Goal: Task Accomplishment & Management: Manage account settings

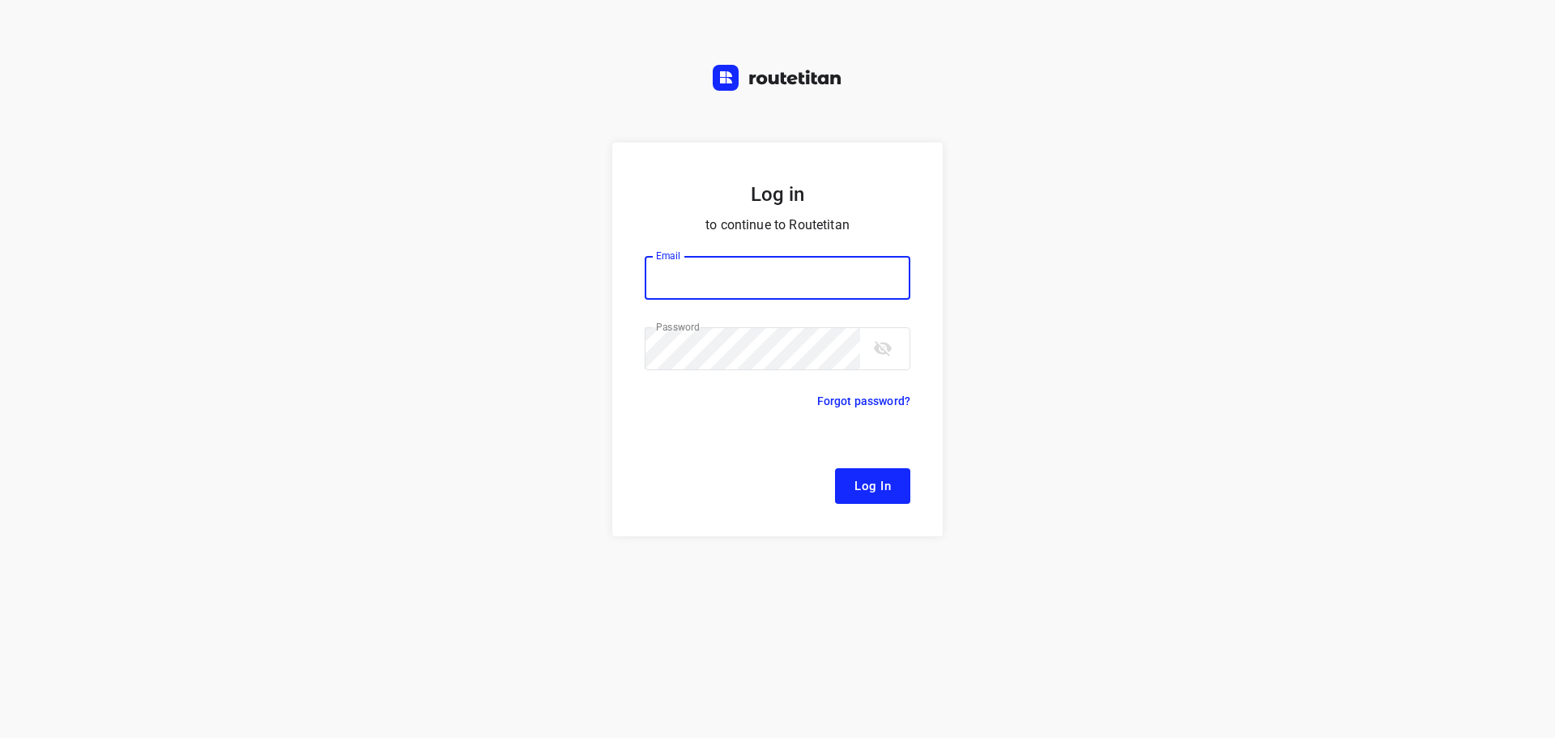
type input "remco@fruitopjewerk.nl"
click at [858, 485] on span "Log In" at bounding box center [872, 485] width 36 height 21
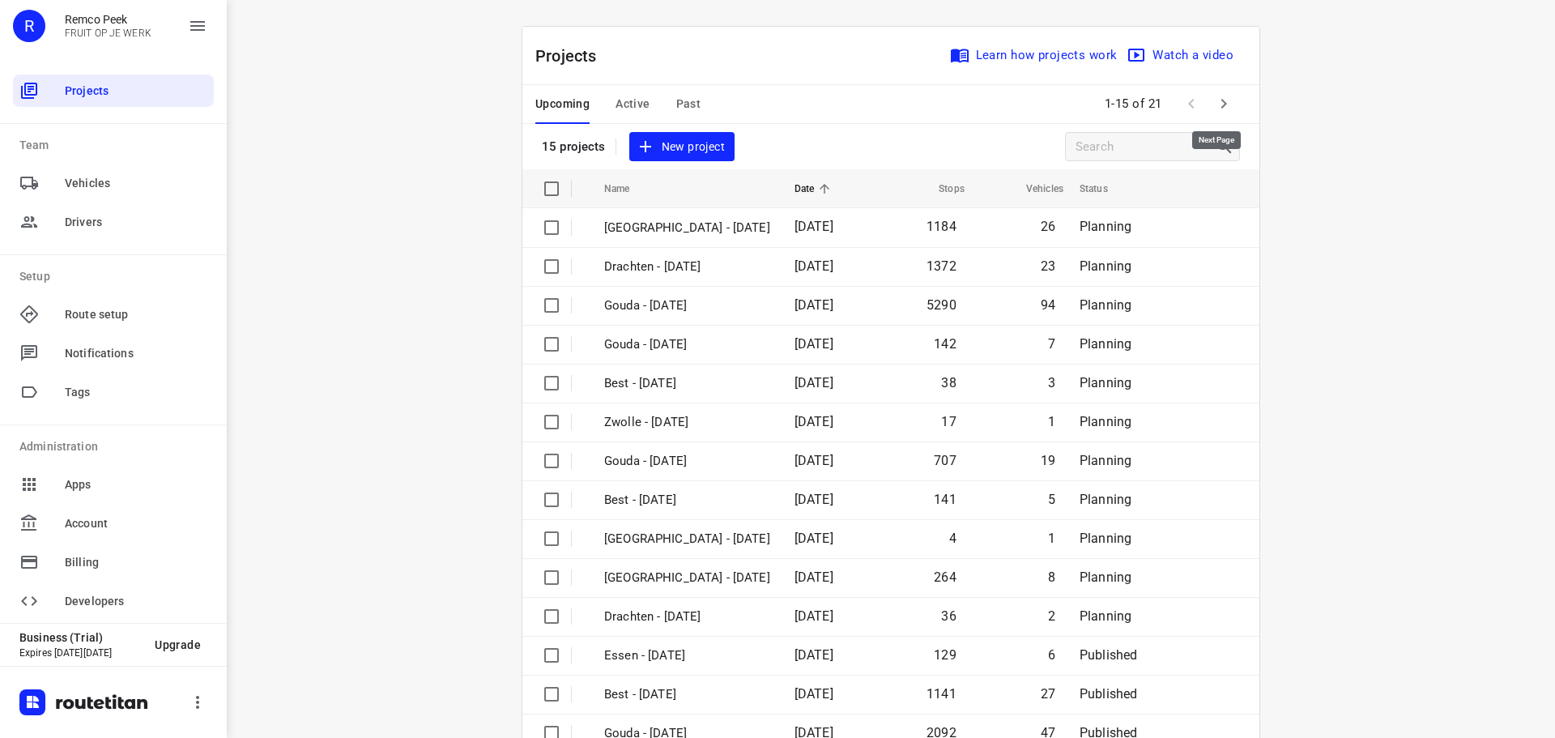
click at [1217, 111] on icon "button" at bounding box center [1223, 103] width 19 height 19
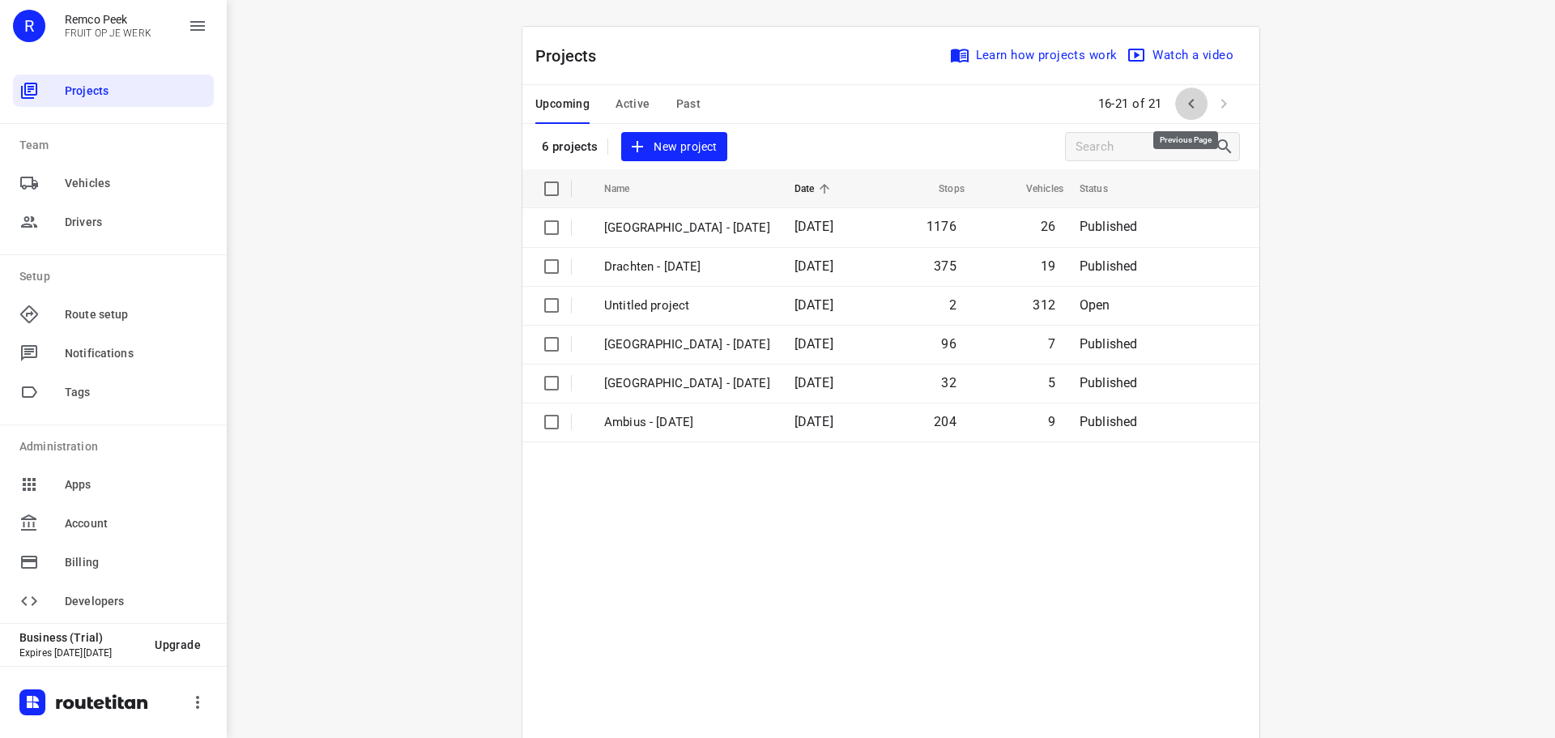
click at [1188, 104] on icon "button" at bounding box center [1191, 104] width 6 height 10
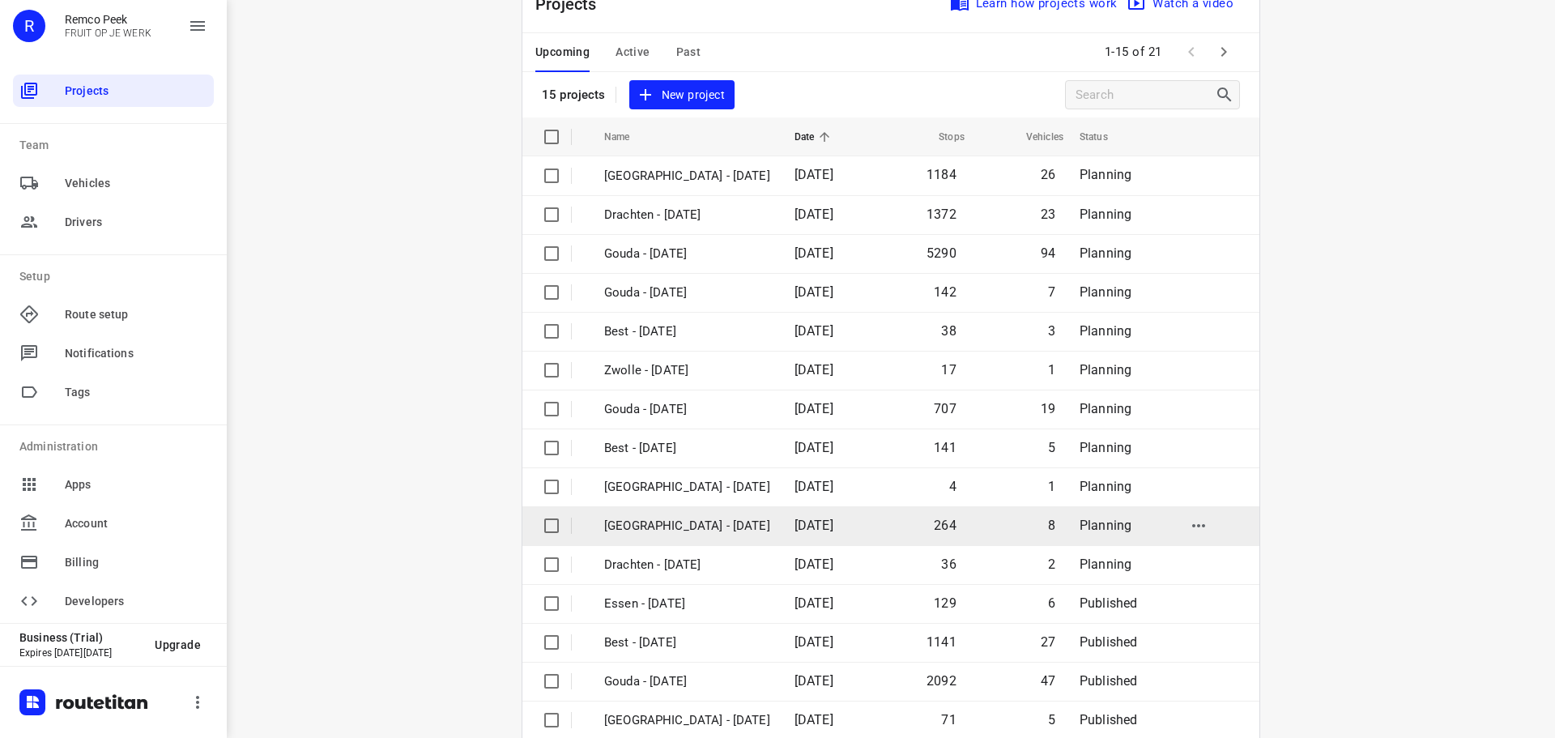
scroll to position [81, 0]
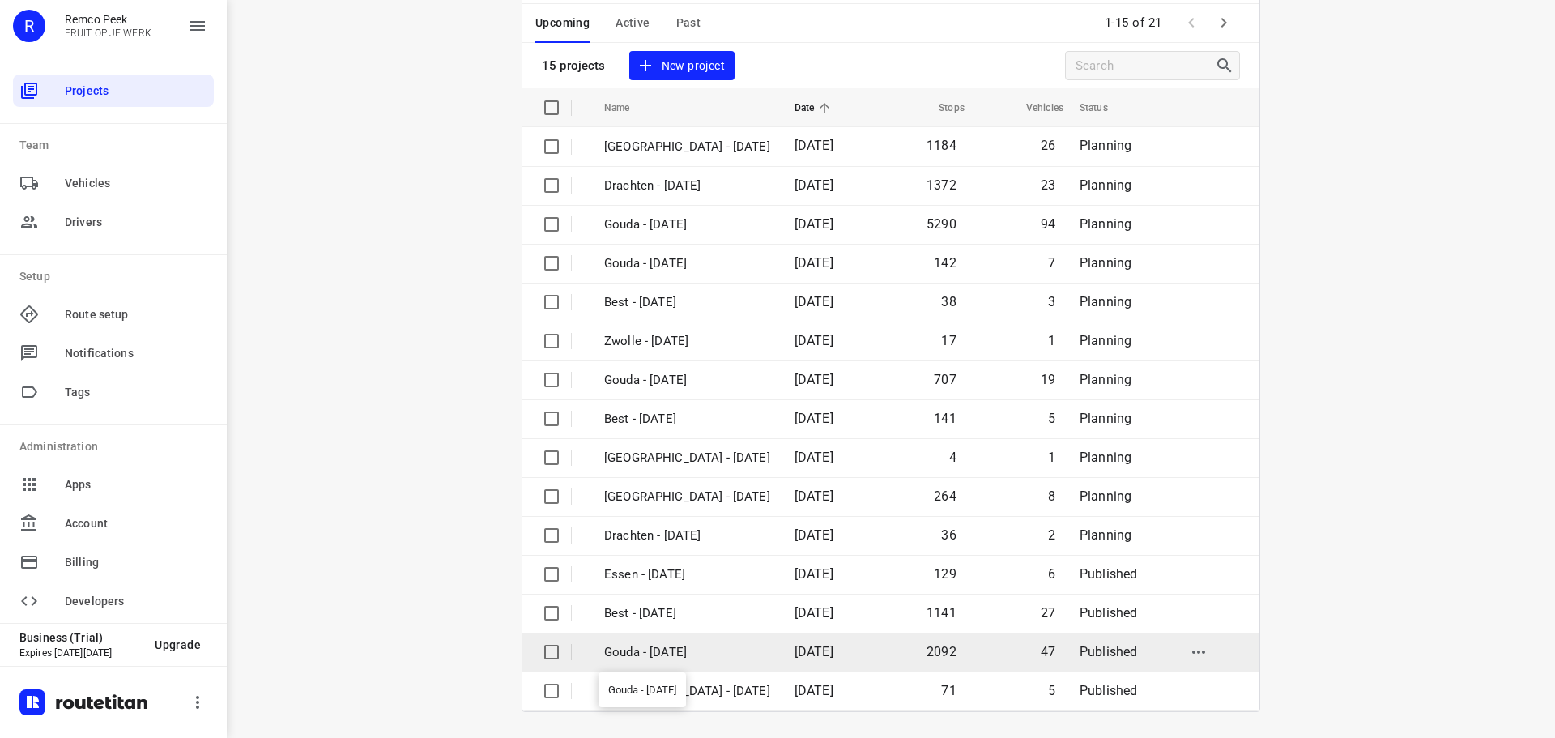
click at [656, 643] on p "Gouda - Wednesday" at bounding box center [687, 652] width 166 height 19
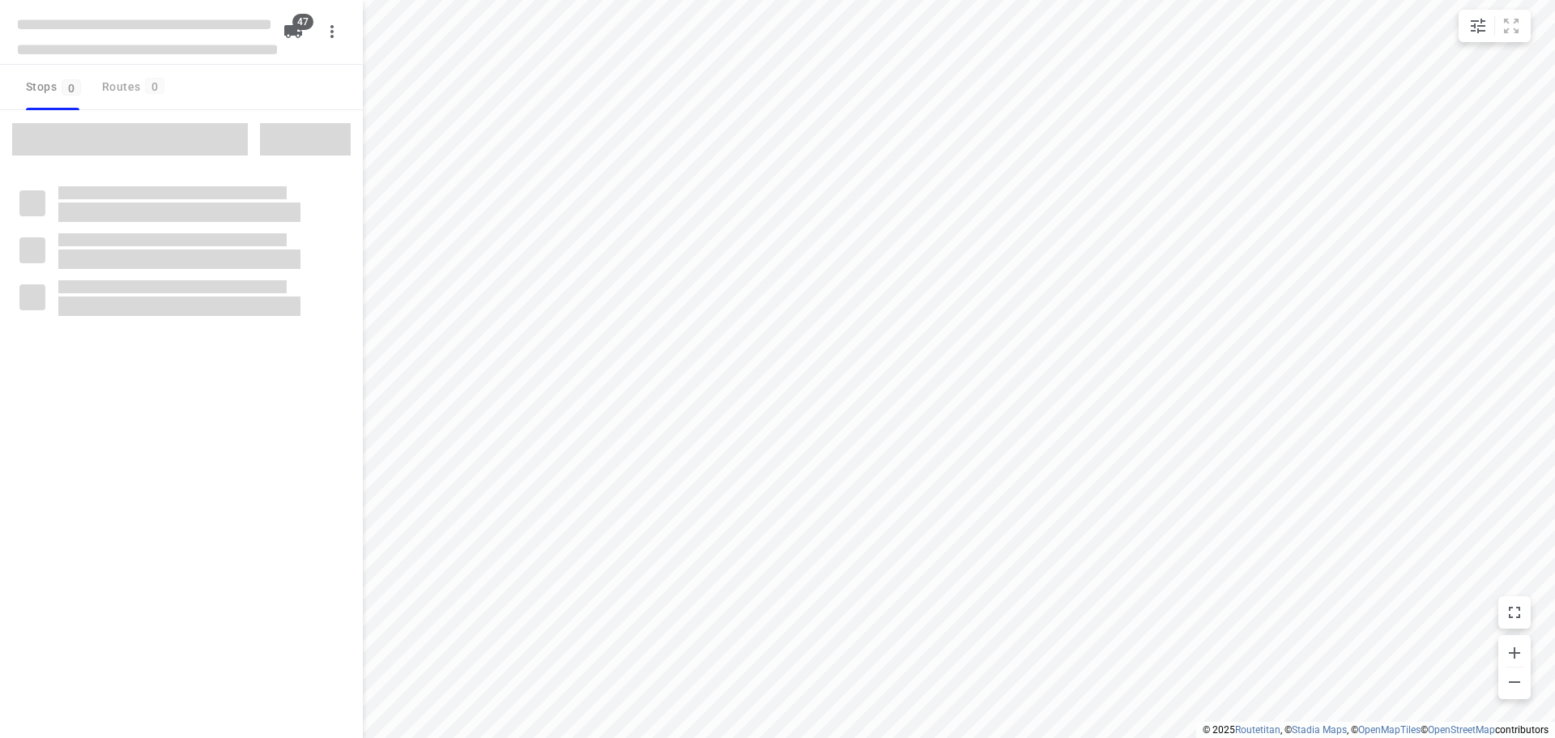
checkbox input "true"
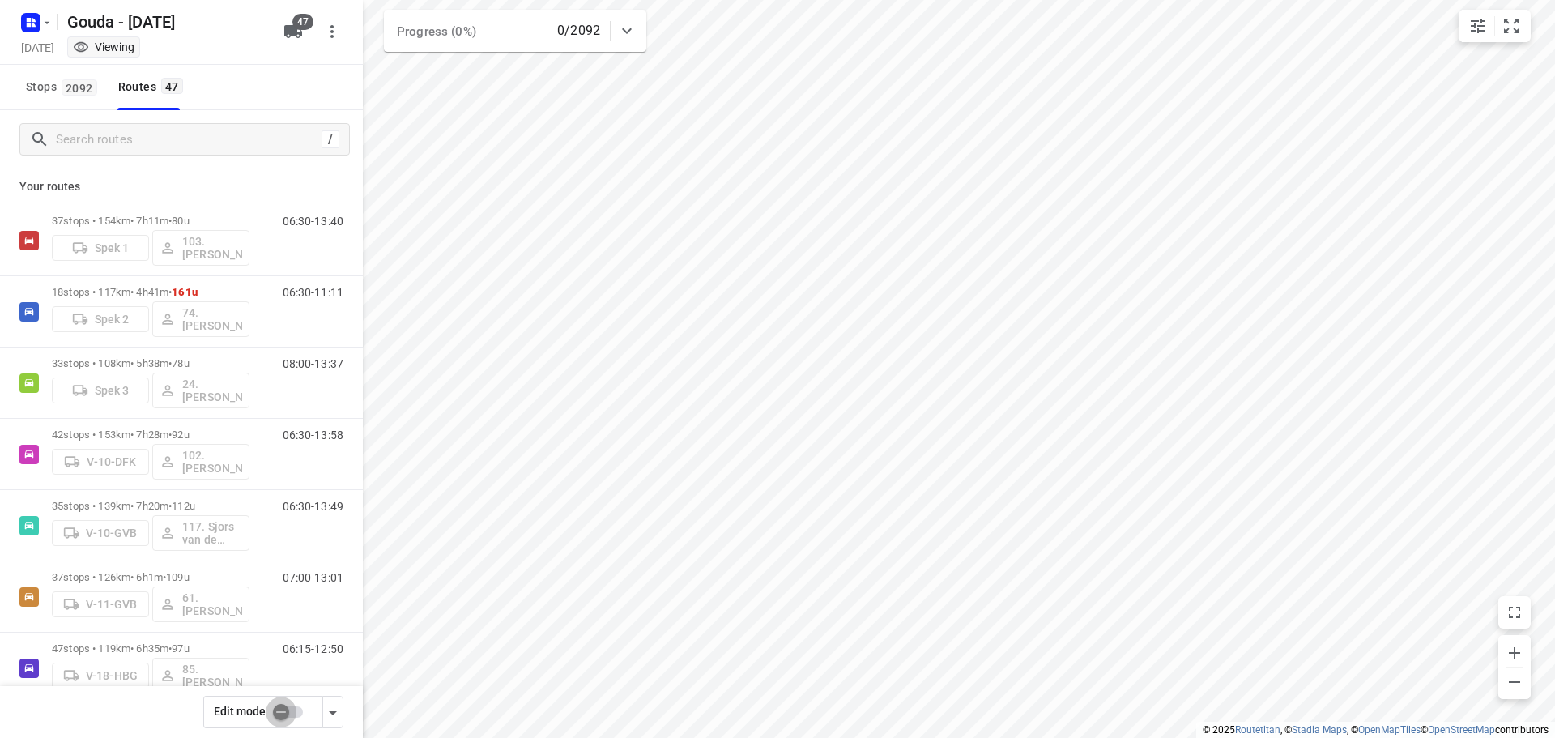
click at [300, 712] on input "checkbox" at bounding box center [281, 711] width 92 height 31
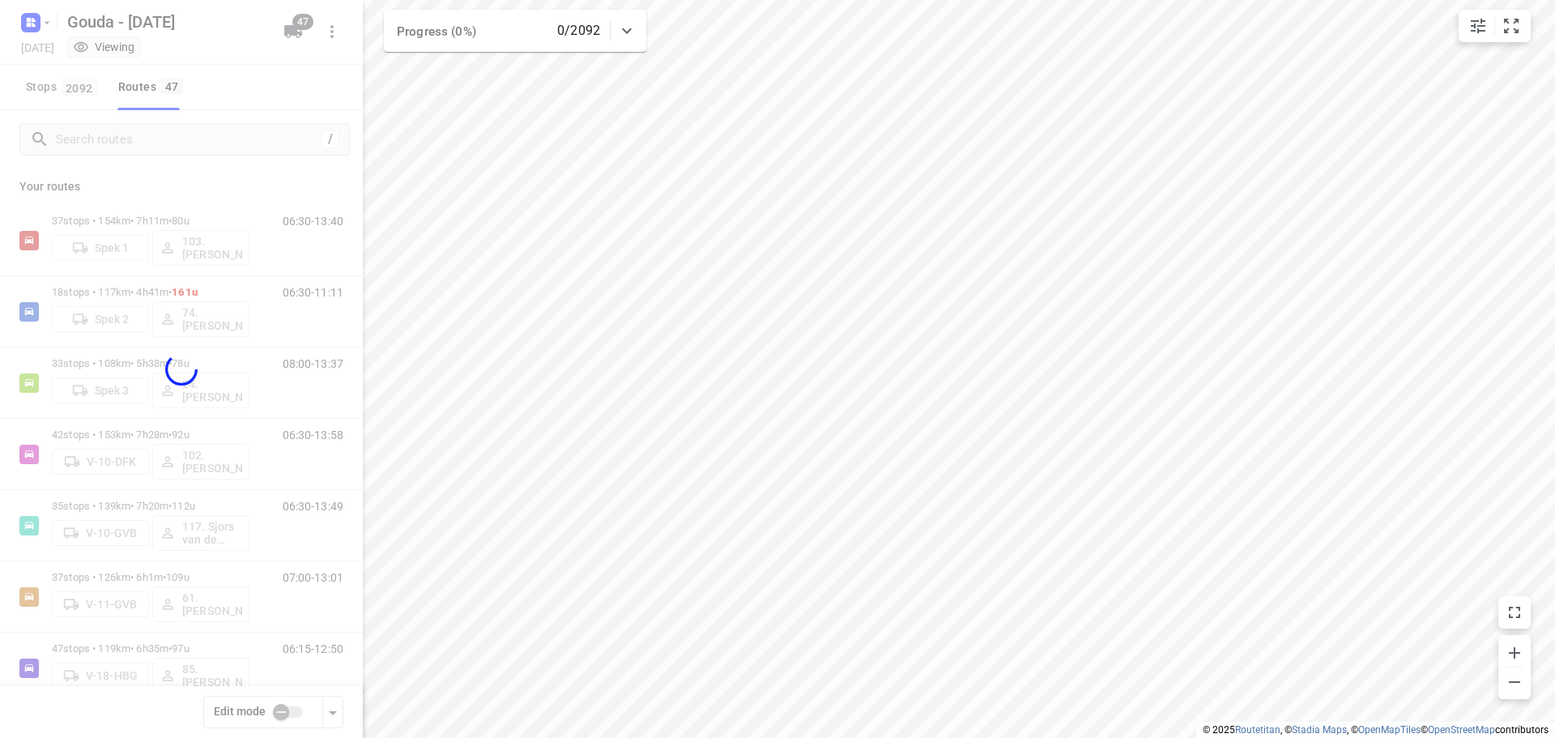
checkbox input "true"
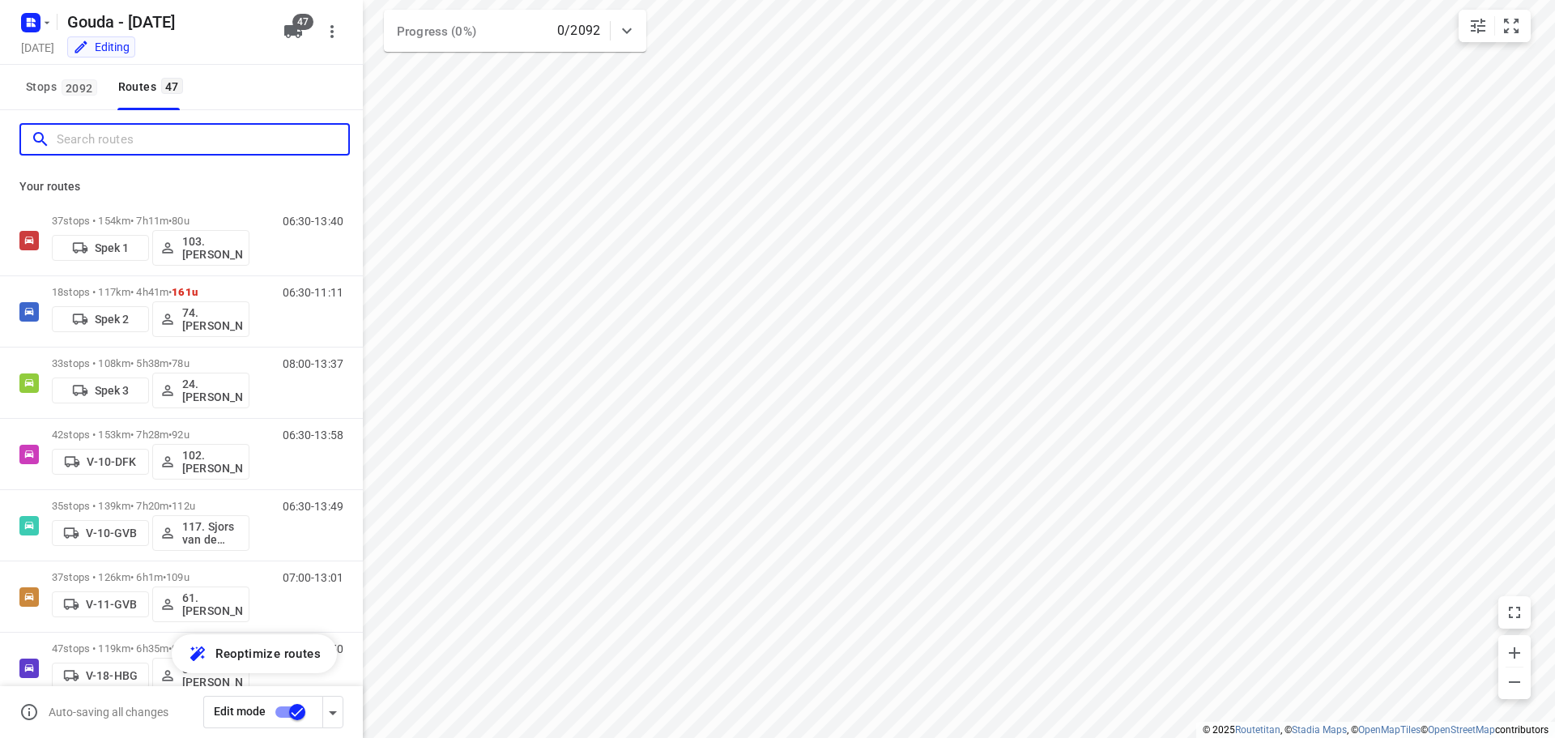
click at [122, 139] on input "Search routes" at bounding box center [203, 139] width 292 height 25
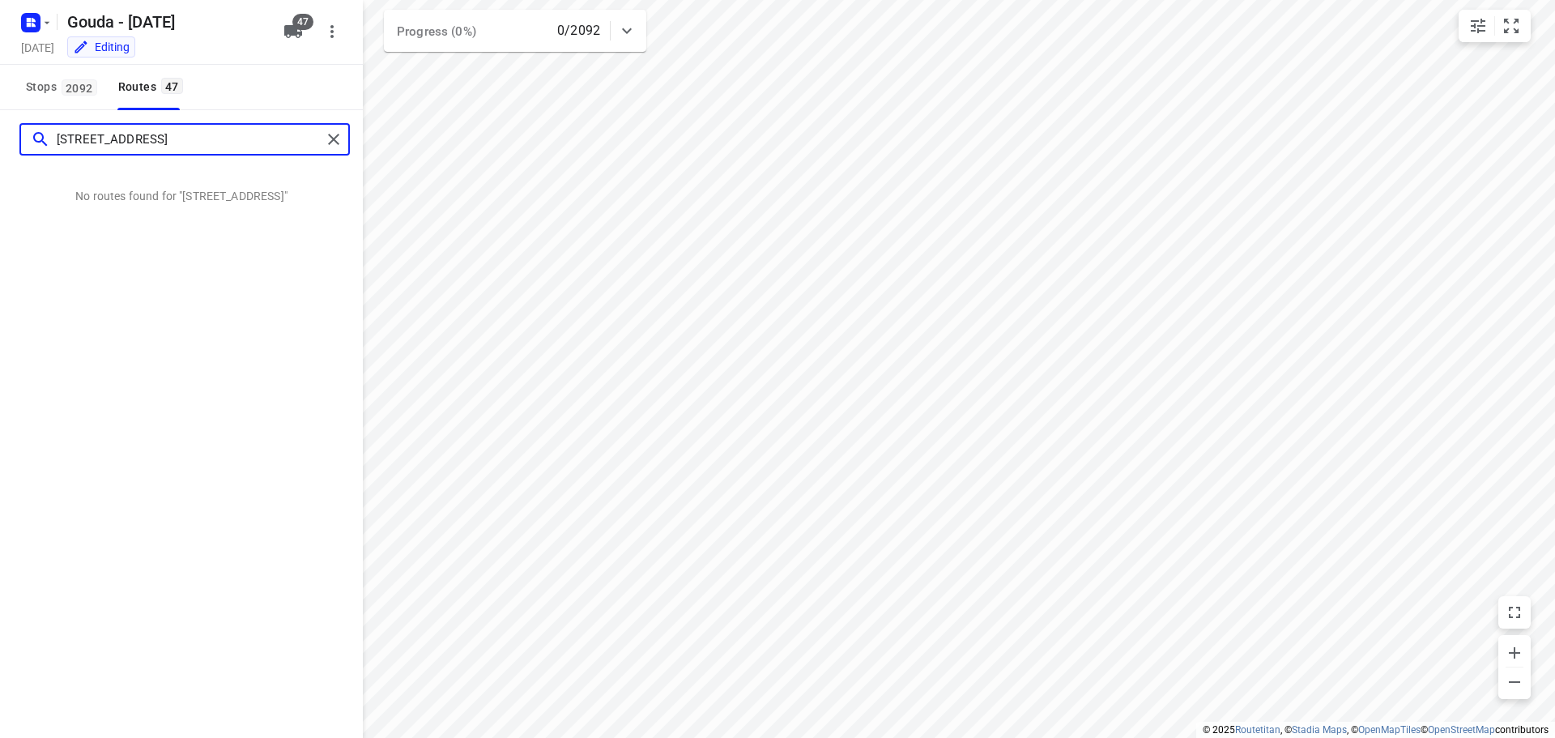
type input "Hoofdweg Noord 41C"
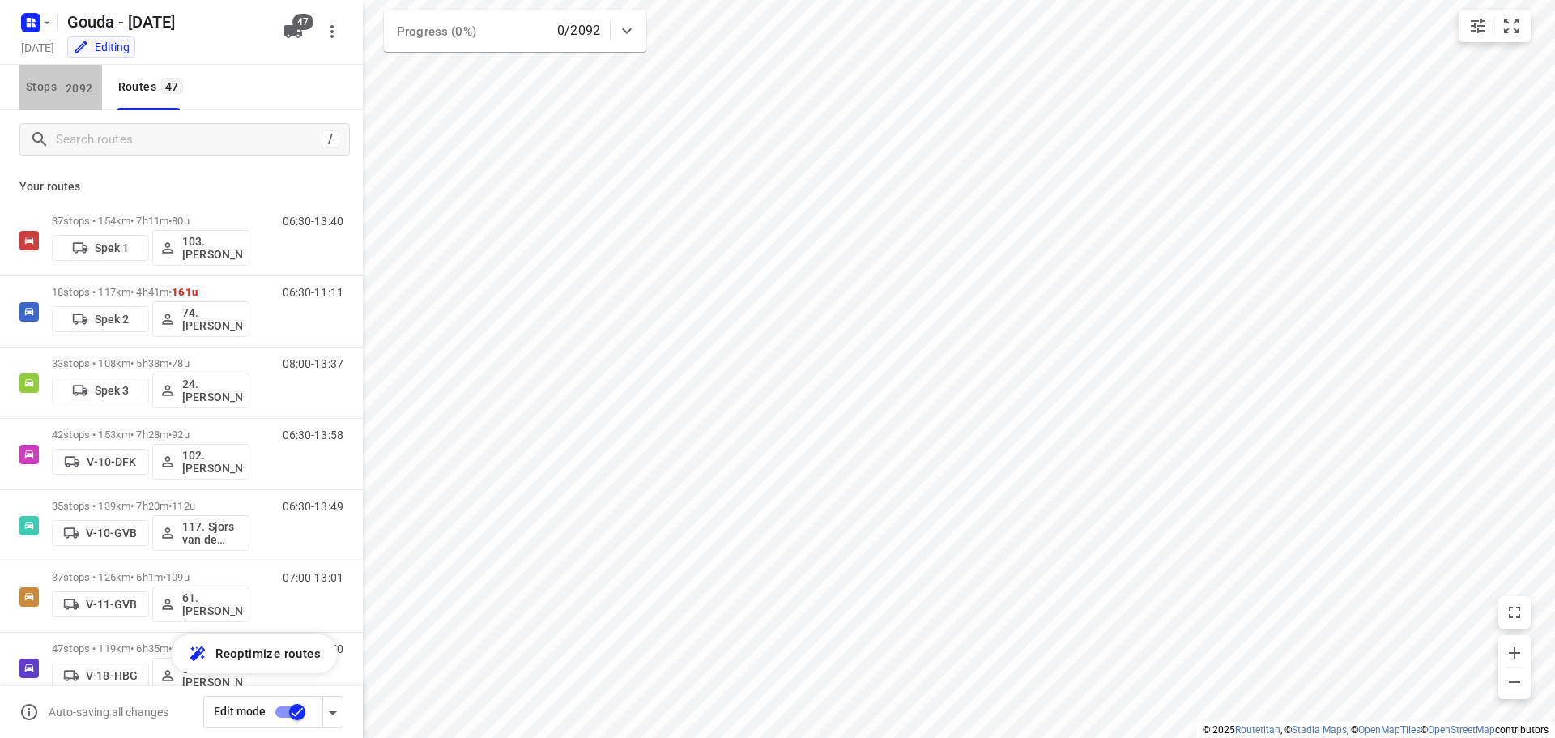
click at [74, 92] on span "2092" at bounding box center [80, 87] width 36 height 16
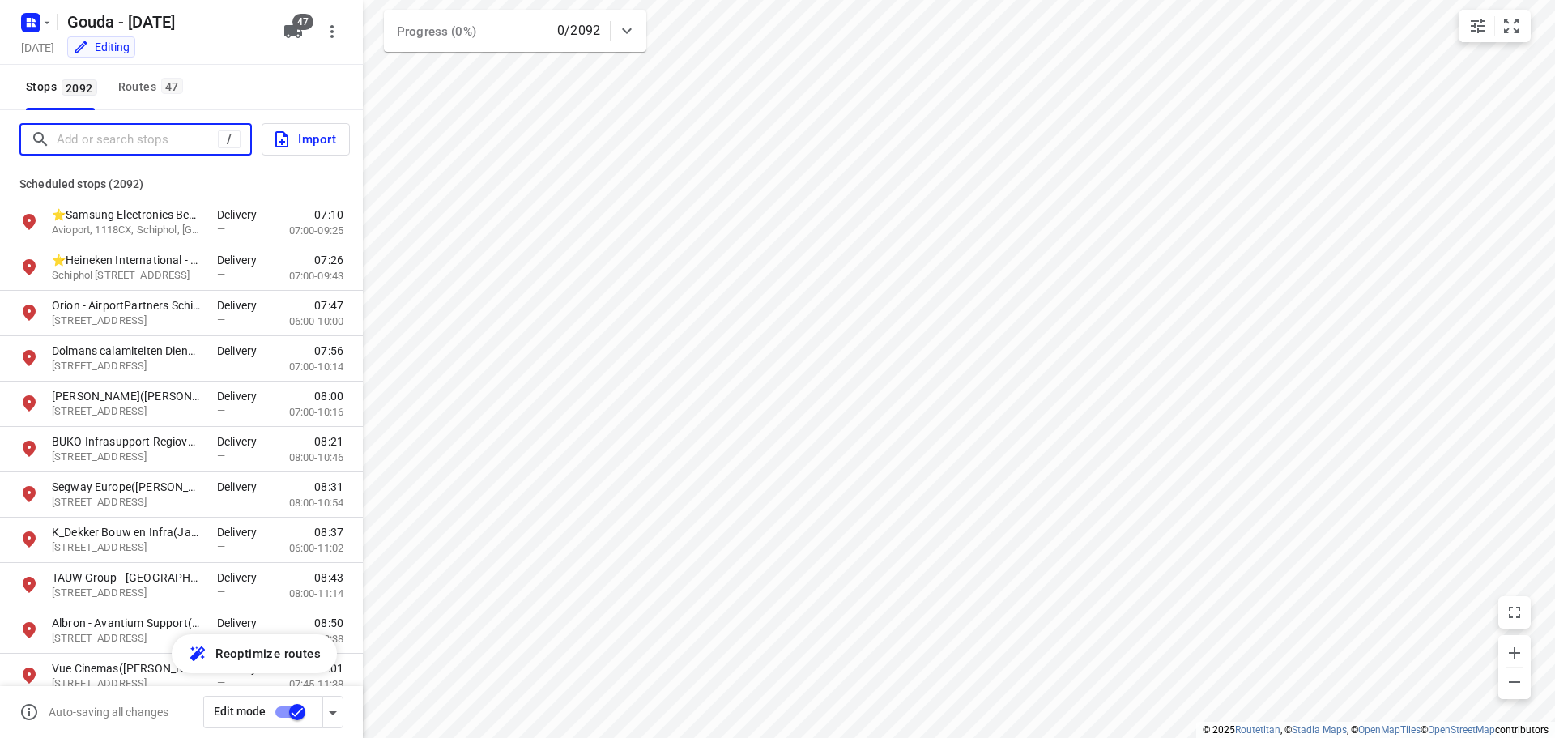
click at [87, 130] on input "Add or search stops" at bounding box center [137, 139] width 161 height 25
paste input "Hoofdweg Noord 41C"
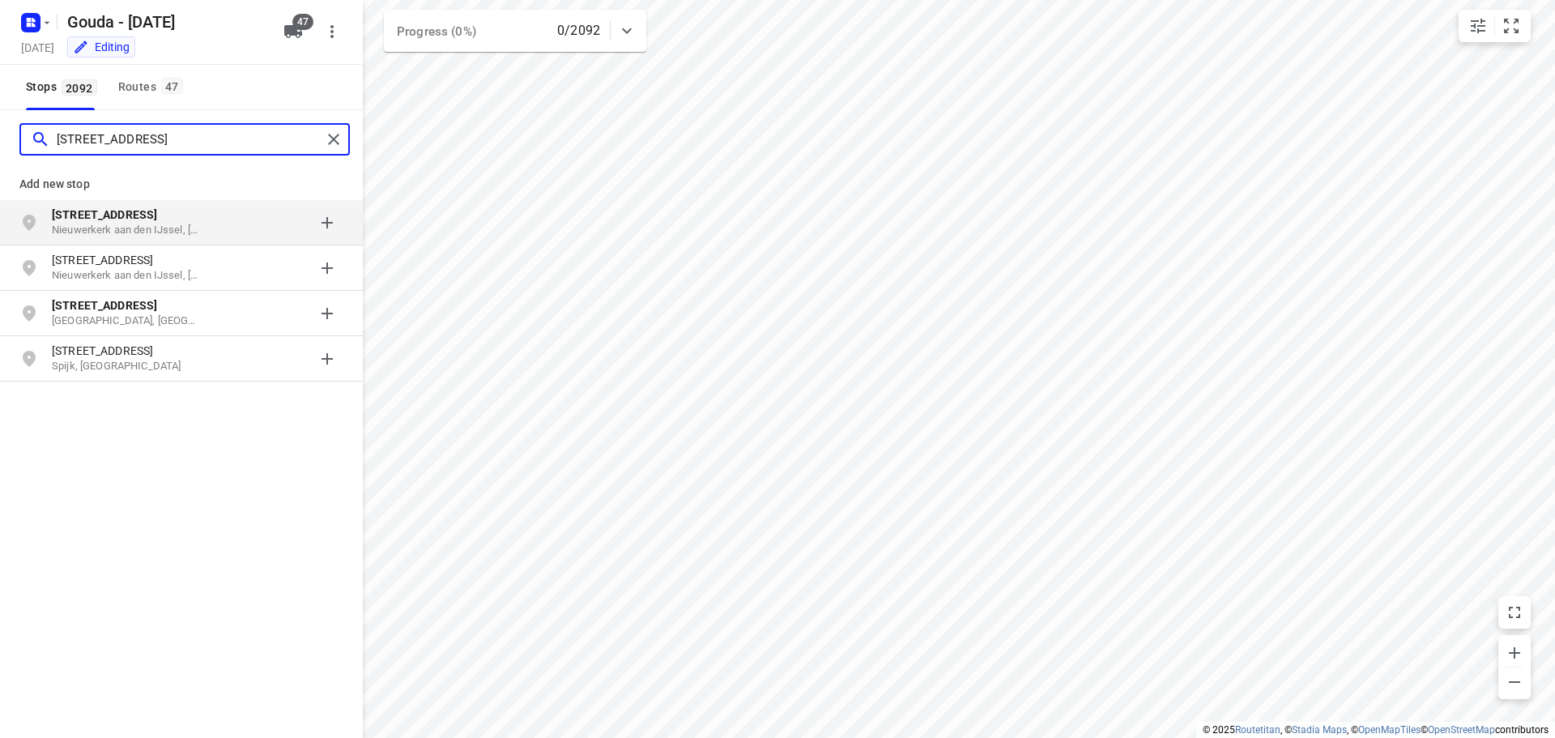
type input "Hoofdweg Noord 41C"
click at [329, 223] on div "grid" at bounding box center [280, 222] width 126 height 32
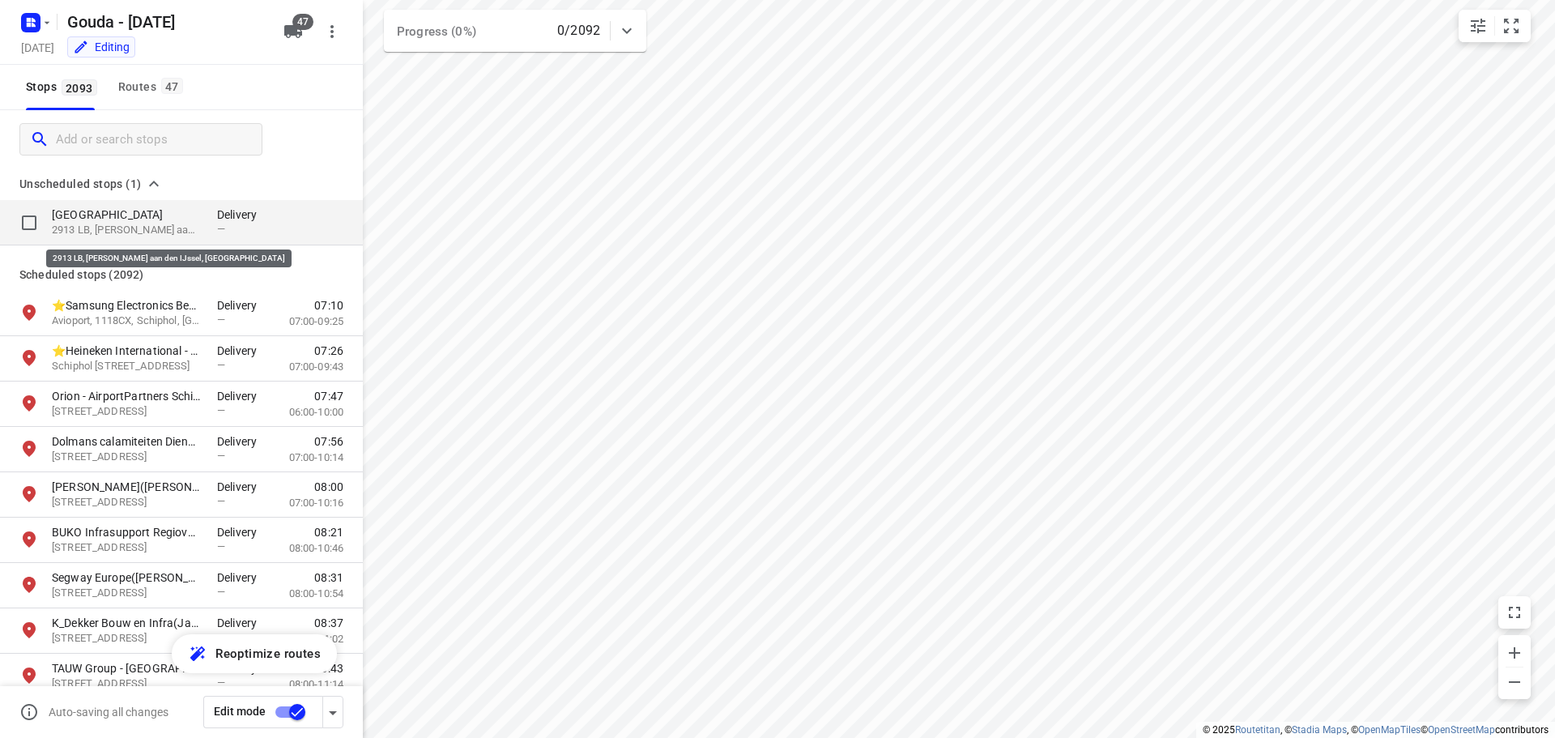
click at [177, 225] on p "2913 LB, Nieuwerkerk aan den IJssel, NL" at bounding box center [126, 230] width 149 height 15
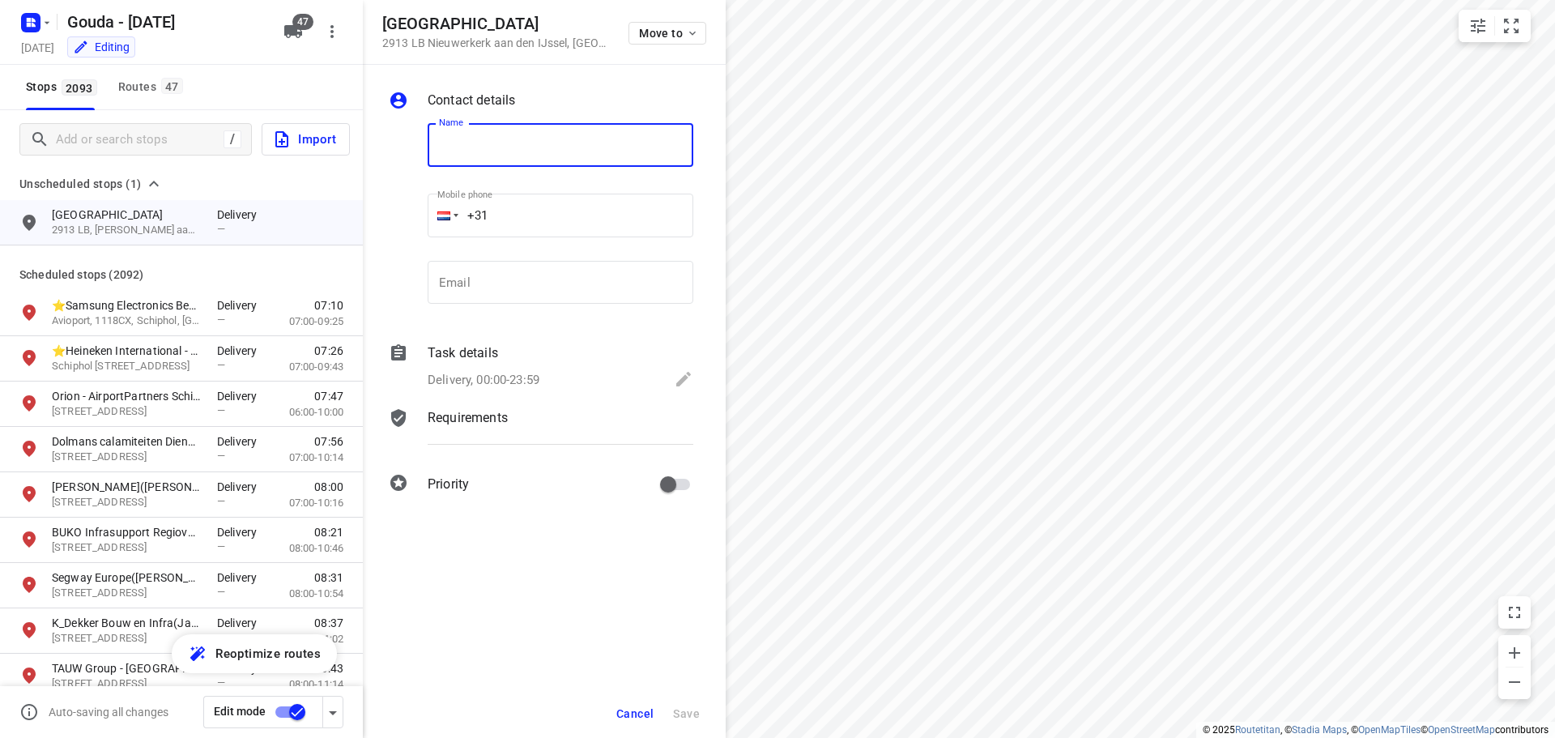
click at [550, 151] on input "text" at bounding box center [561, 145] width 266 height 44
type input "SCO Diensten"
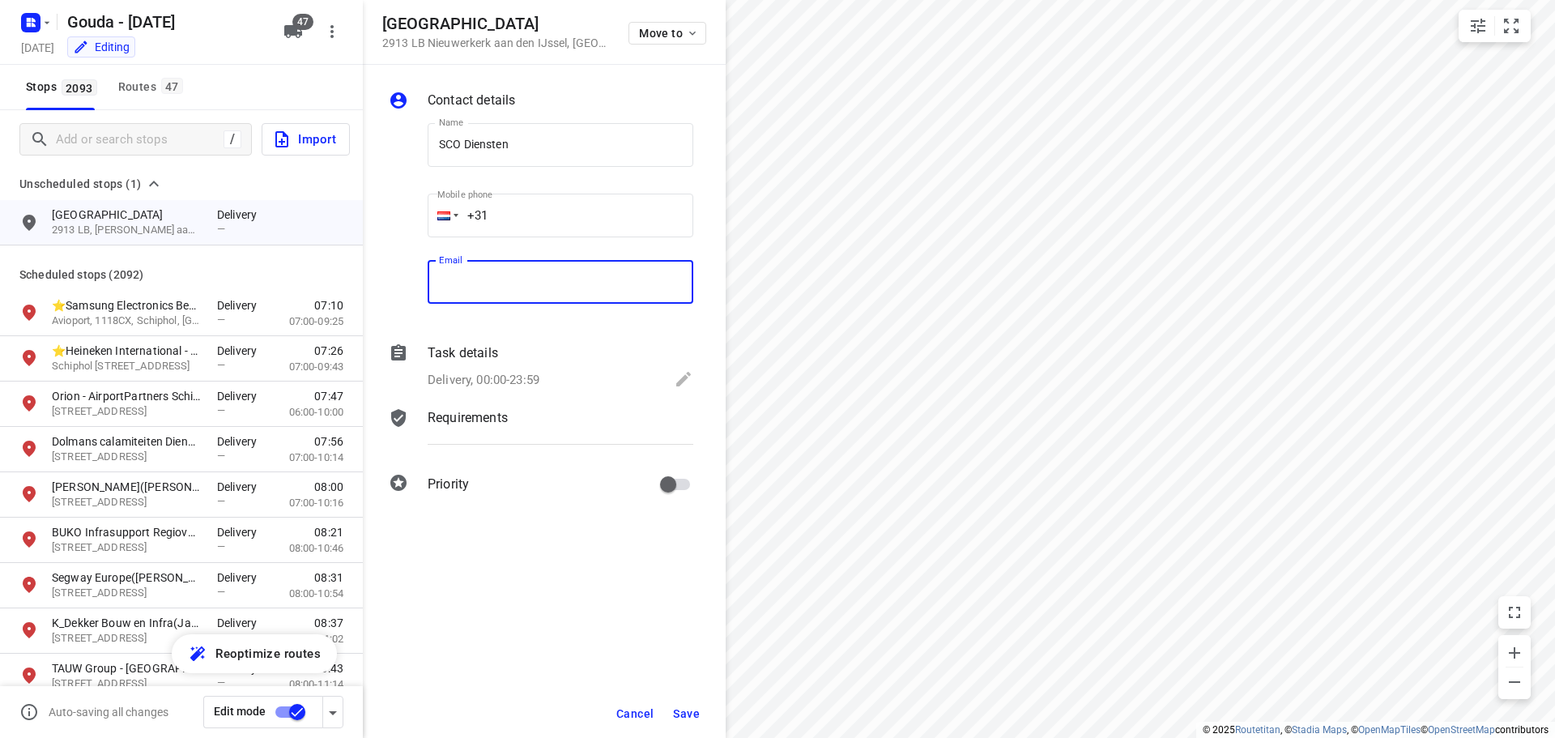
click at [537, 281] on input "email" at bounding box center [561, 283] width 266 height 44
click at [394, 234] on div at bounding box center [404, 217] width 39 height 214
click at [683, 377] on icon at bounding box center [683, 379] width 15 height 15
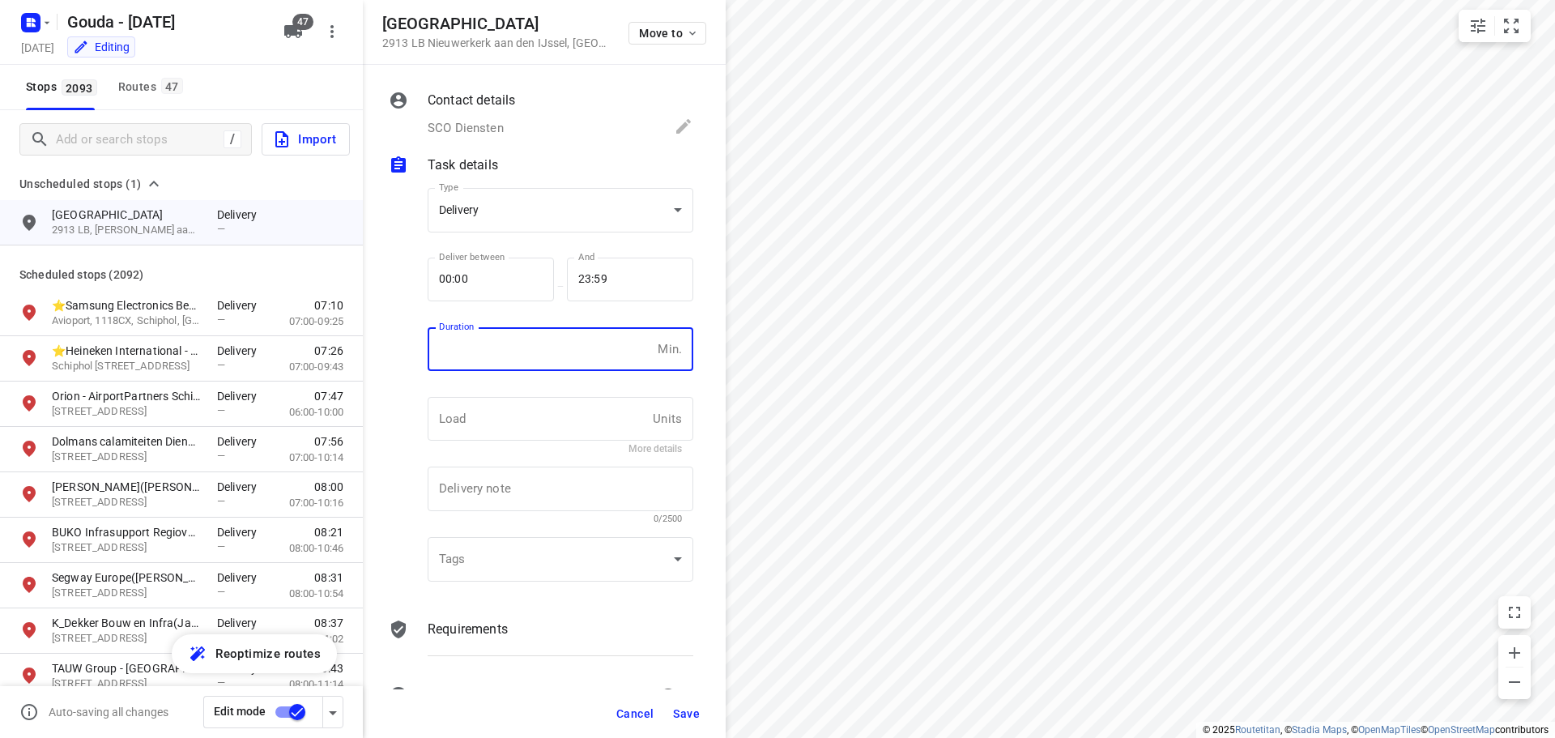
click at [496, 354] on input "number" at bounding box center [539, 349] width 223 height 44
type input "4"
click at [504, 490] on textarea at bounding box center [560, 489] width 243 height 15
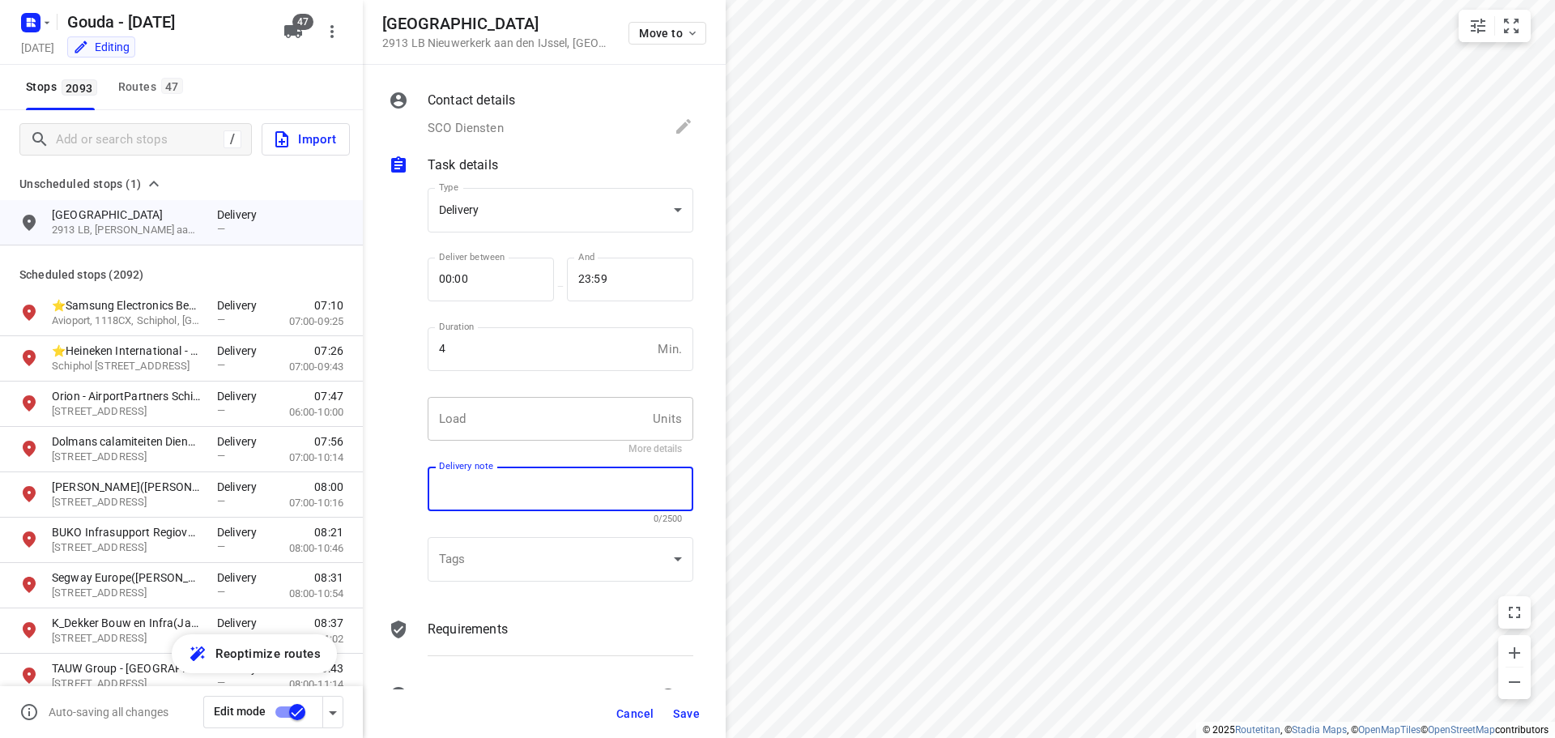
click at [521, 412] on input "text" at bounding box center [537, 419] width 219 height 44
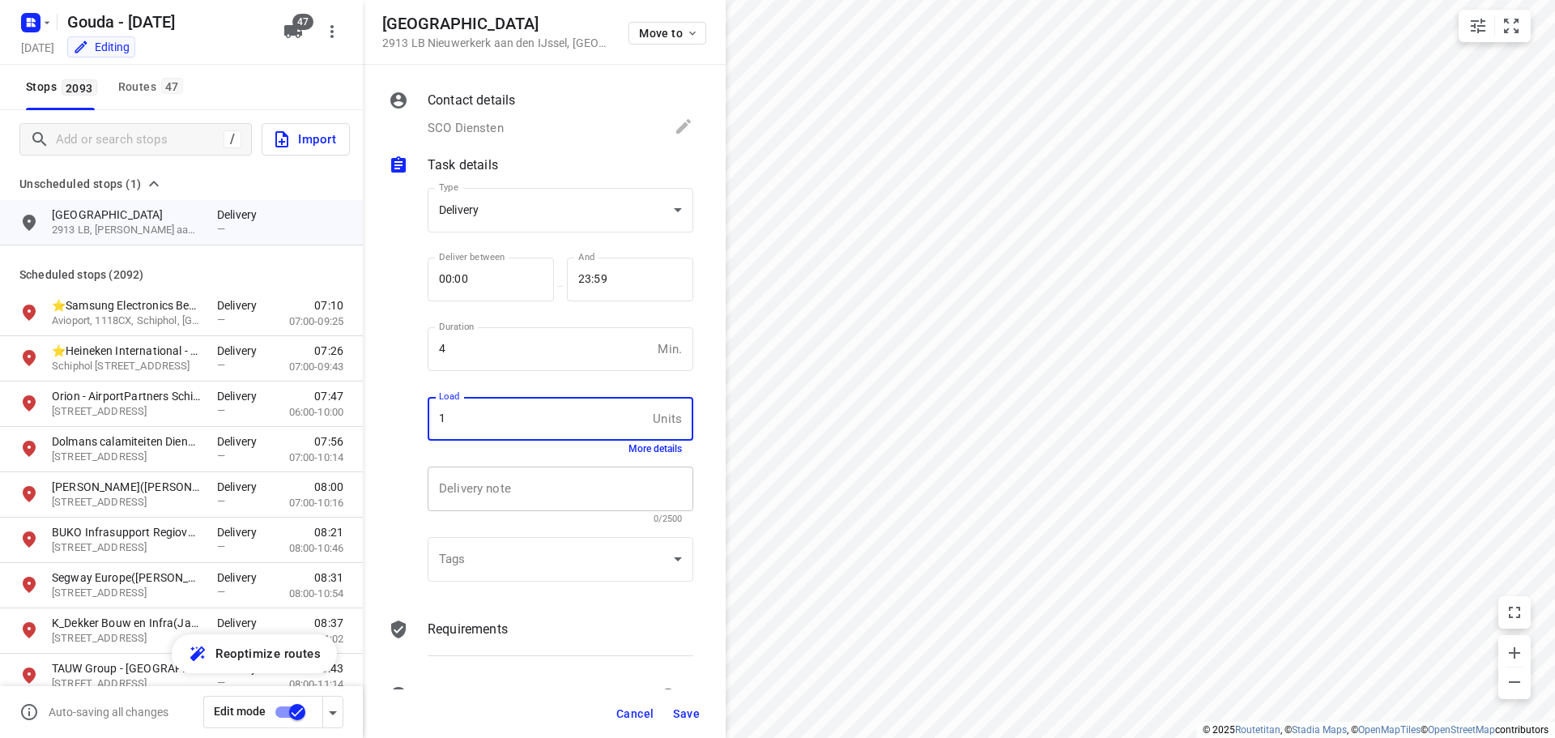
type input "1"
click at [481, 487] on textarea at bounding box center [560, 489] width 243 height 15
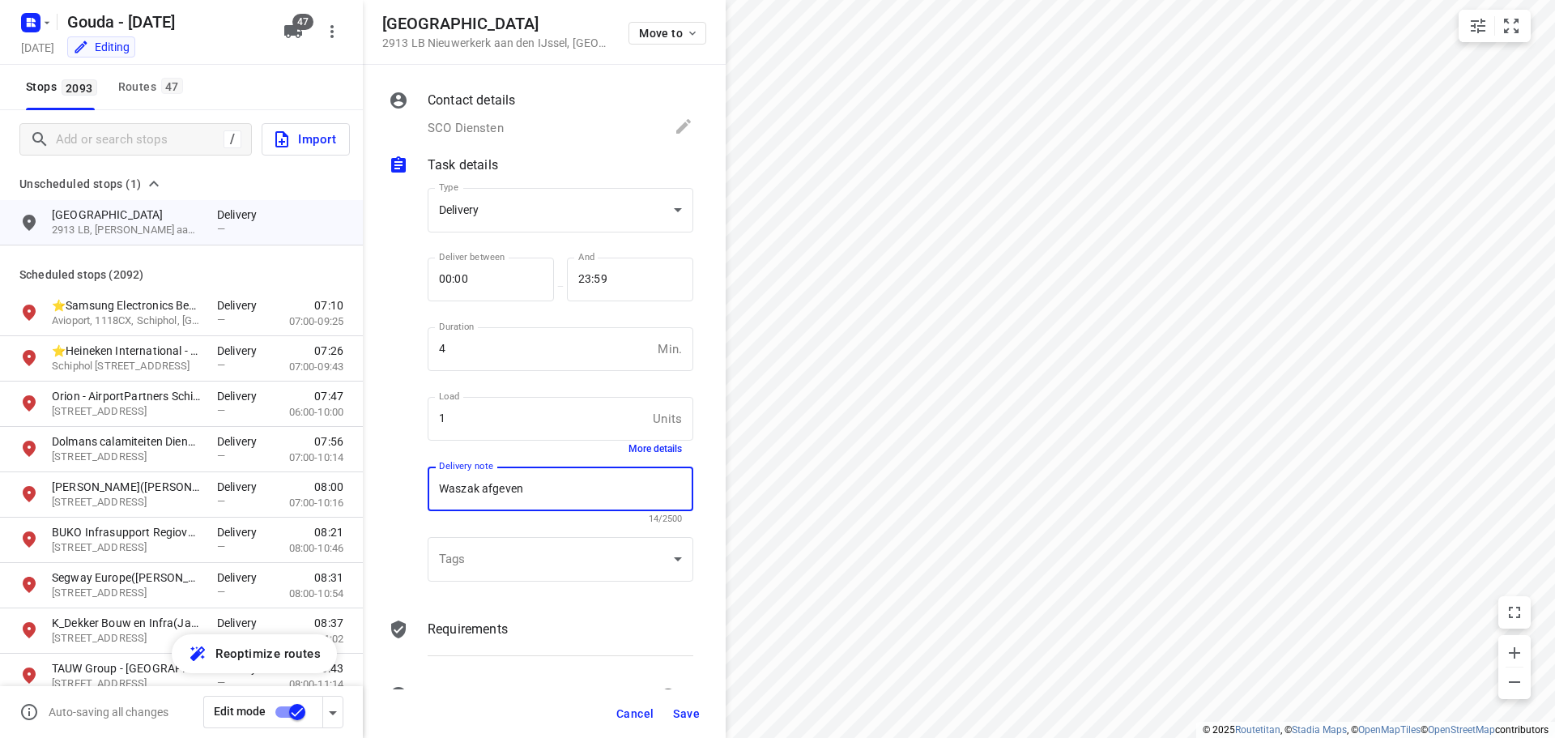
type textarea "Waszak afgeven"
click at [687, 716] on span "Save" at bounding box center [686, 713] width 27 height 13
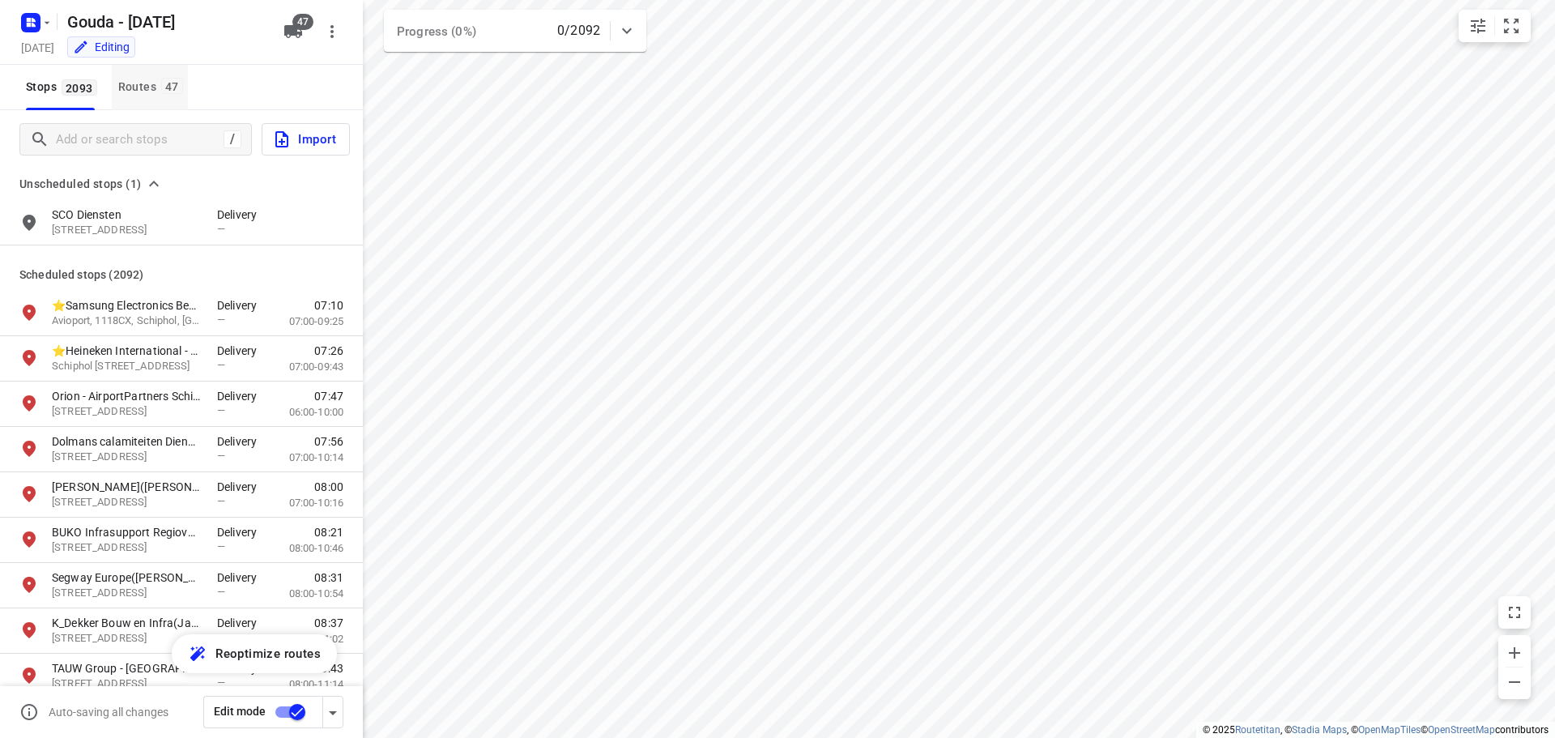
click at [134, 79] on div "Routes 47" at bounding box center [153, 87] width 70 height 20
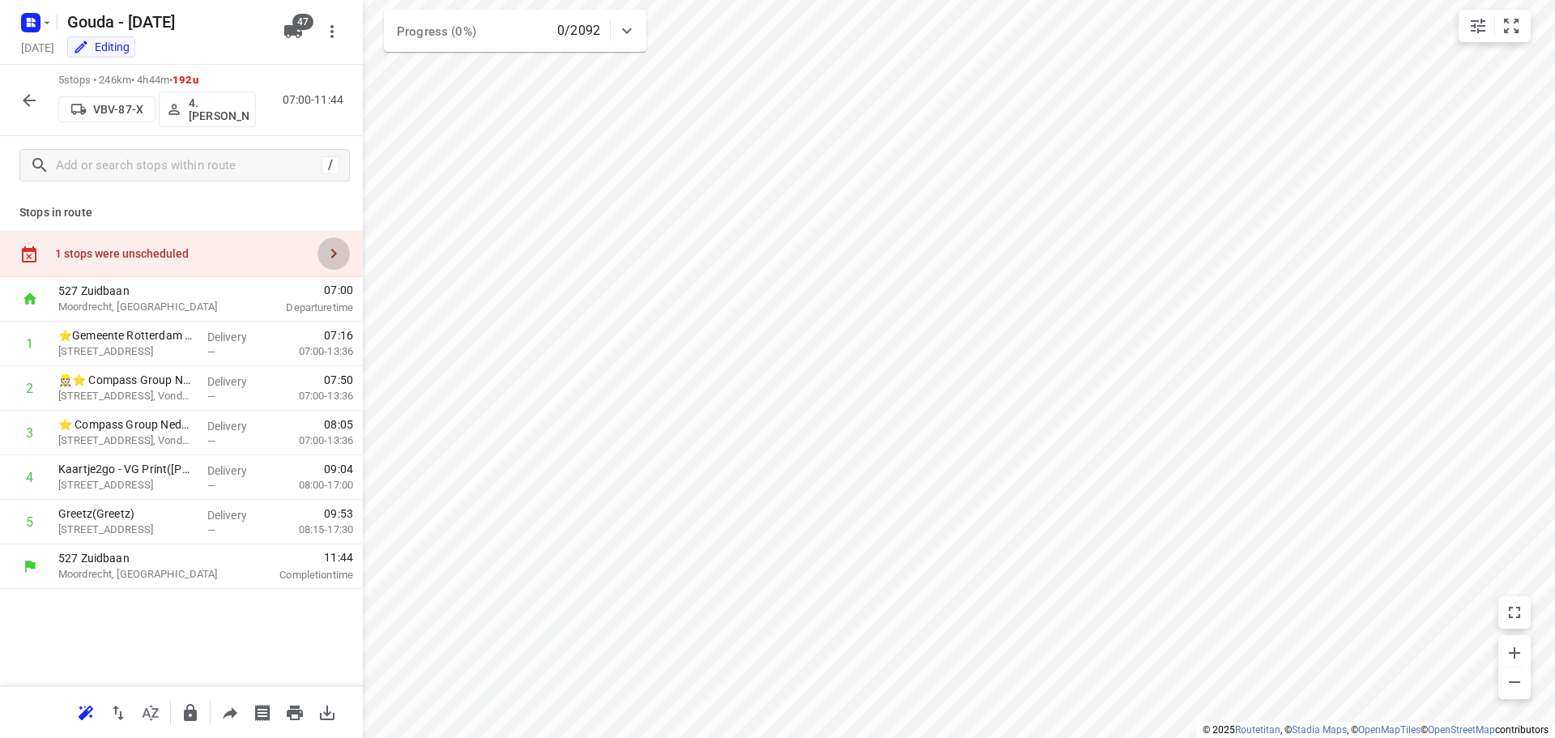
click at [340, 262] on icon "button" at bounding box center [333, 253] width 19 height 19
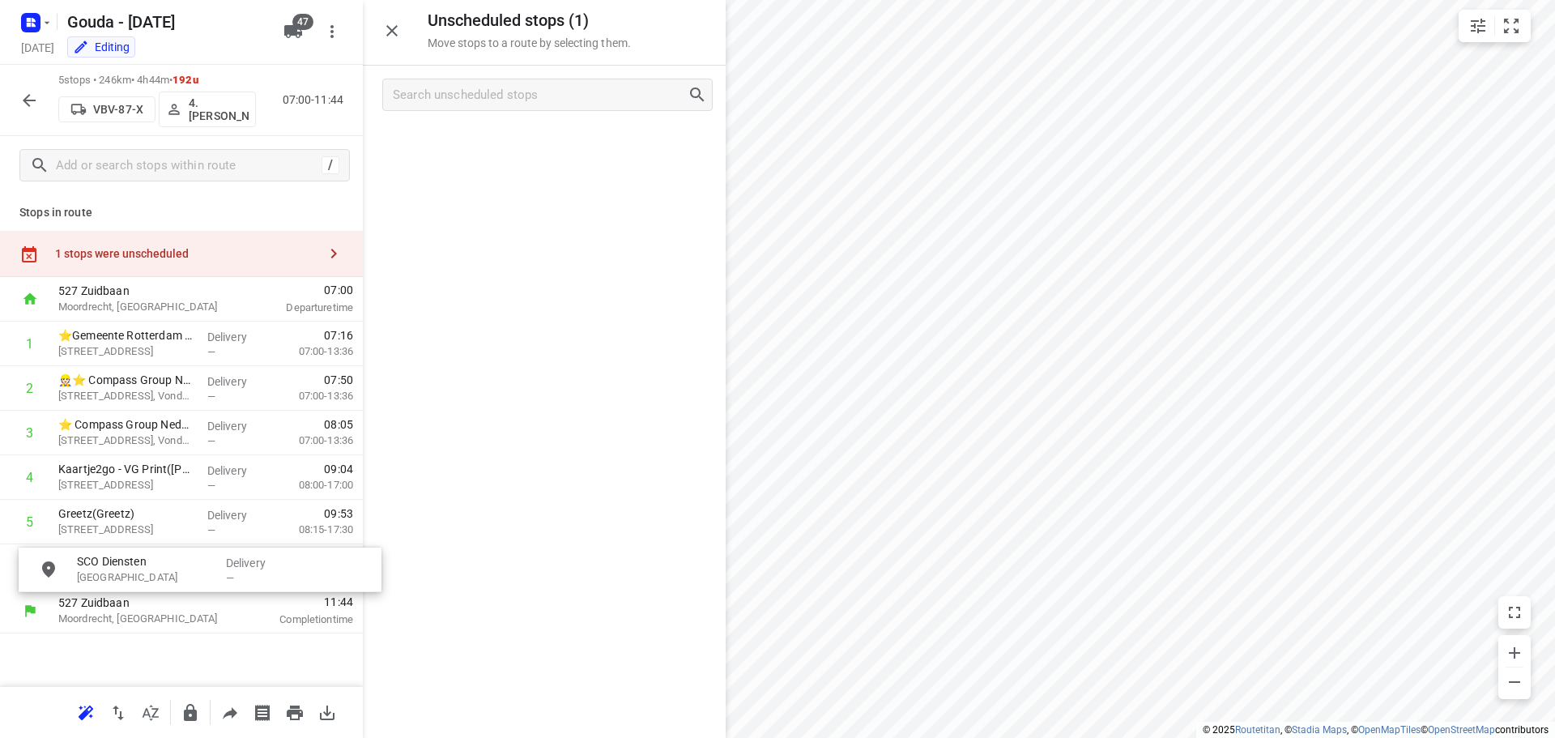
drag, startPoint x: 472, startPoint y: 156, endPoint x: 122, endPoint y: 580, distance: 549.3
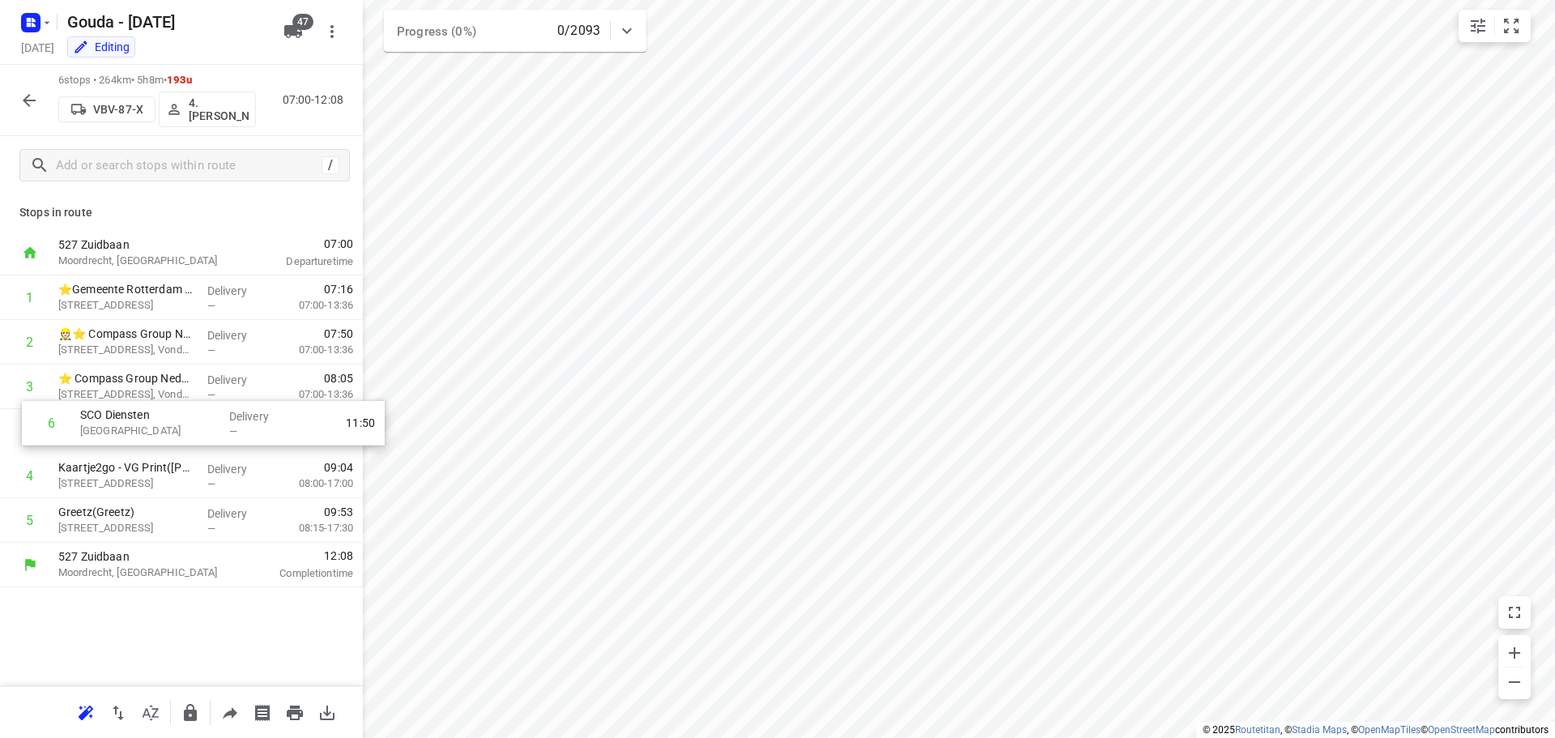
drag, startPoint x: 107, startPoint y: 531, endPoint x: 134, endPoint y: 430, distance: 104.7
click at [134, 430] on div "1 ⭐Gemeente Rotterdam - Rotterdam Inclusief - Zuidlaardermeer(Ton Stolk) Zuidla…" at bounding box center [181, 408] width 363 height 267
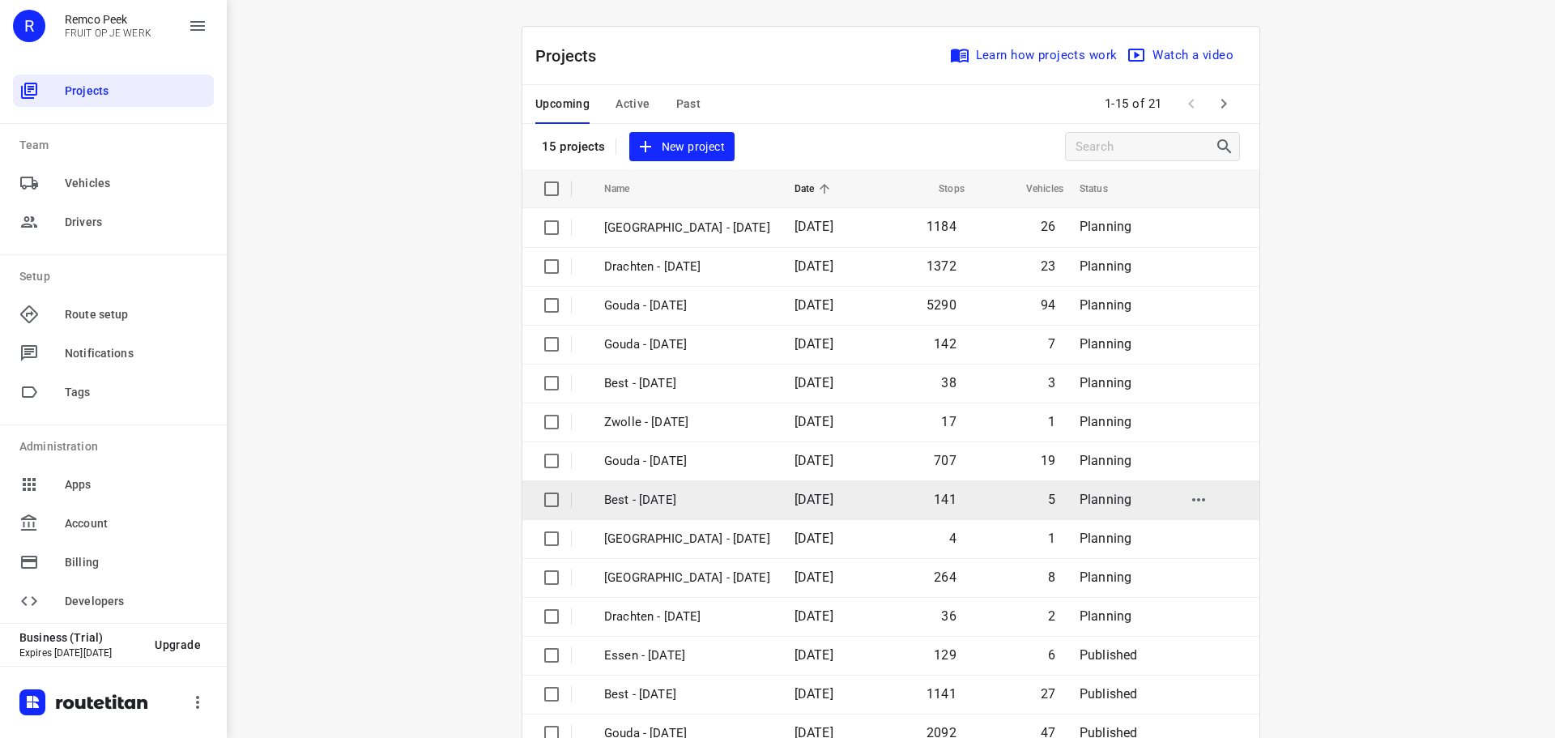
scroll to position [81, 0]
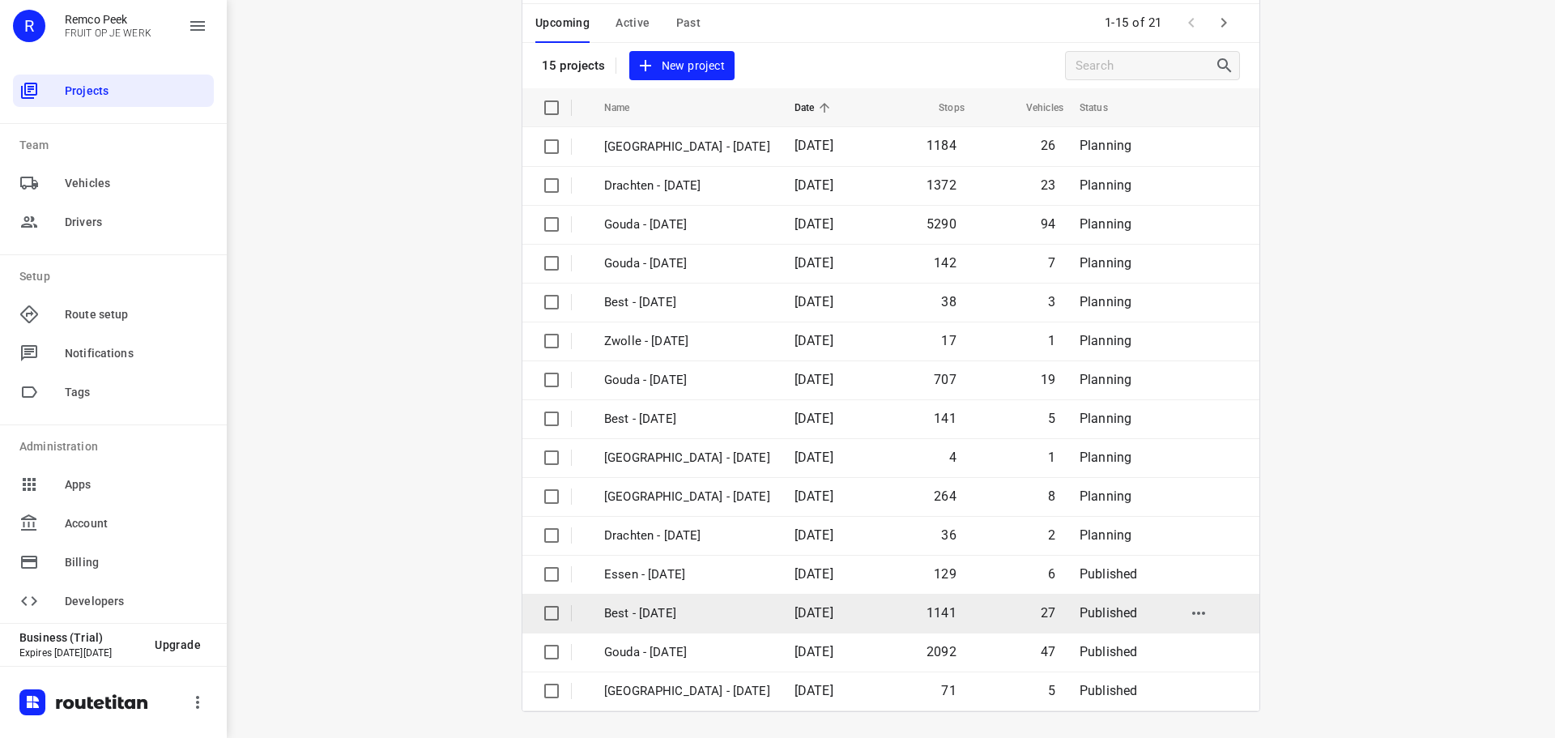
click at [666, 607] on p "Best - [DATE]" at bounding box center [687, 613] width 166 height 19
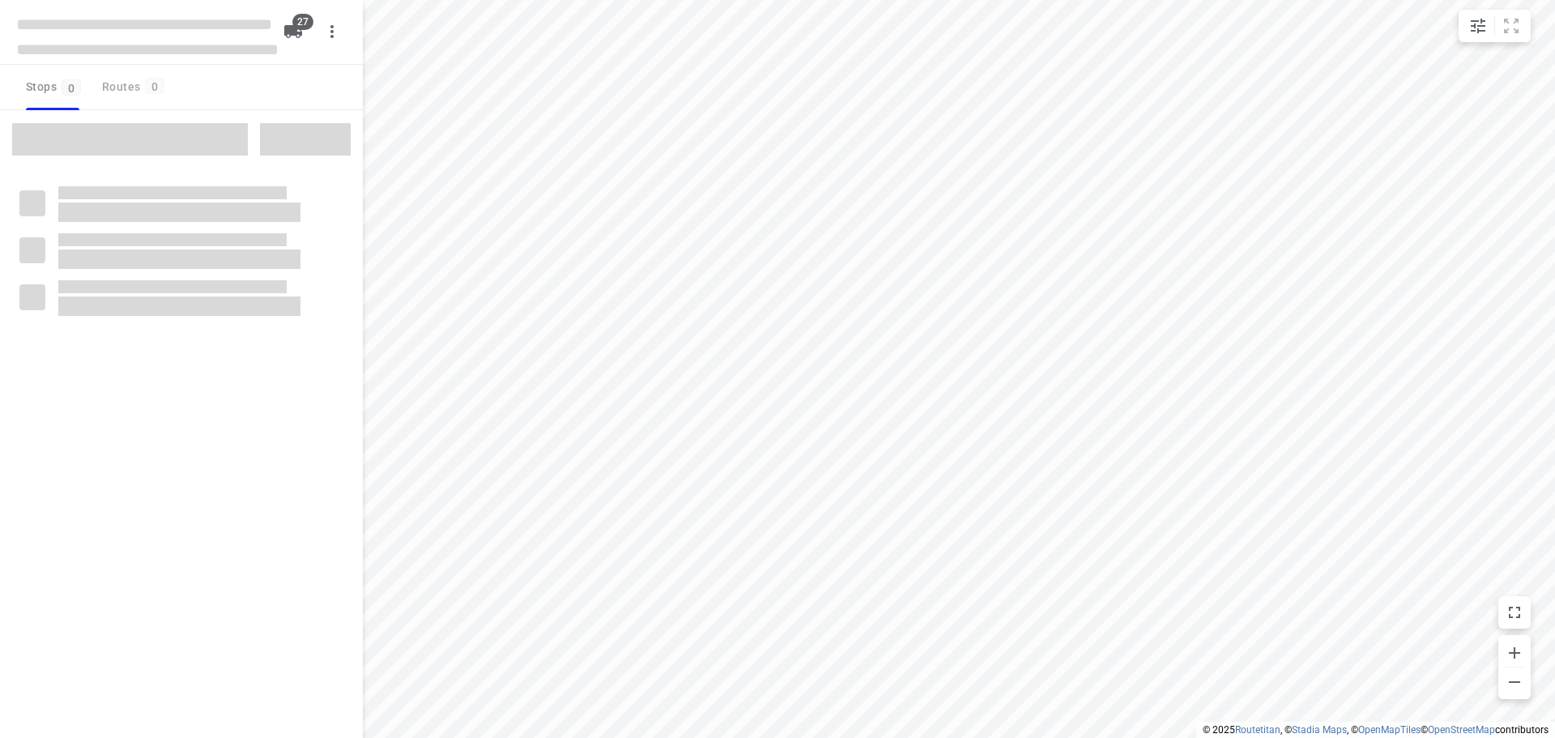
checkbox input "true"
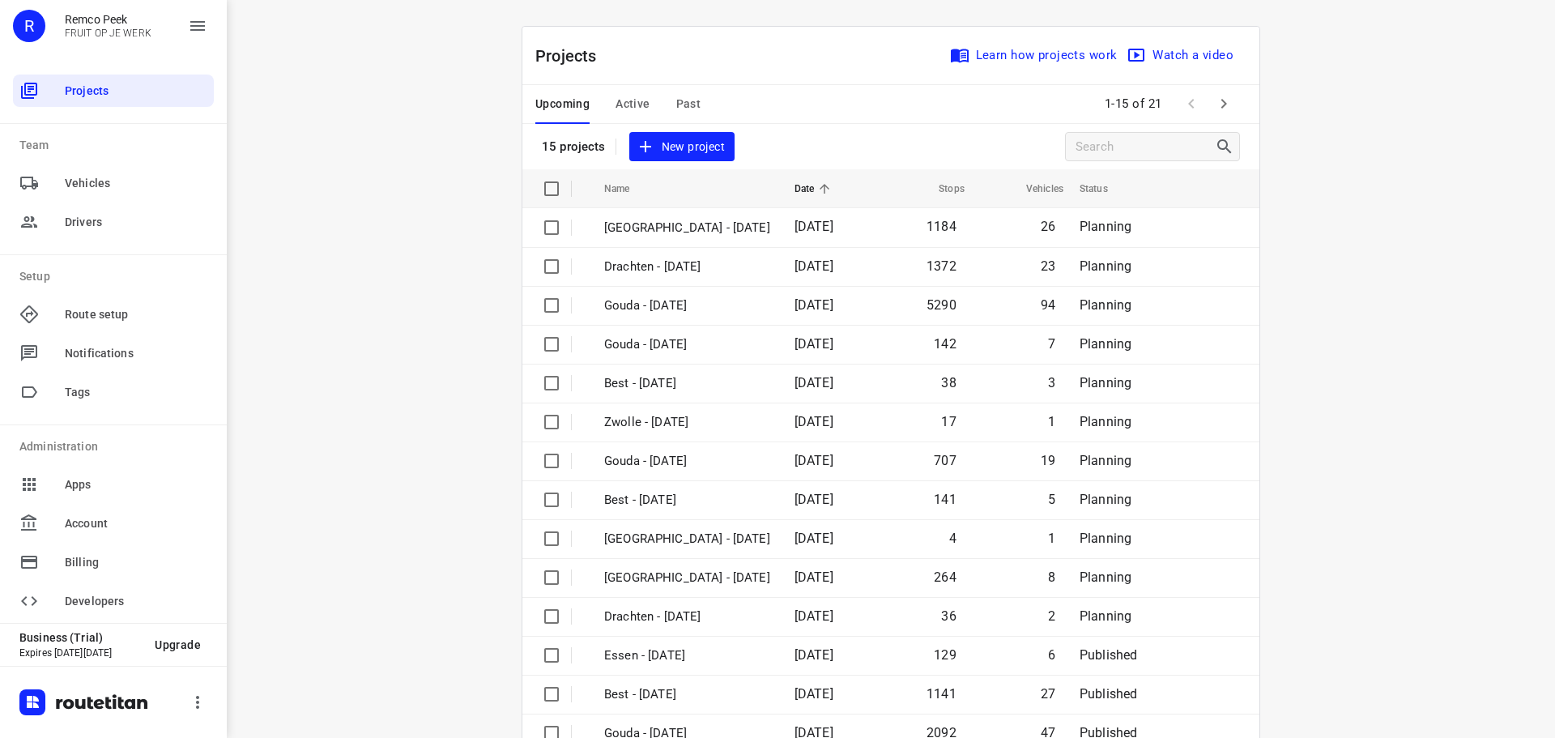
click at [628, 103] on span "Active" at bounding box center [632, 104] width 34 height 20
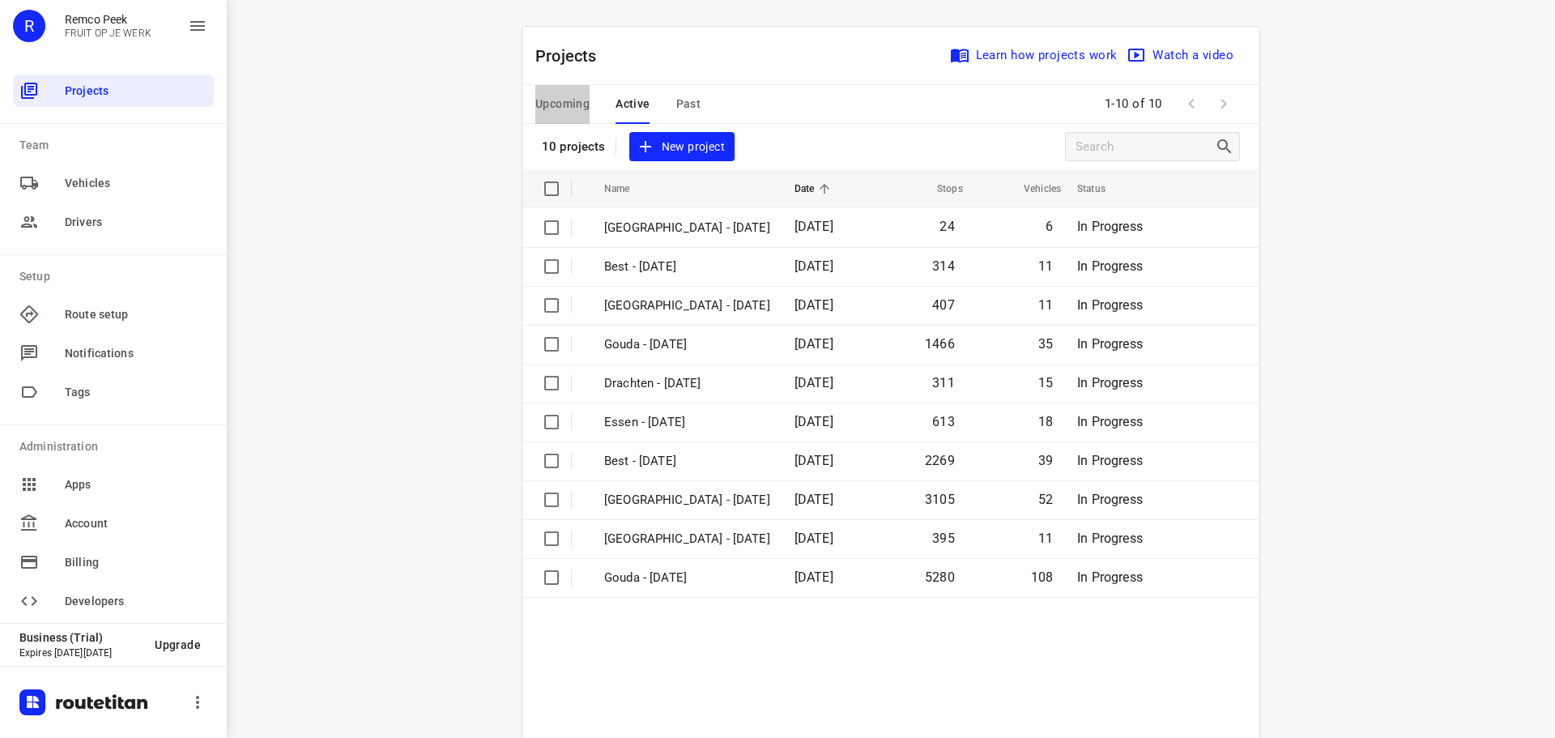
click at [568, 104] on span "Upcoming" at bounding box center [562, 104] width 54 height 20
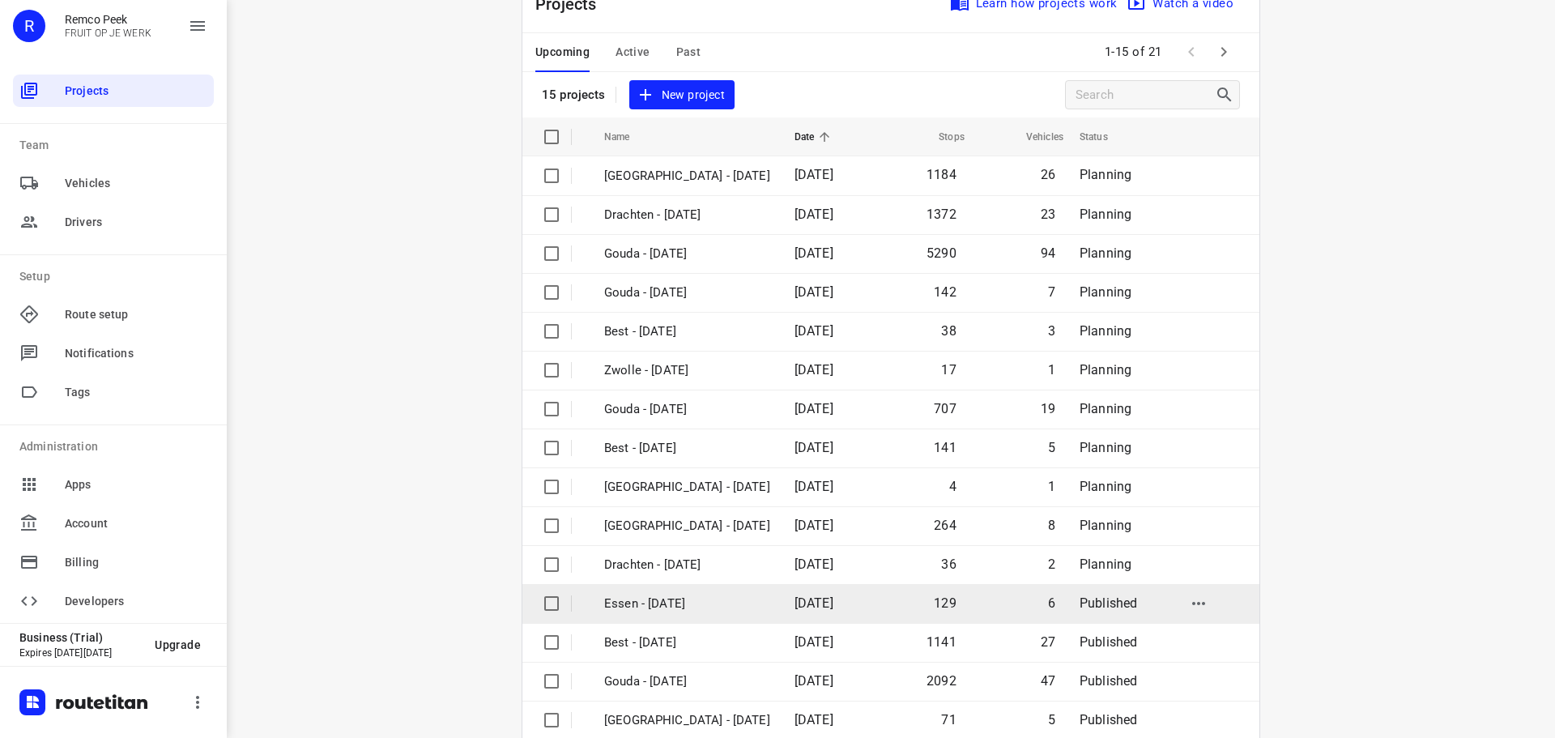
scroll to position [81, 0]
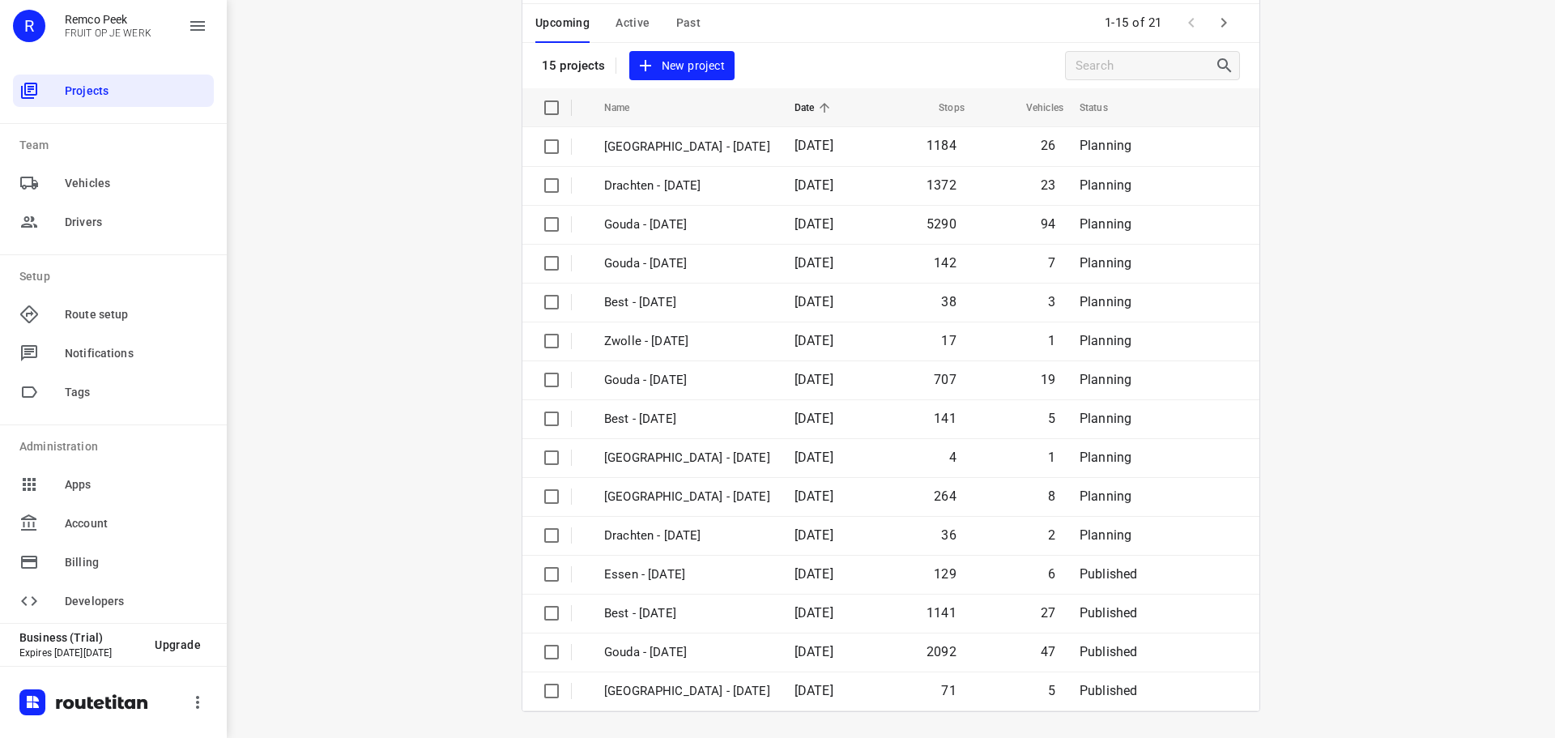
click at [1215, 31] on icon "button" at bounding box center [1223, 22] width 19 height 19
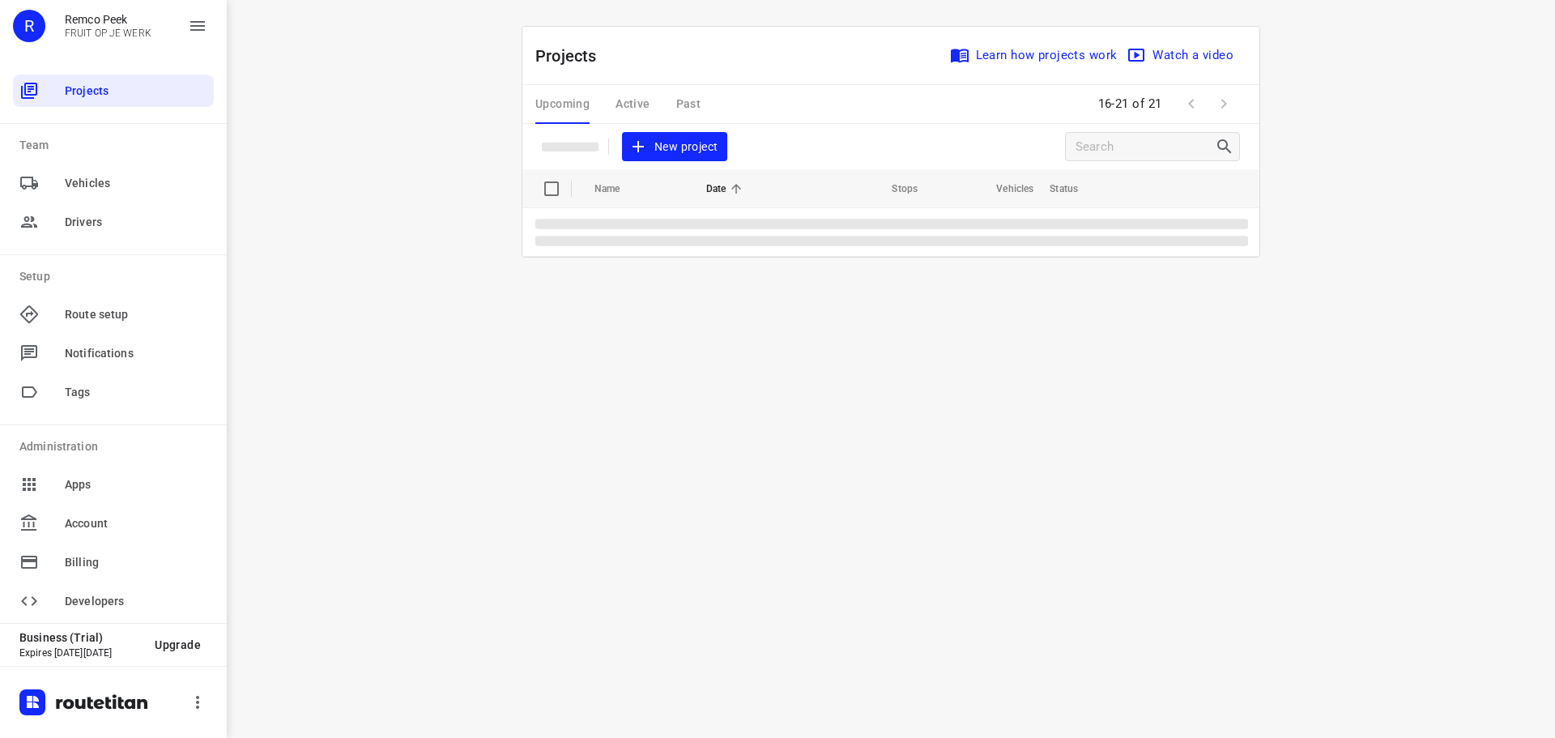
scroll to position [0, 0]
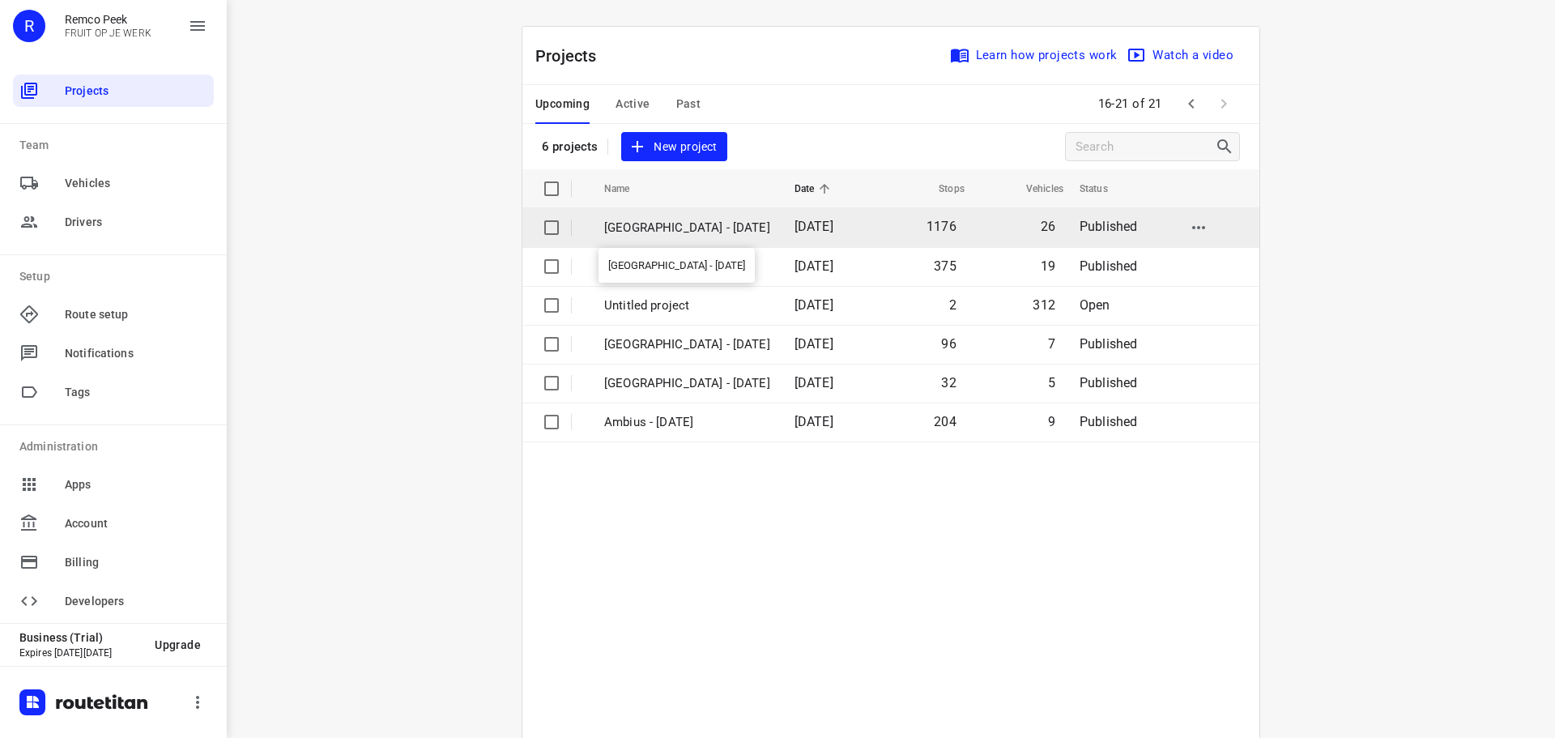
click at [668, 223] on p "[GEOGRAPHIC_DATA] - [DATE]" at bounding box center [687, 228] width 166 height 19
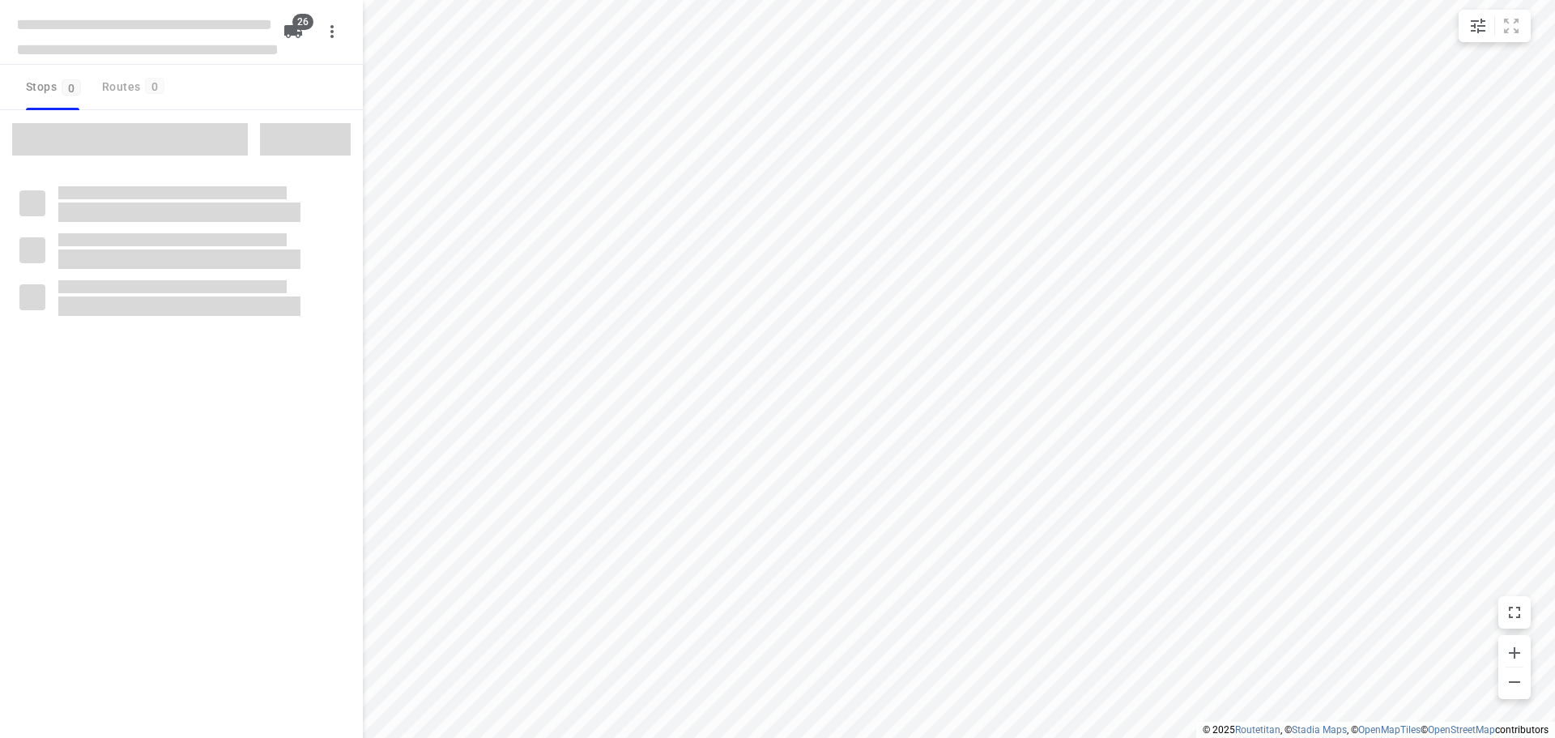
checkbox input "true"
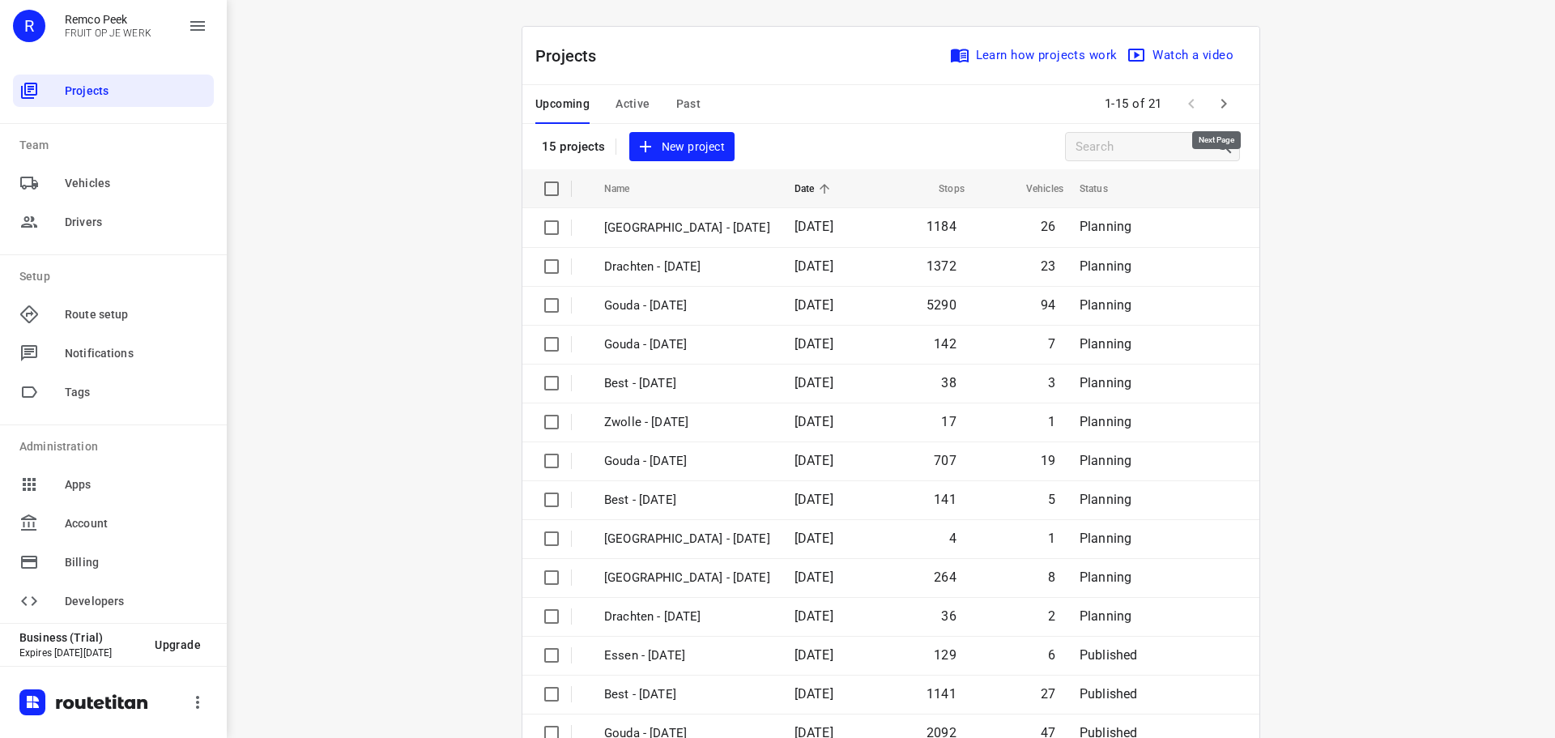
click at [1219, 101] on icon "button" at bounding box center [1223, 103] width 19 height 19
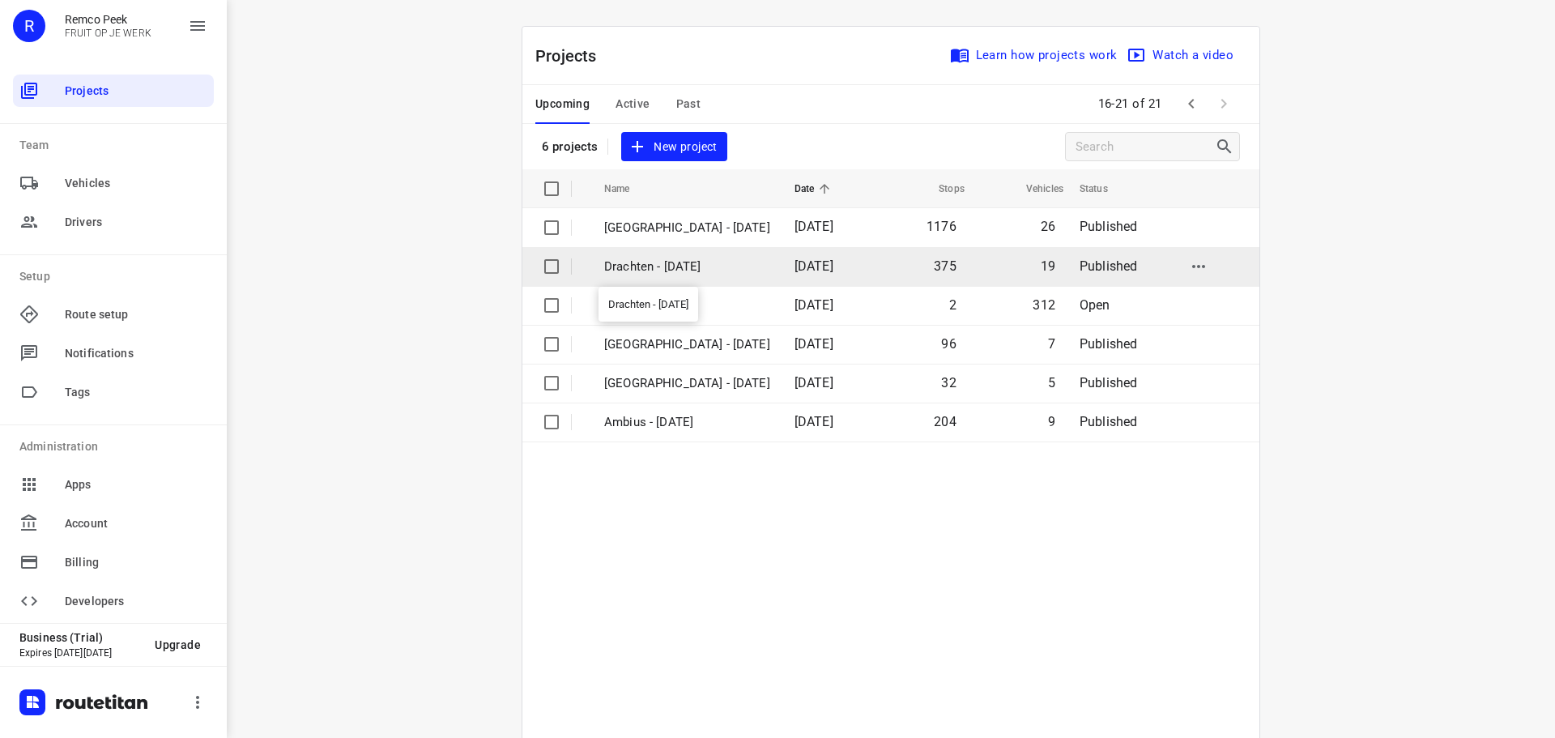
click at [699, 264] on p "Drachten - Wednesday" at bounding box center [687, 267] width 166 height 19
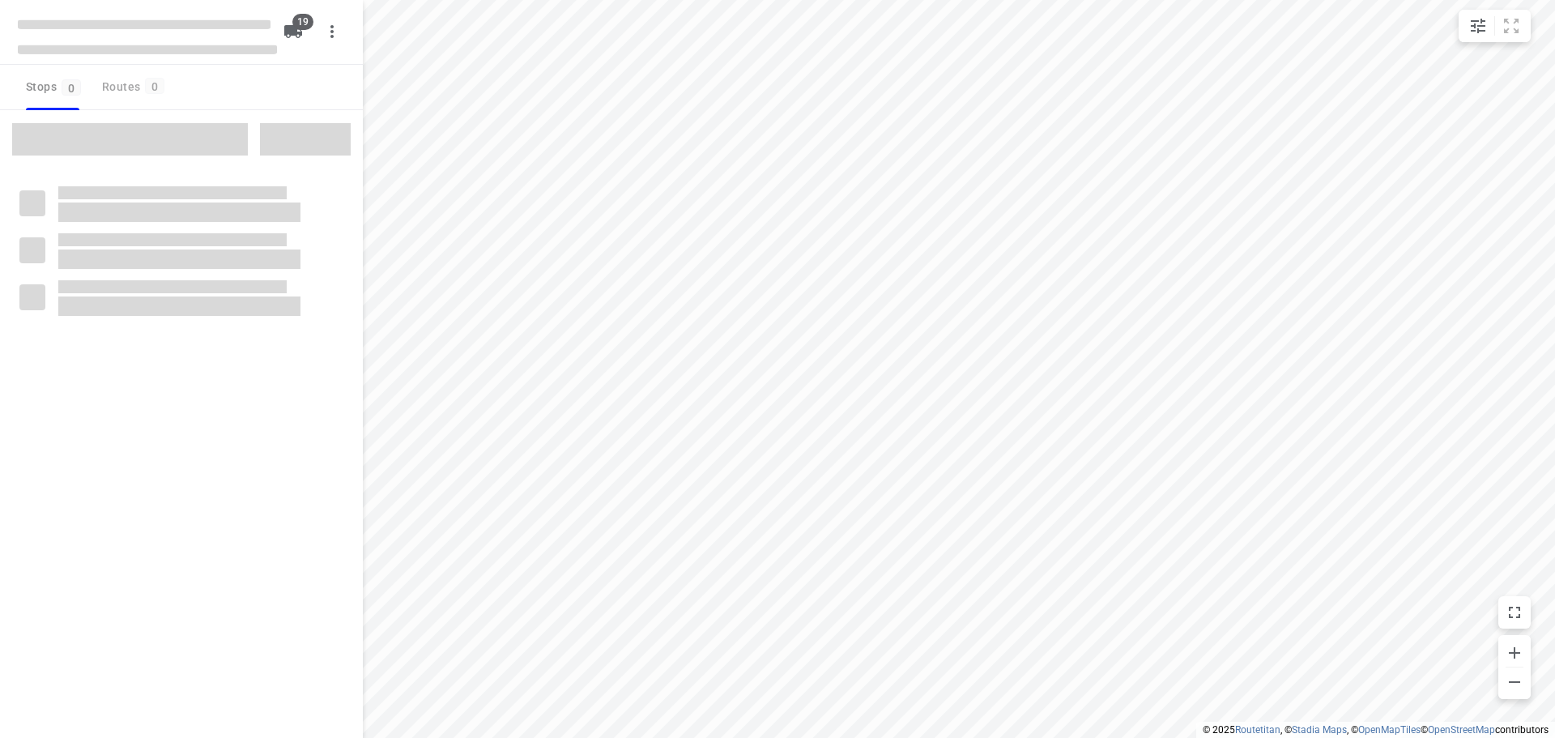
checkbox input "true"
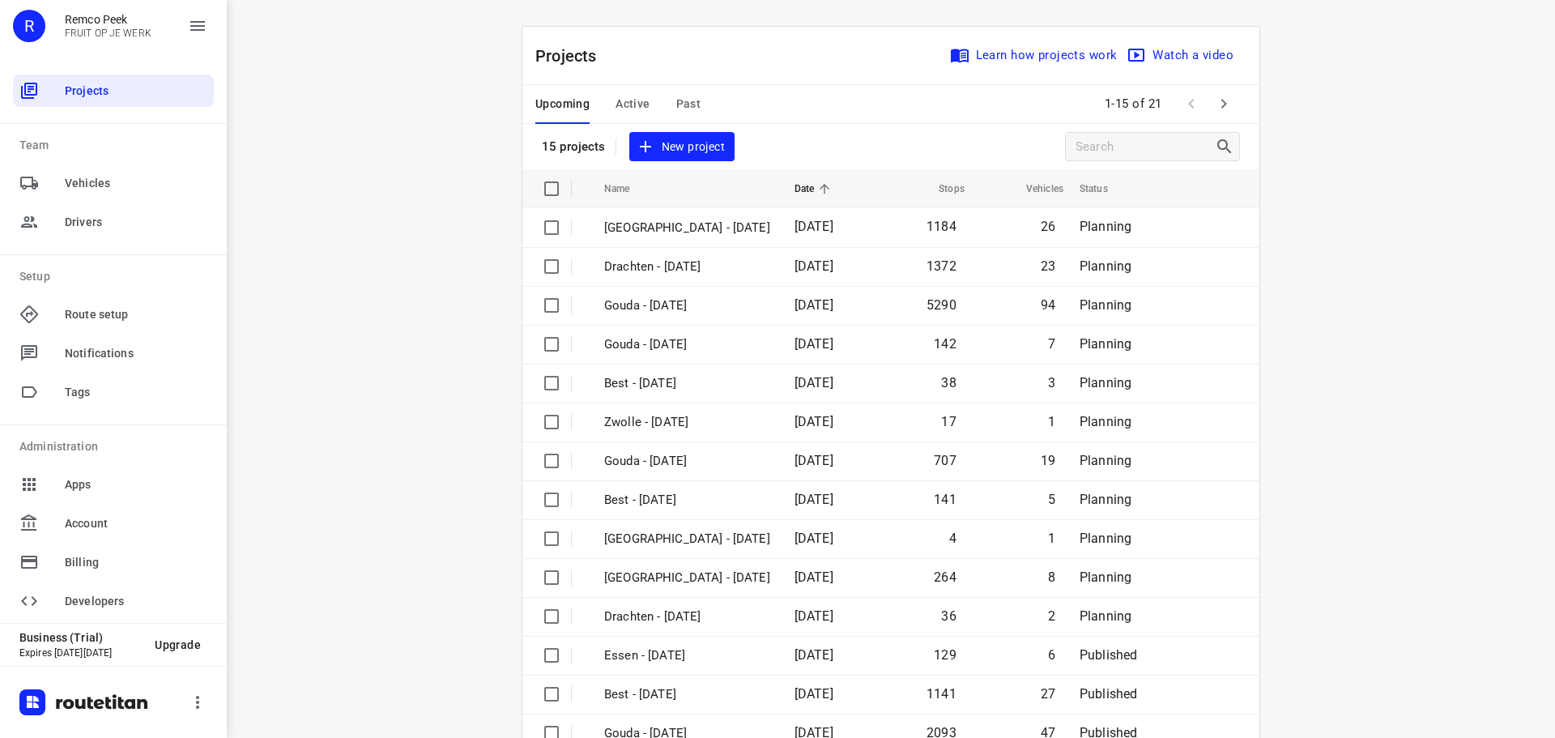
click at [649, 106] on div "Upcoming Active Past" at bounding box center [630, 104] width 191 height 39
click at [636, 102] on span "Active" at bounding box center [632, 104] width 34 height 20
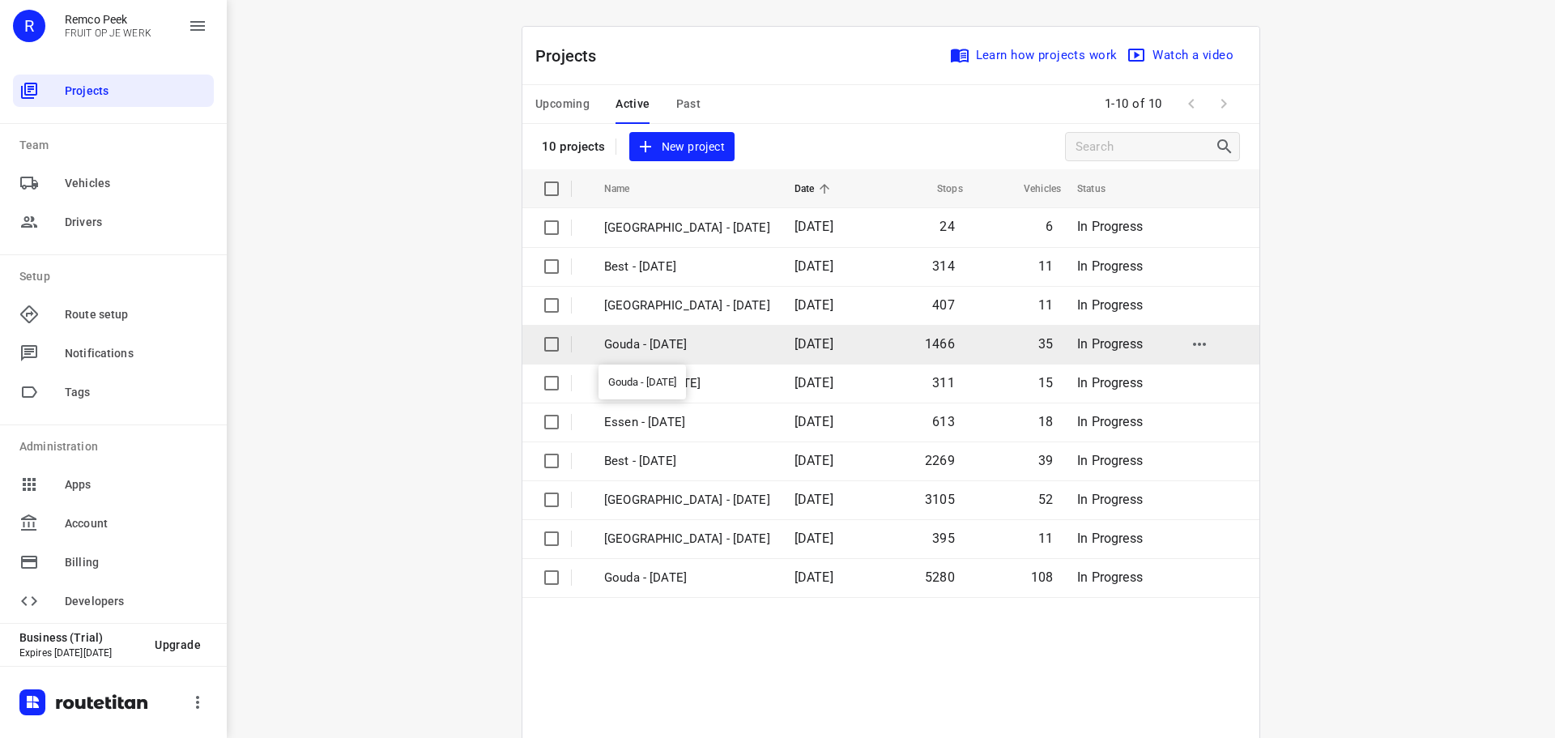
click at [645, 339] on p "Gouda - Tuesday" at bounding box center [687, 344] width 166 height 19
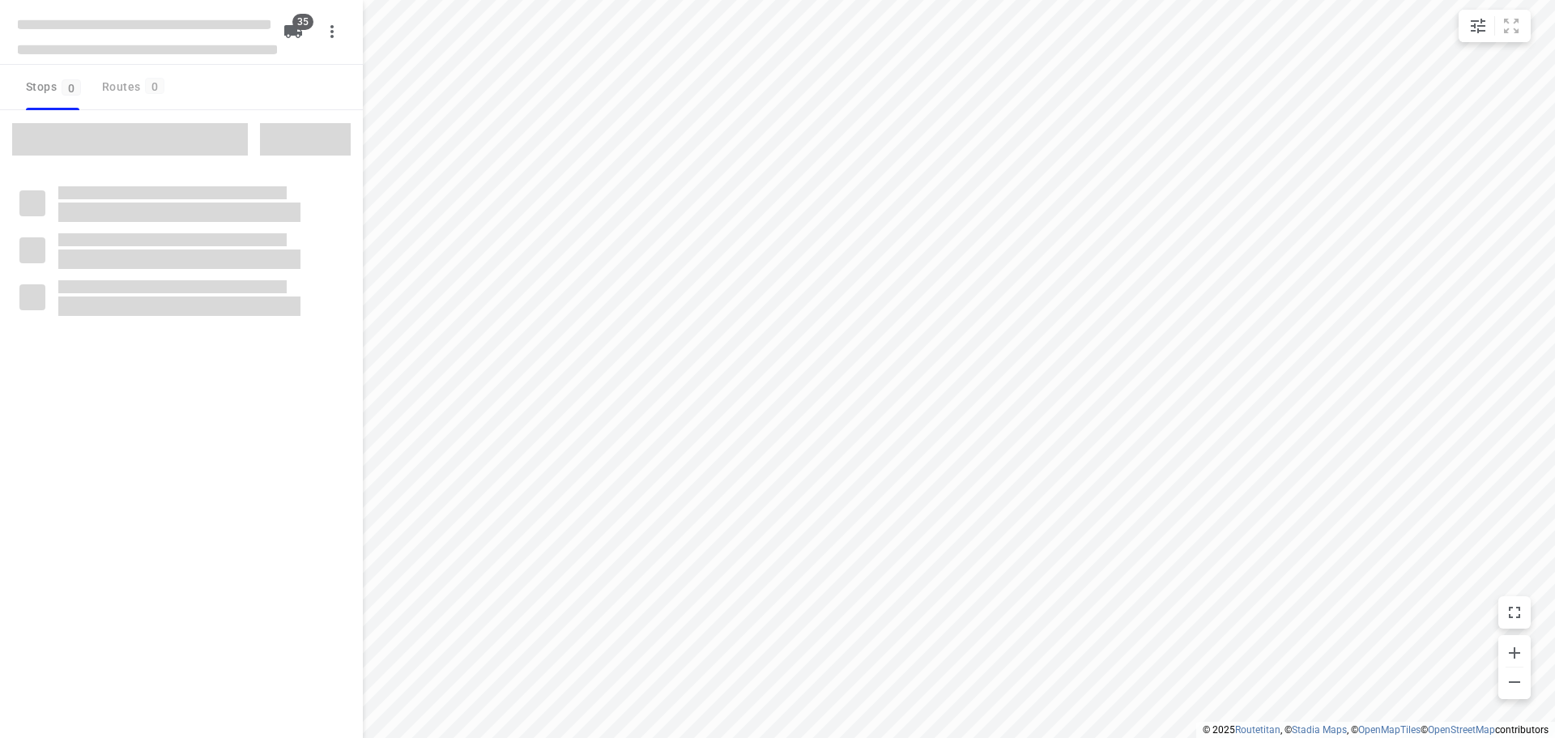
checkbox input "true"
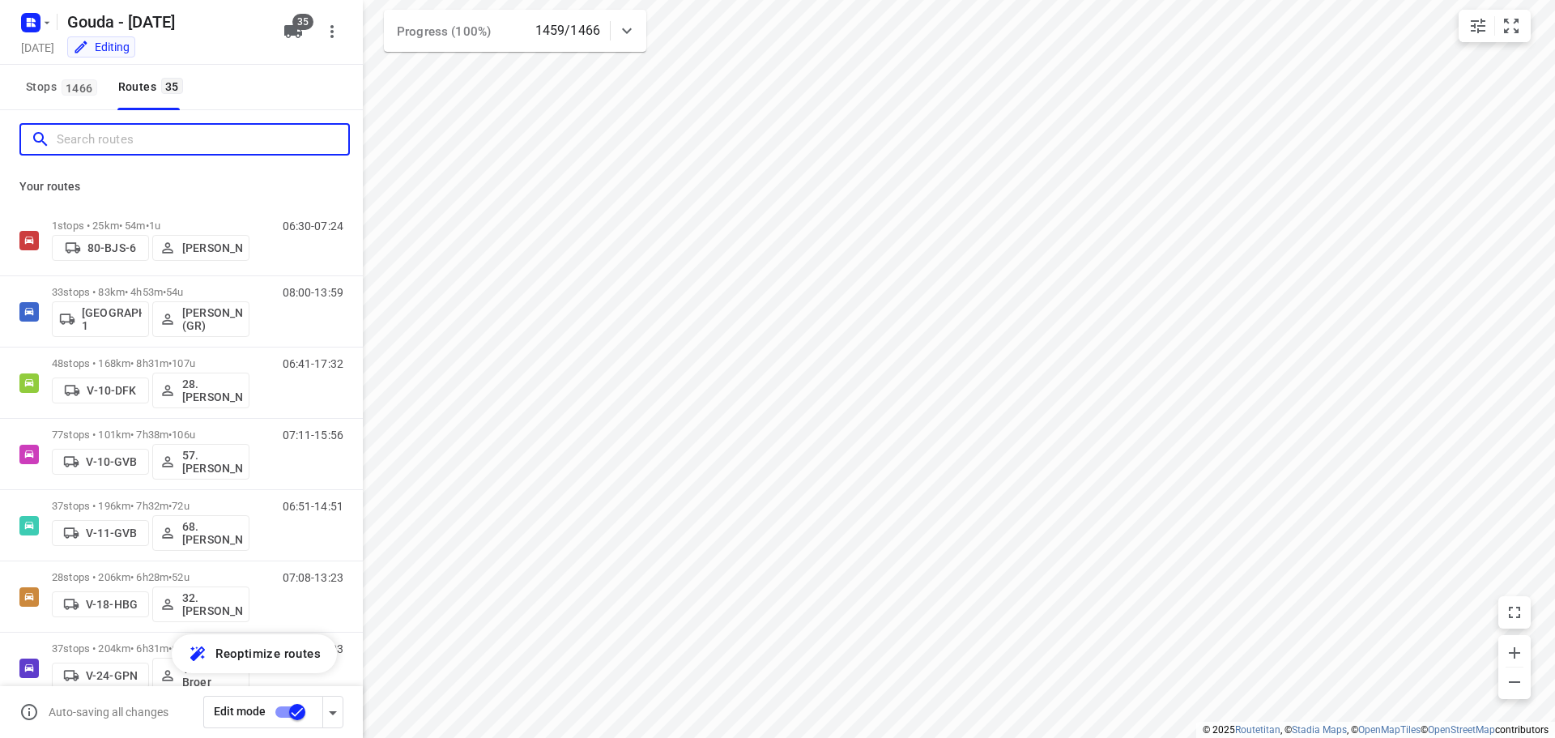
click at [109, 130] on input "Search routes" at bounding box center [203, 139] width 292 height 25
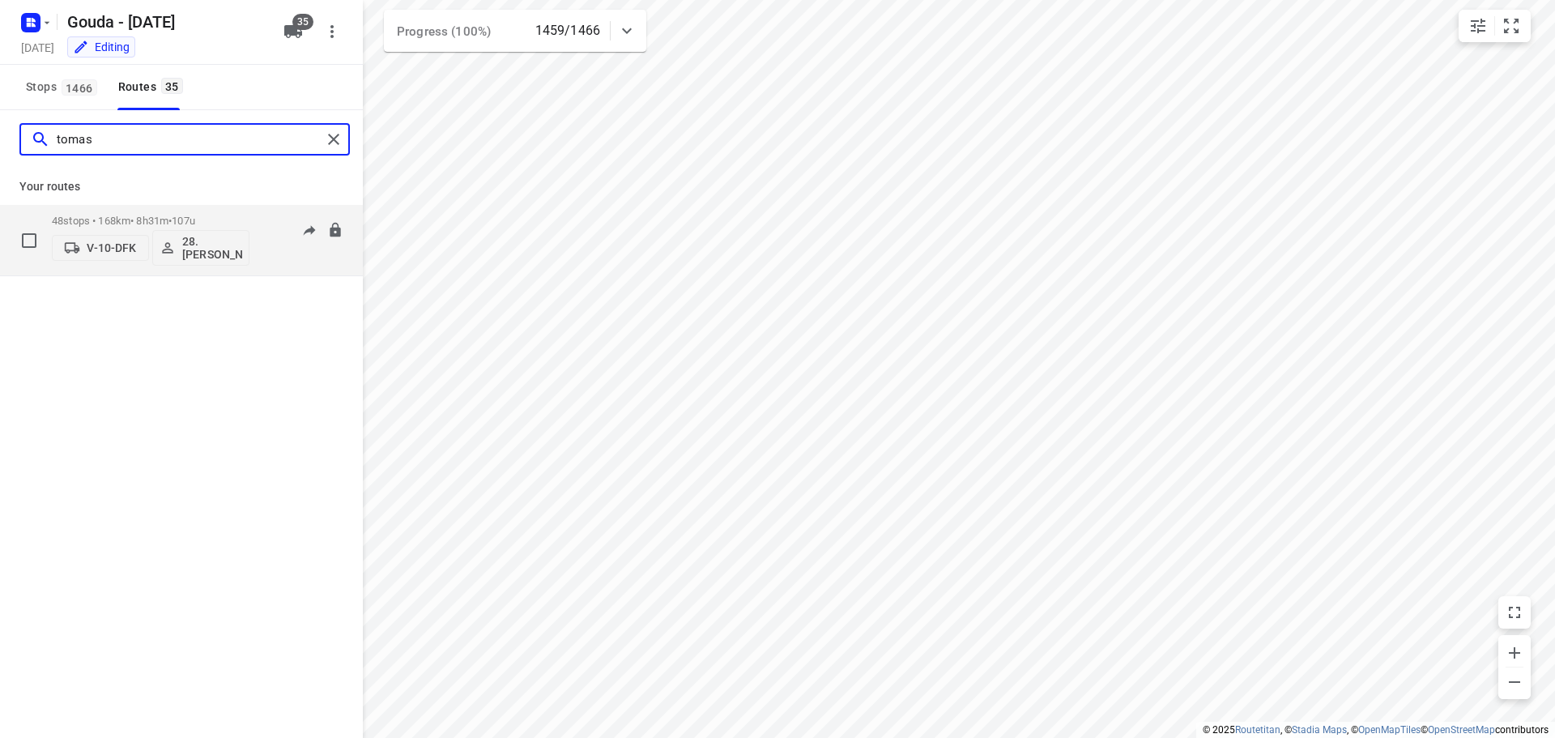
type input "tomas"
click at [177, 211] on div "48 stops • 168km • 8h31m • 107u V-10-DFK 28.Tomas Vukovic" at bounding box center [151, 239] width 198 height 67
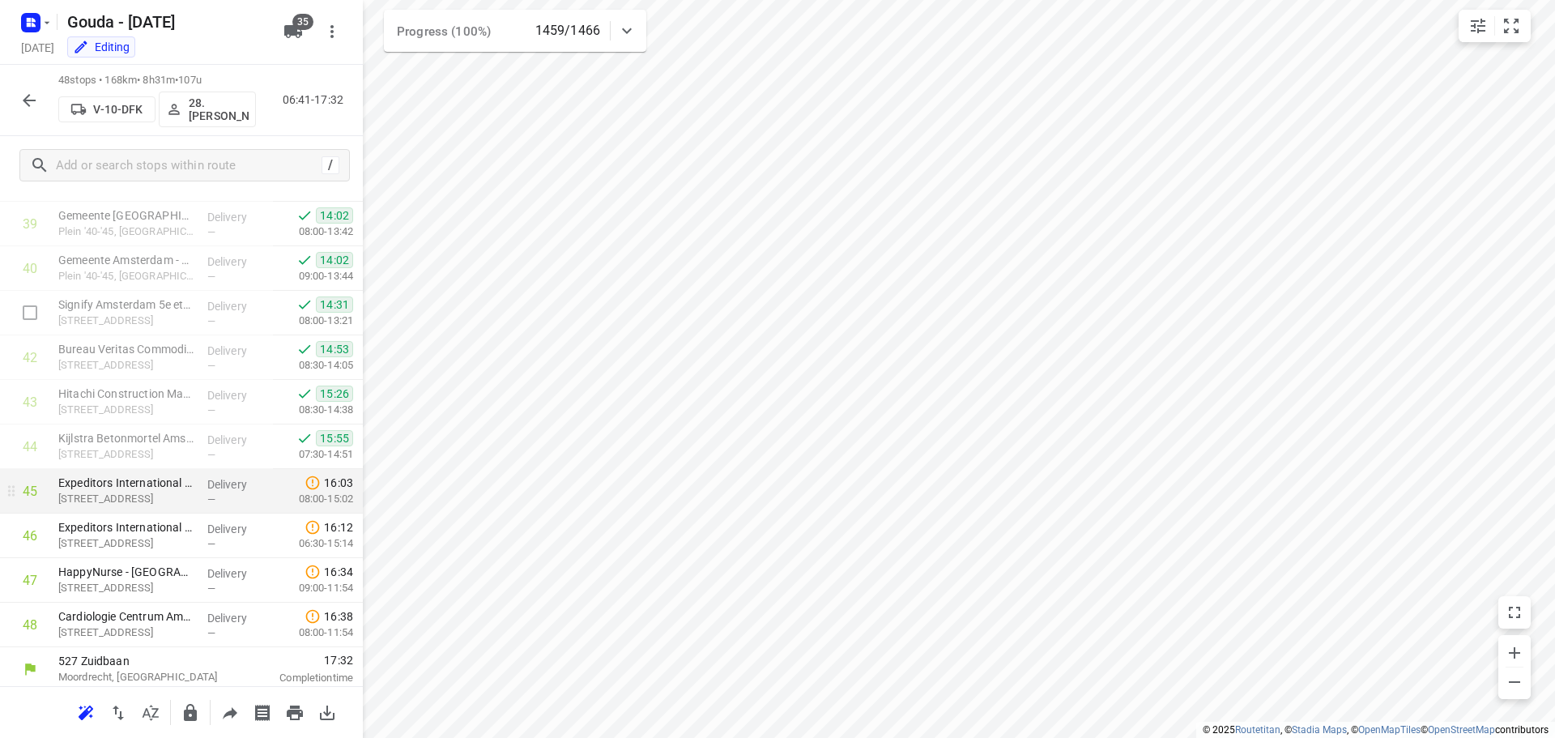
scroll to position [1772, 0]
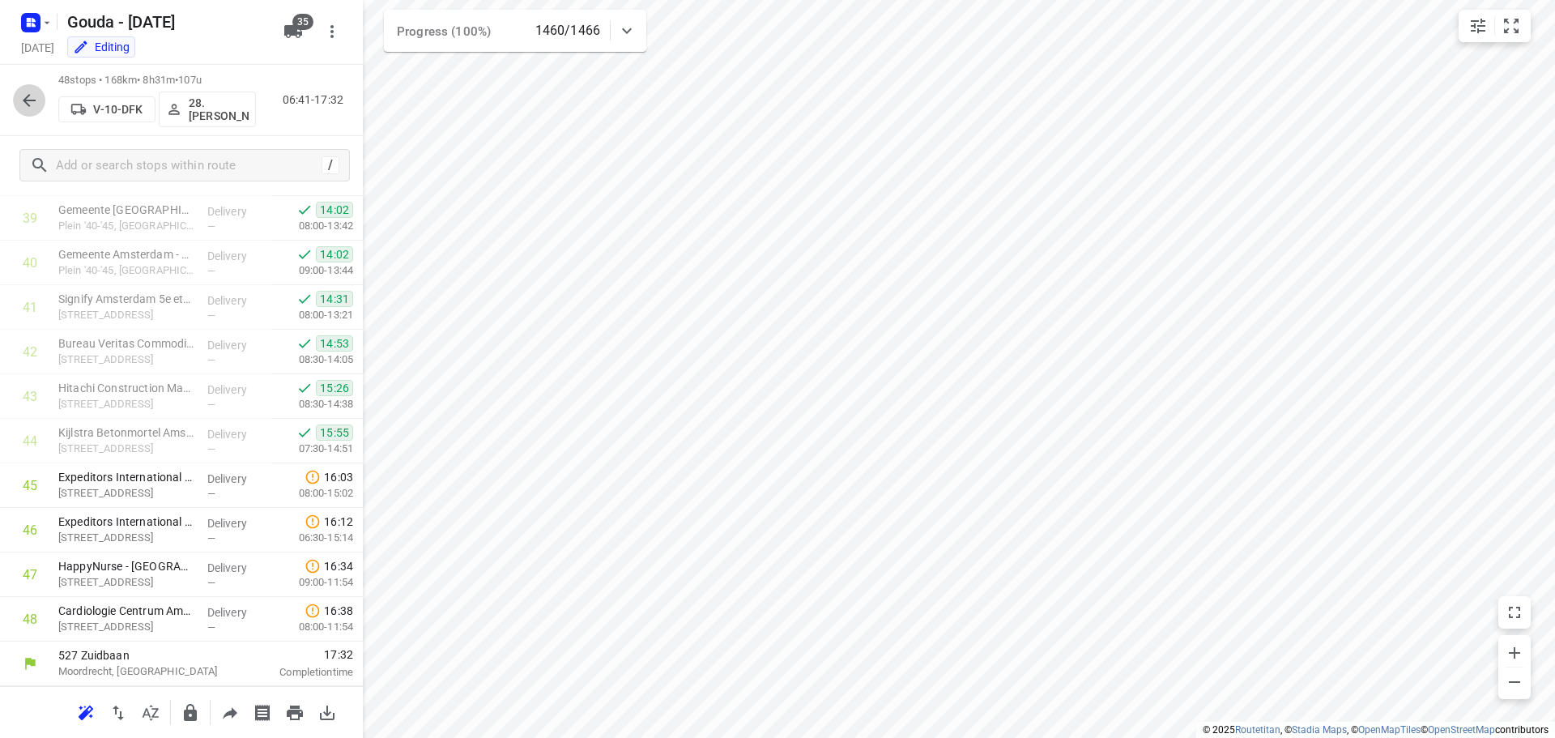
click at [28, 92] on icon "button" at bounding box center [28, 100] width 19 height 19
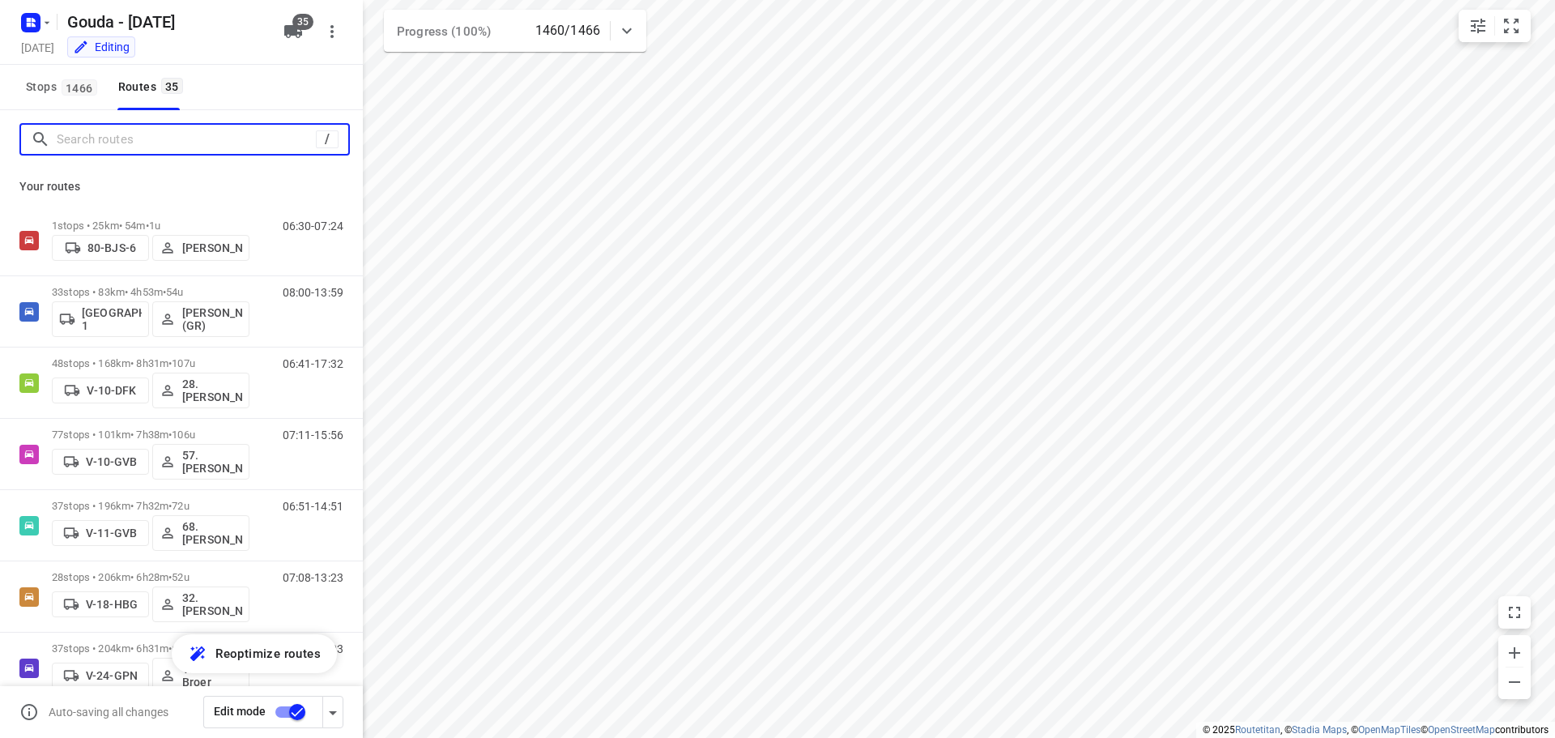
click at [128, 136] on input "Search routes" at bounding box center [186, 139] width 259 height 25
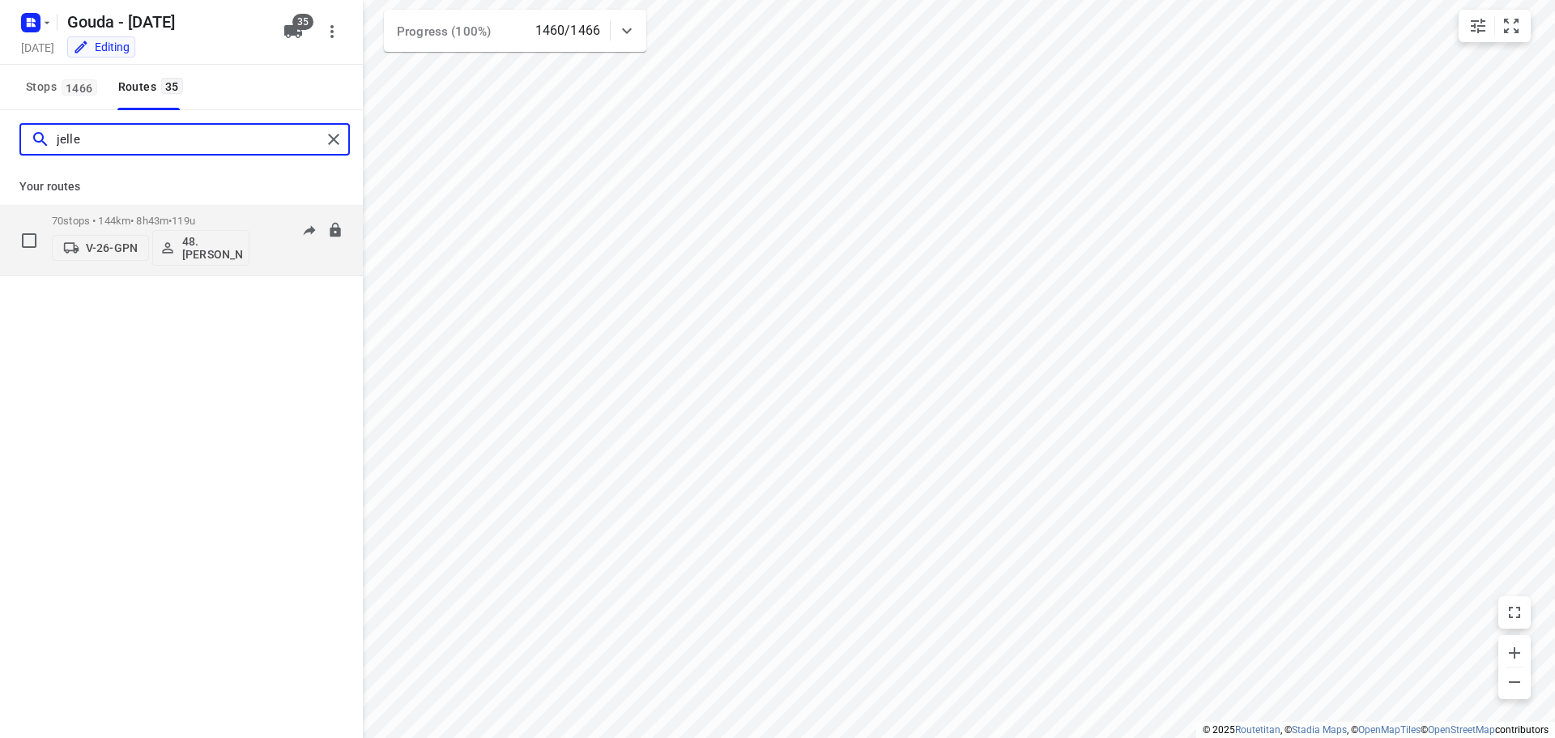
type input "jelle"
click at [161, 219] on p "70 stops • 144km • 8h43m • 119u" at bounding box center [151, 221] width 198 height 12
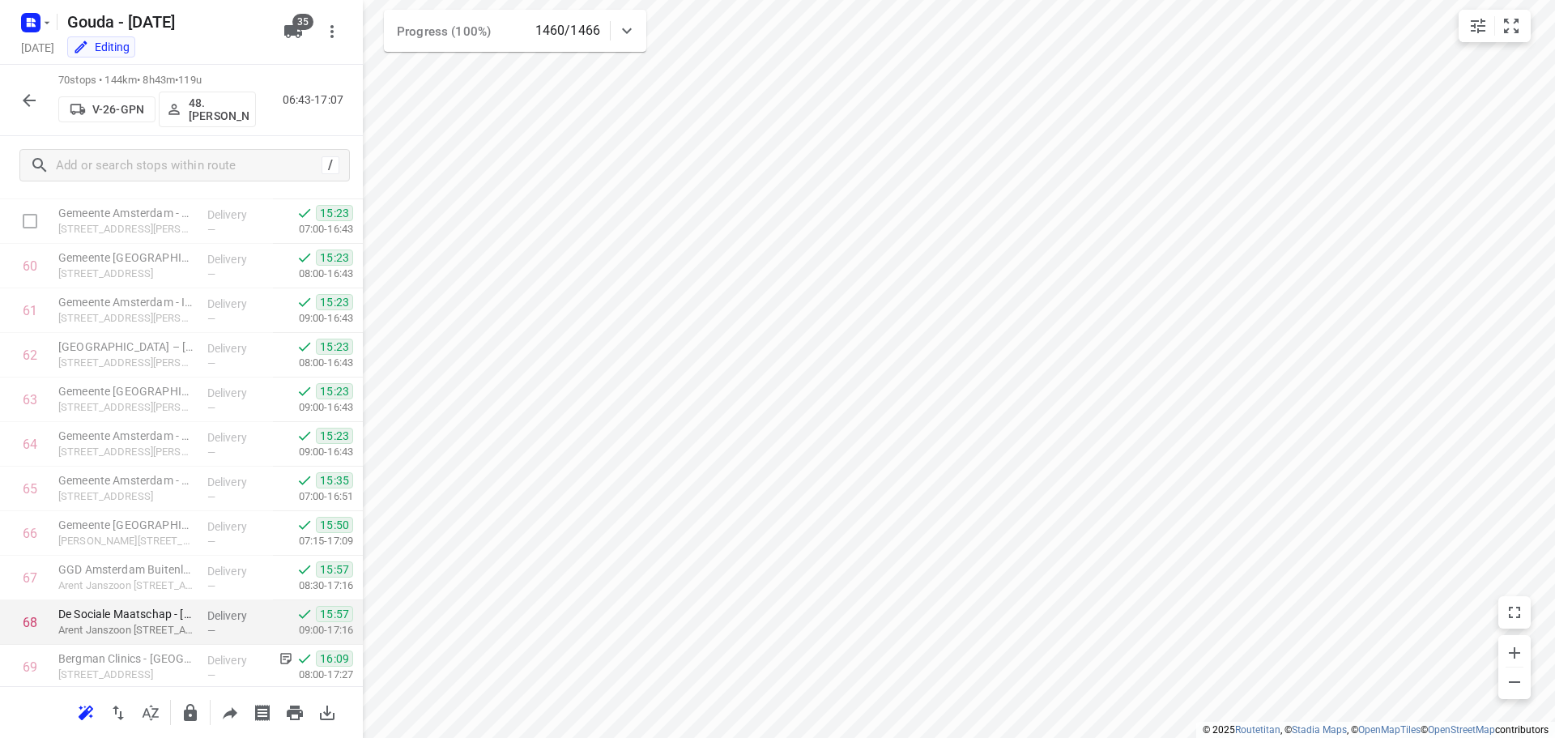
scroll to position [2752, 0]
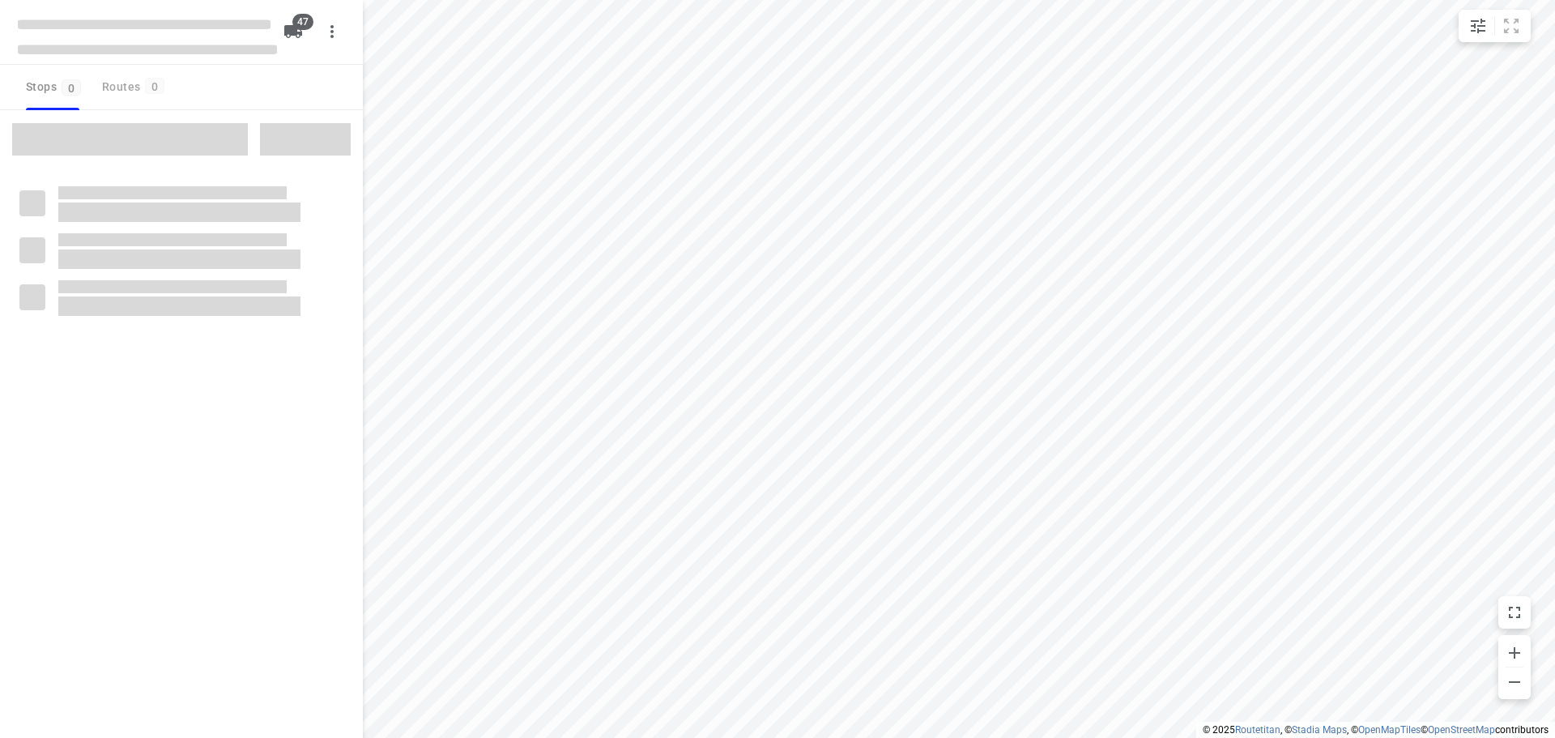
checkbox input "true"
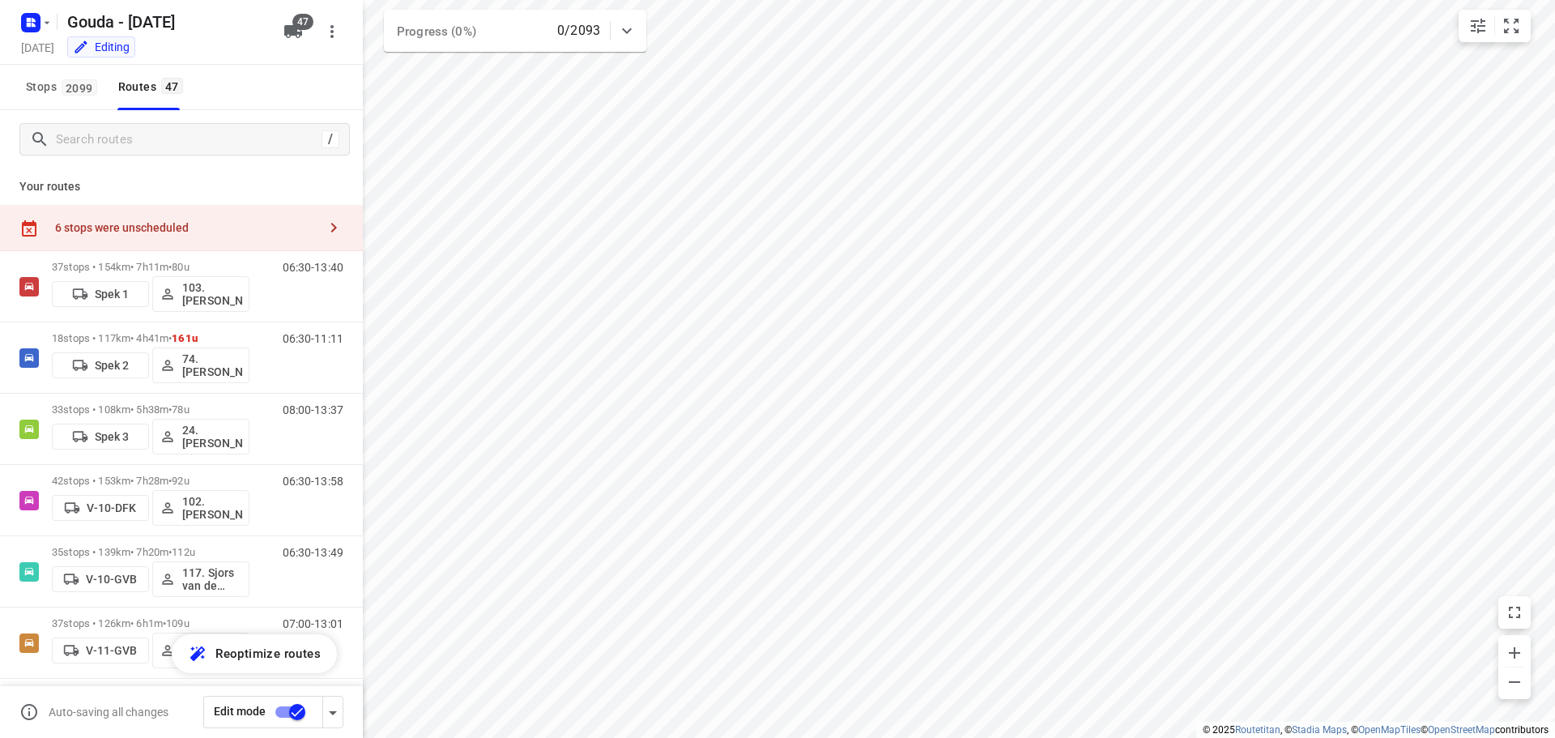
click at [324, 229] on icon "button" at bounding box center [333, 227] width 19 height 19
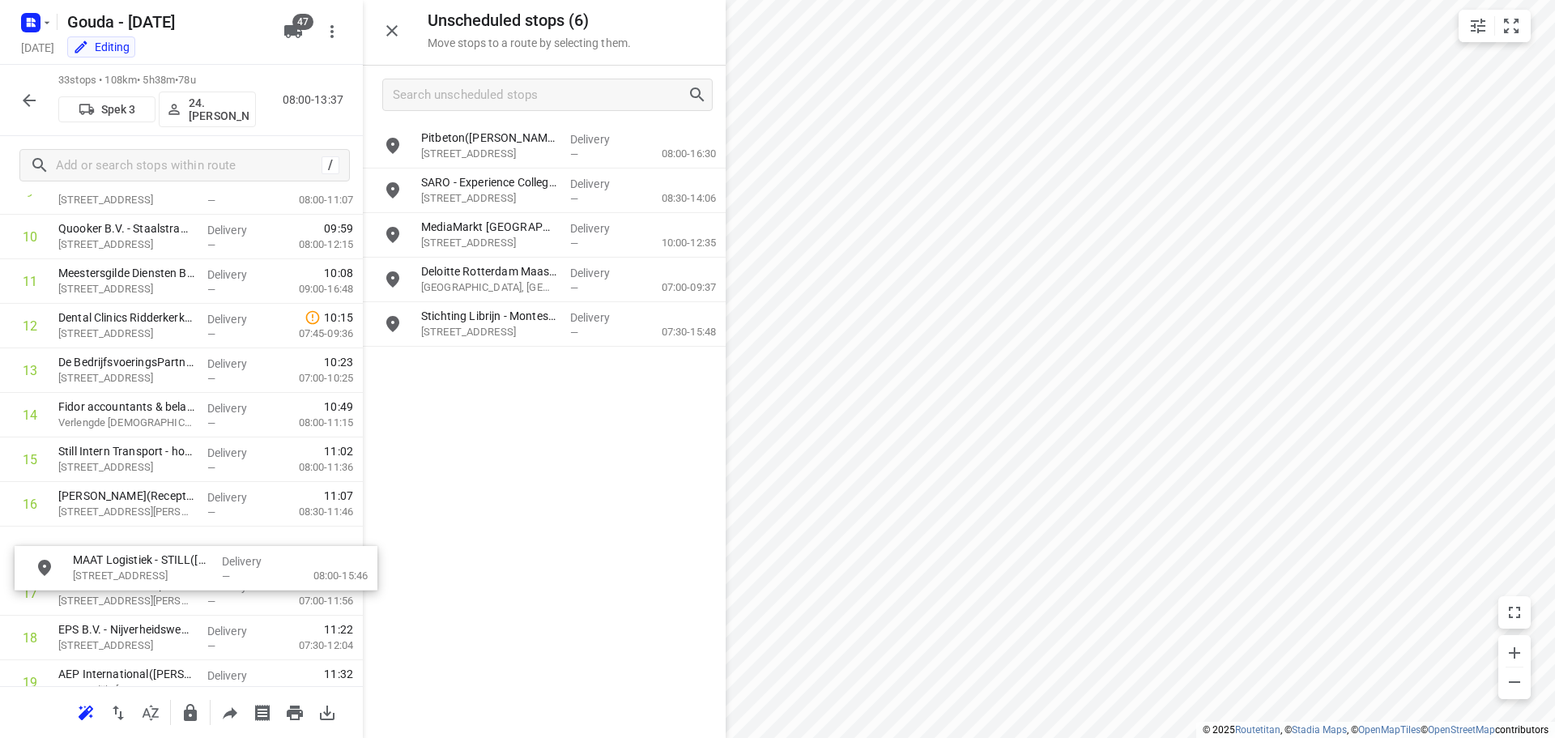
scroll to position [512, 0]
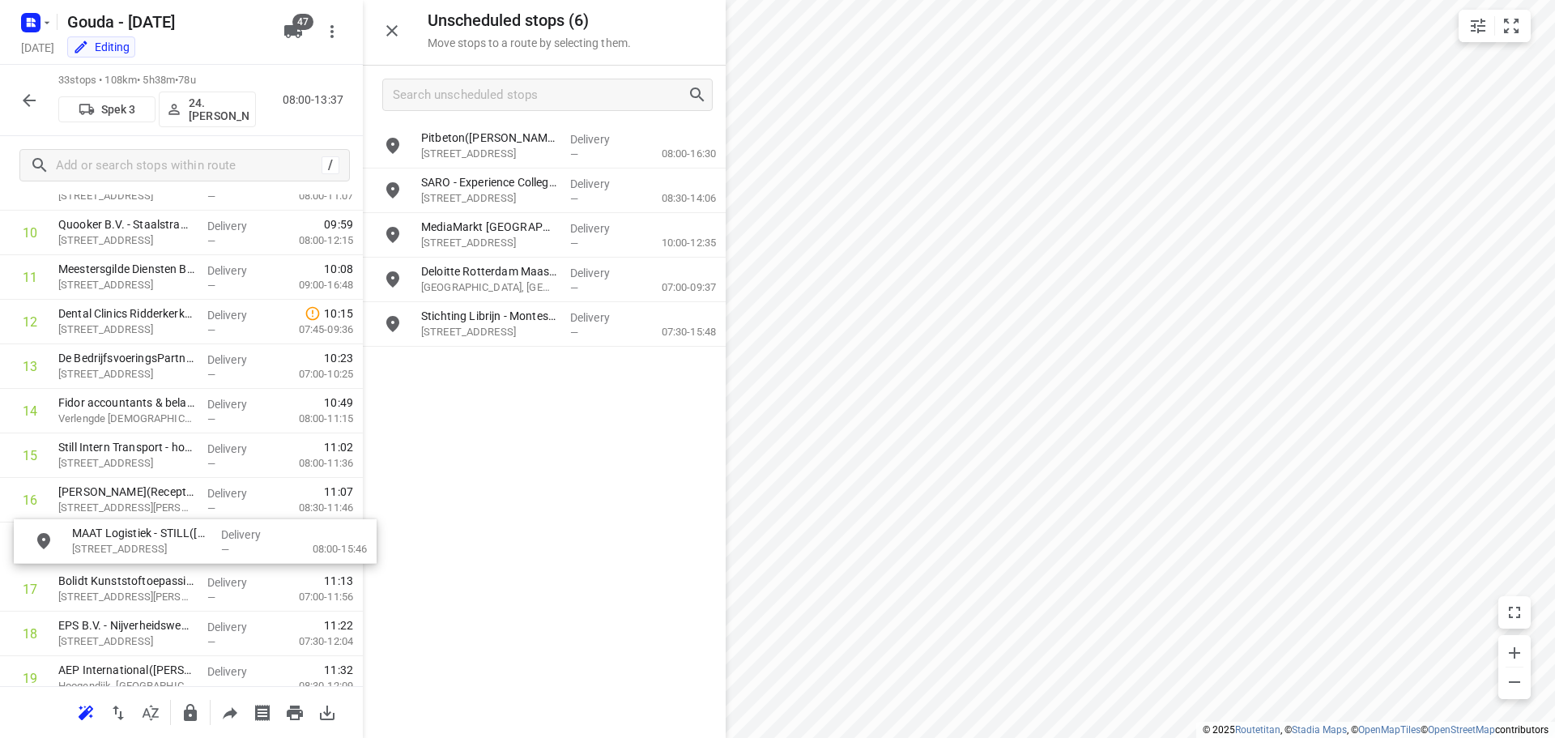
drag, startPoint x: 520, startPoint y: 279, endPoint x: 167, endPoint y: 543, distance: 441.3
click at [29, 94] on icon "button" at bounding box center [29, 100] width 13 height 13
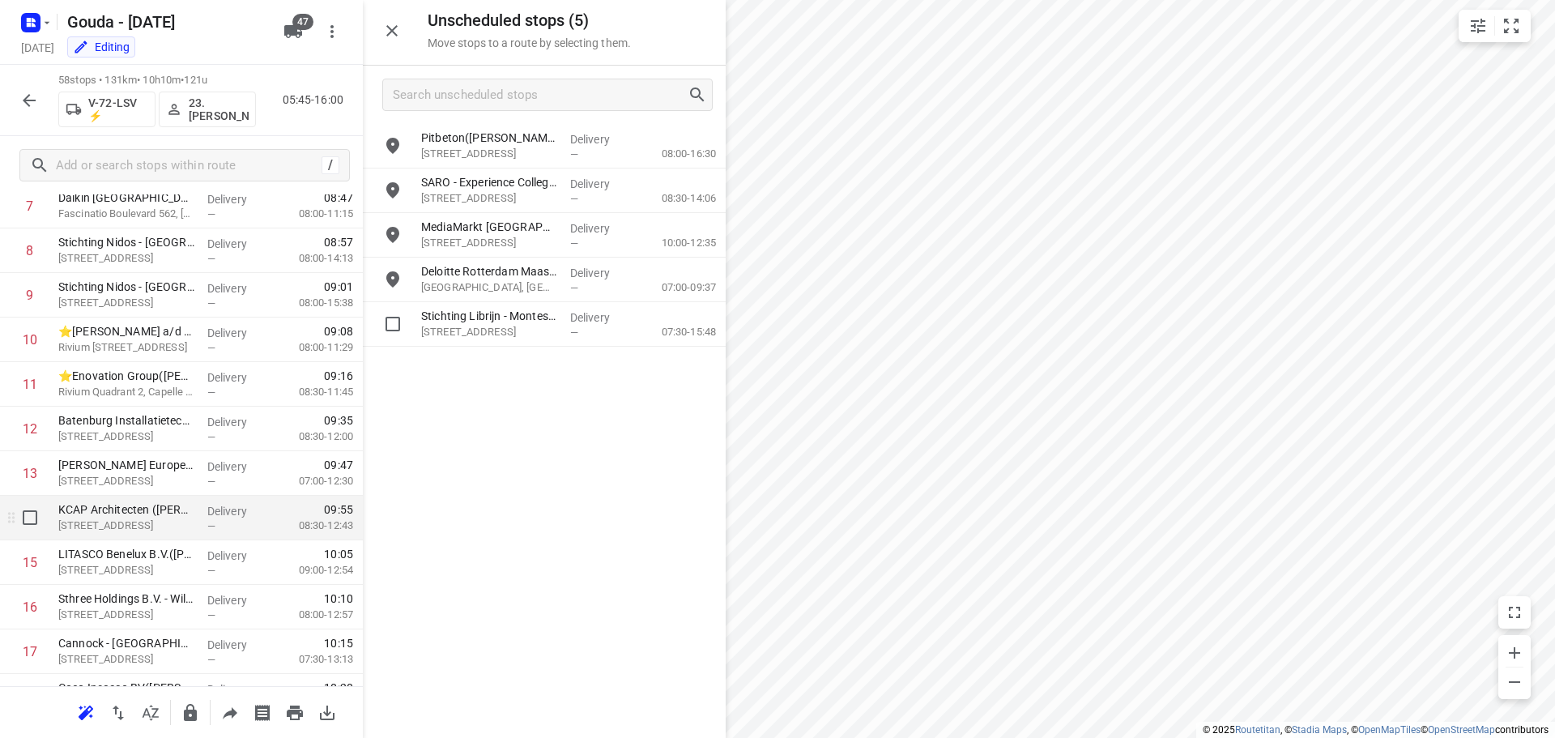
scroll to position [567, 0]
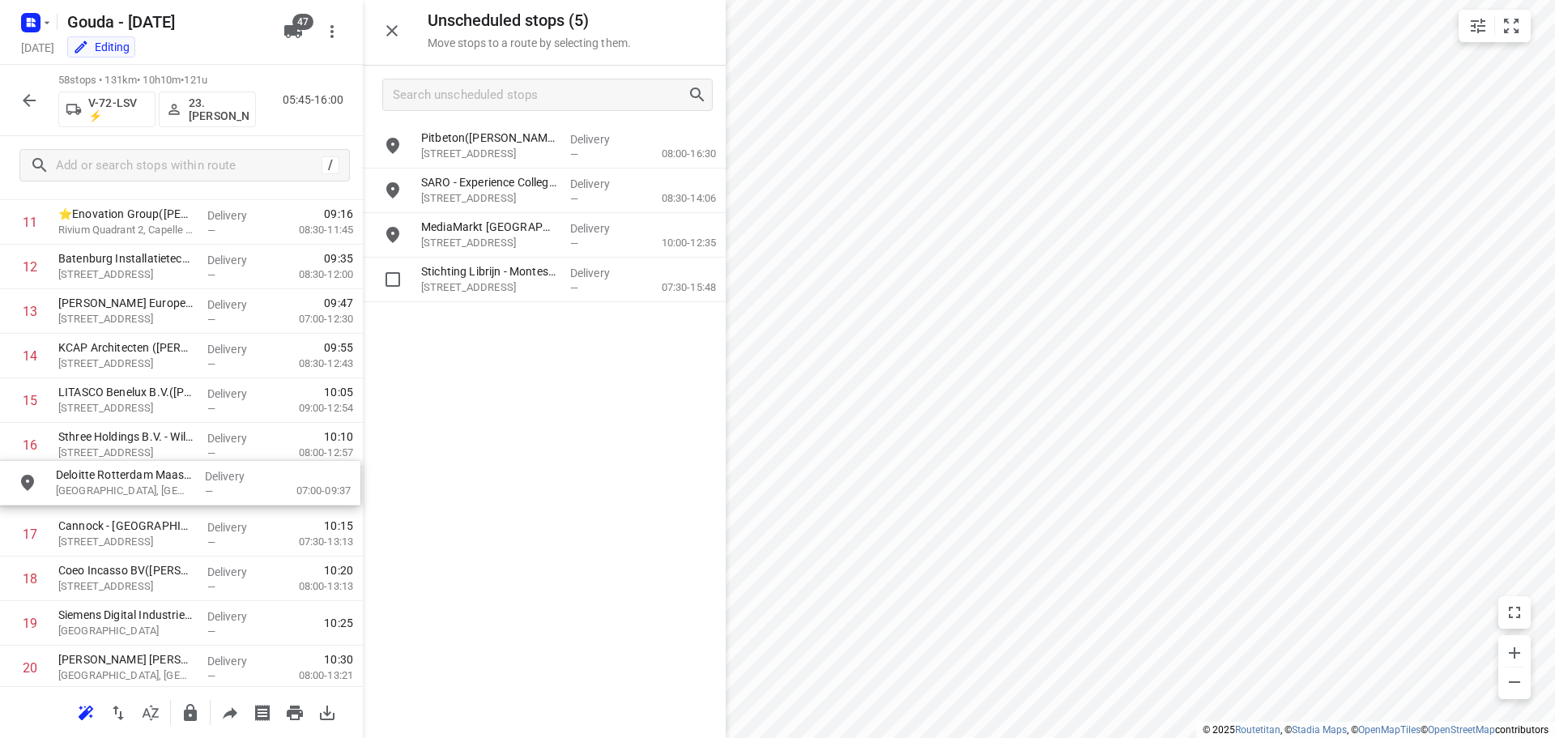
drag, startPoint x: 520, startPoint y: 286, endPoint x: 149, endPoint y: 489, distance: 422.9
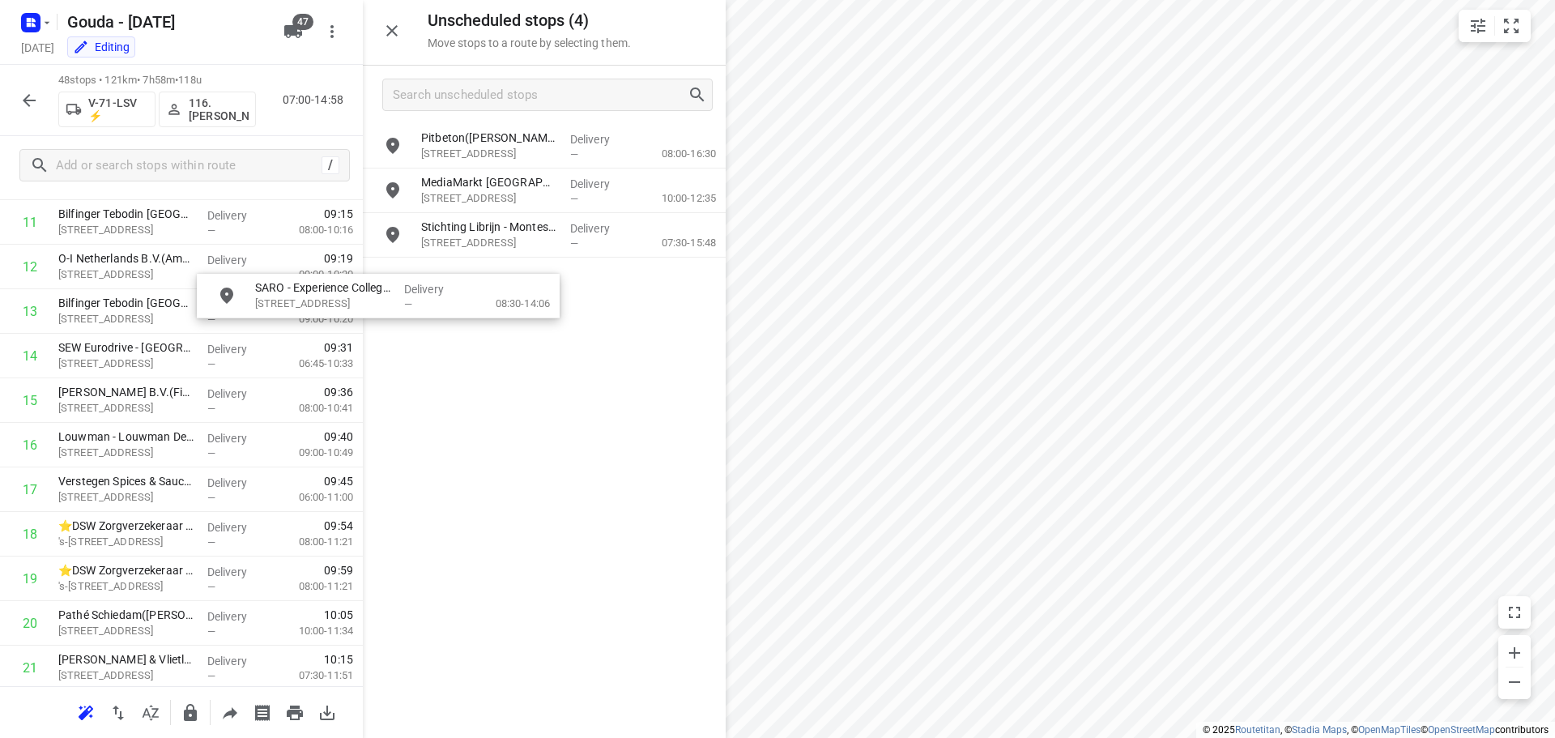
scroll to position [566, 0]
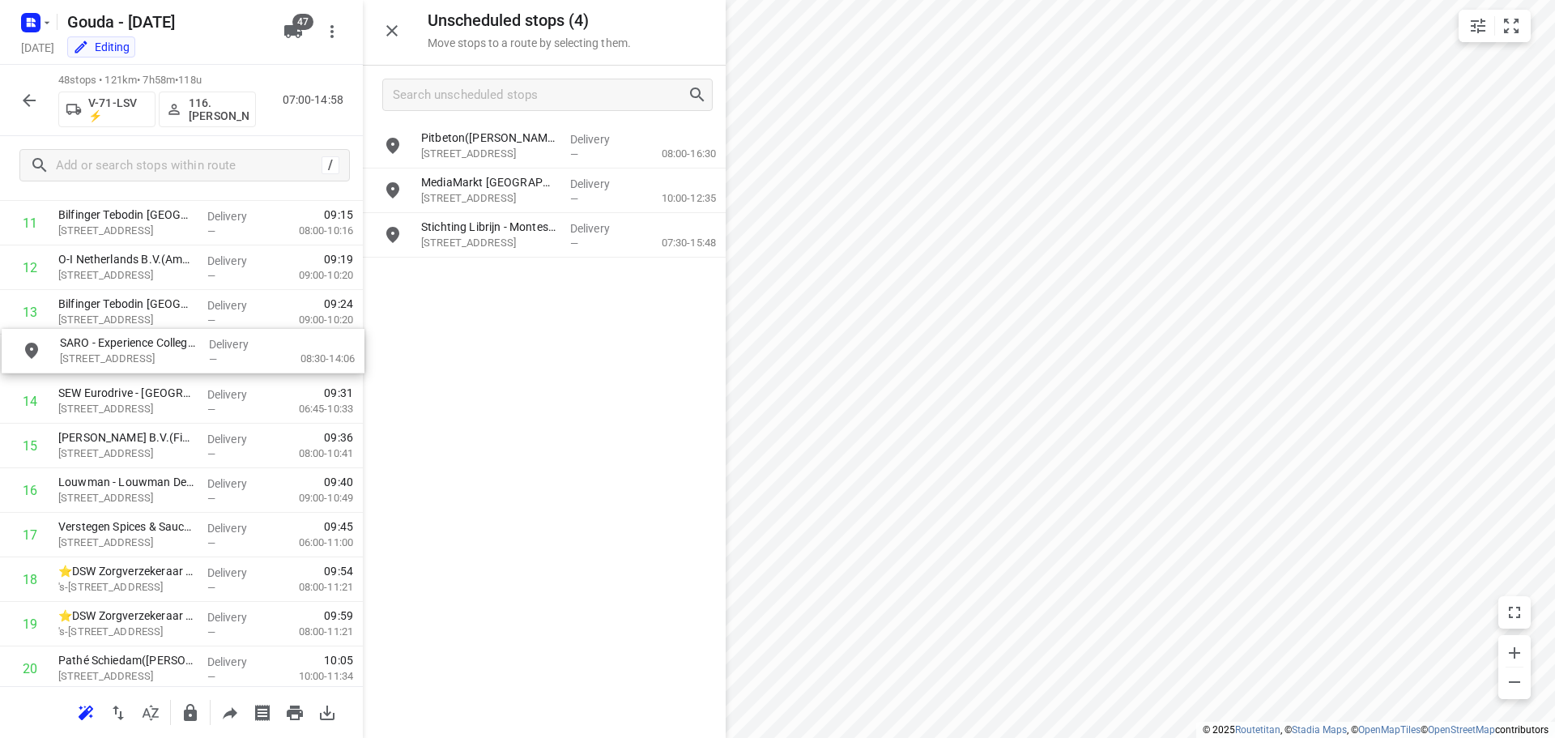
drag, startPoint x: 478, startPoint y: 201, endPoint x: 111, endPoint y: 361, distance: 400.3
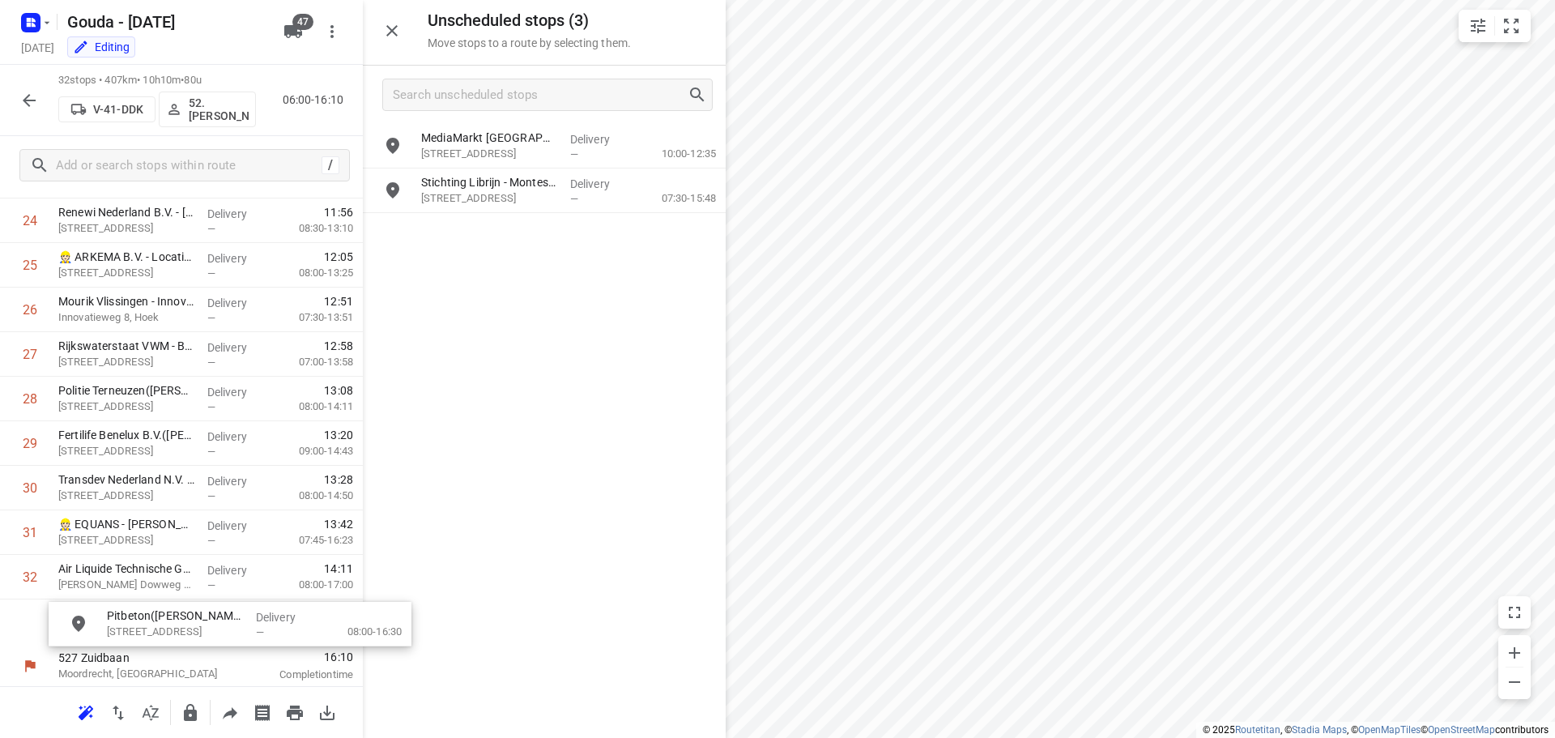
scroll to position [1156, 0]
drag, startPoint x: 473, startPoint y: 150, endPoint x: 112, endPoint y: 617, distance: 590.5
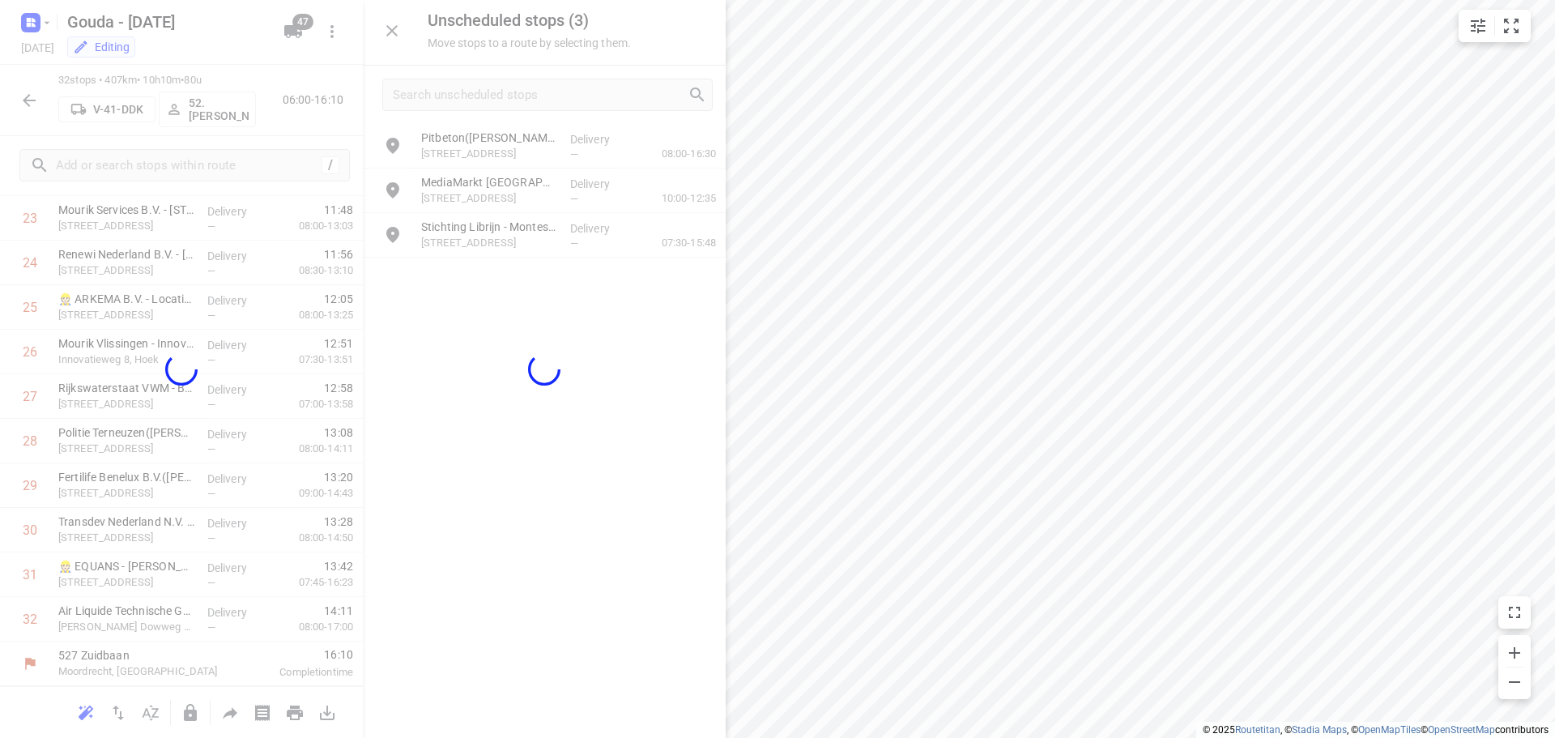
scroll to position [1105, 0]
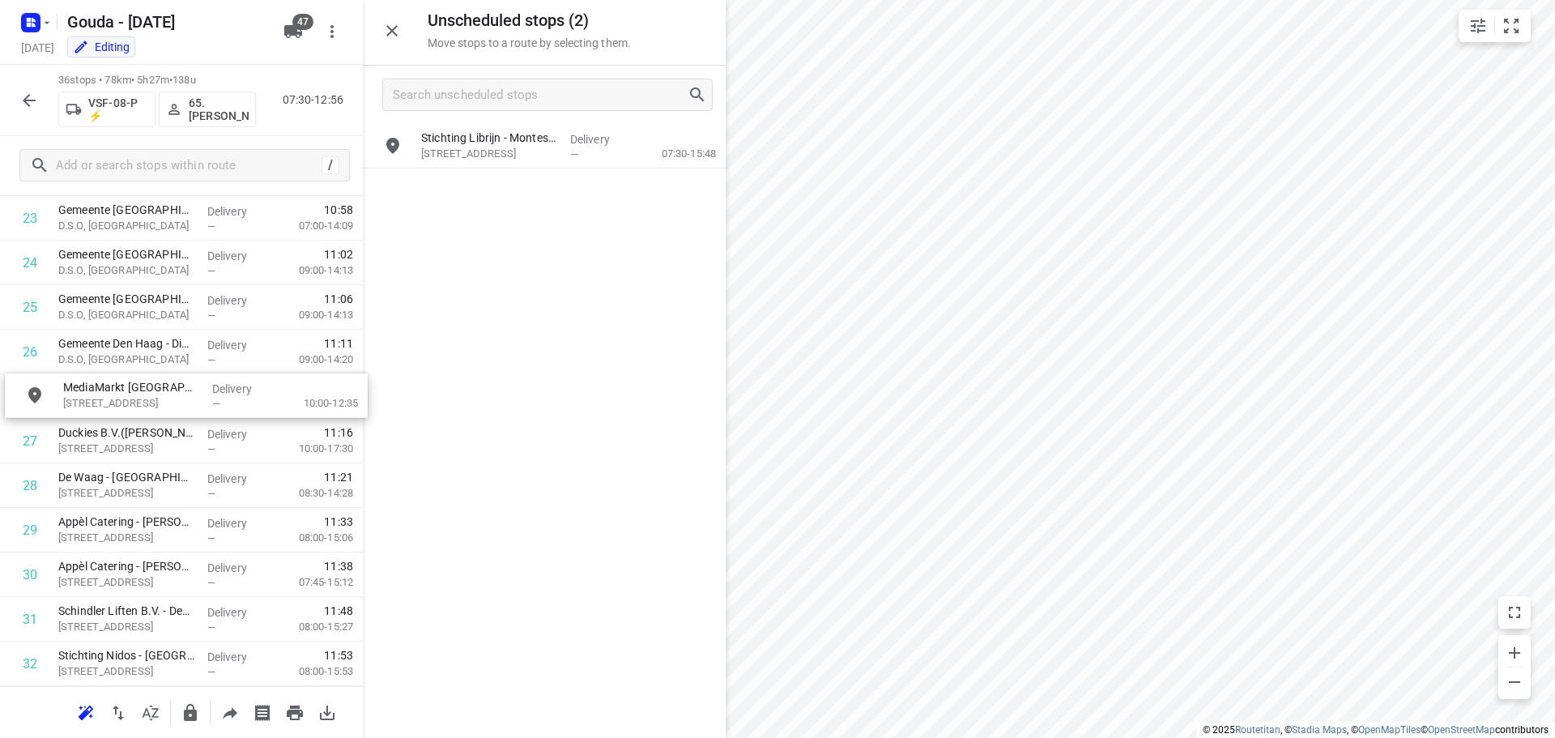
drag, startPoint x: 489, startPoint y: 151, endPoint x: 126, endPoint y: 402, distance: 440.7
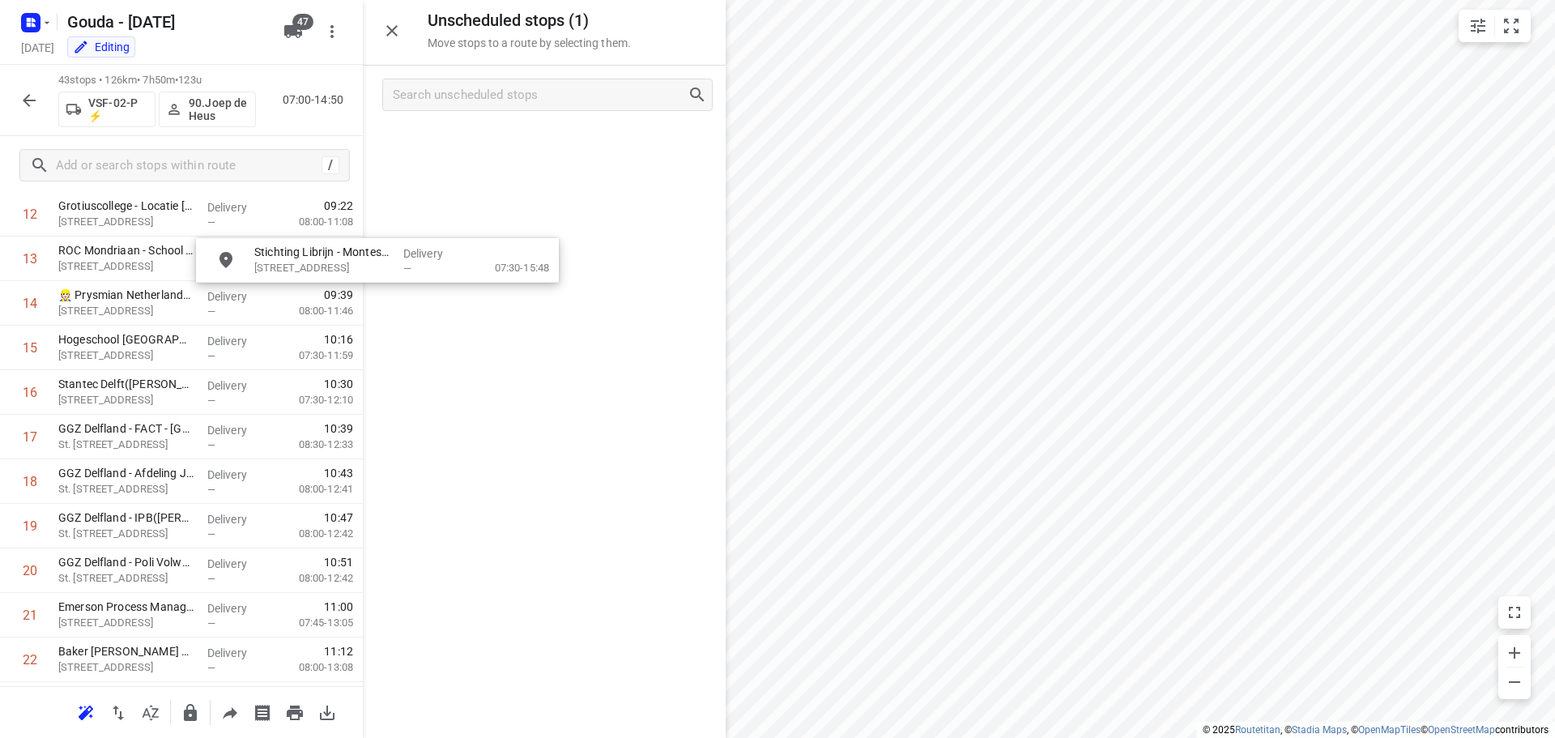
scroll to position [610, 0]
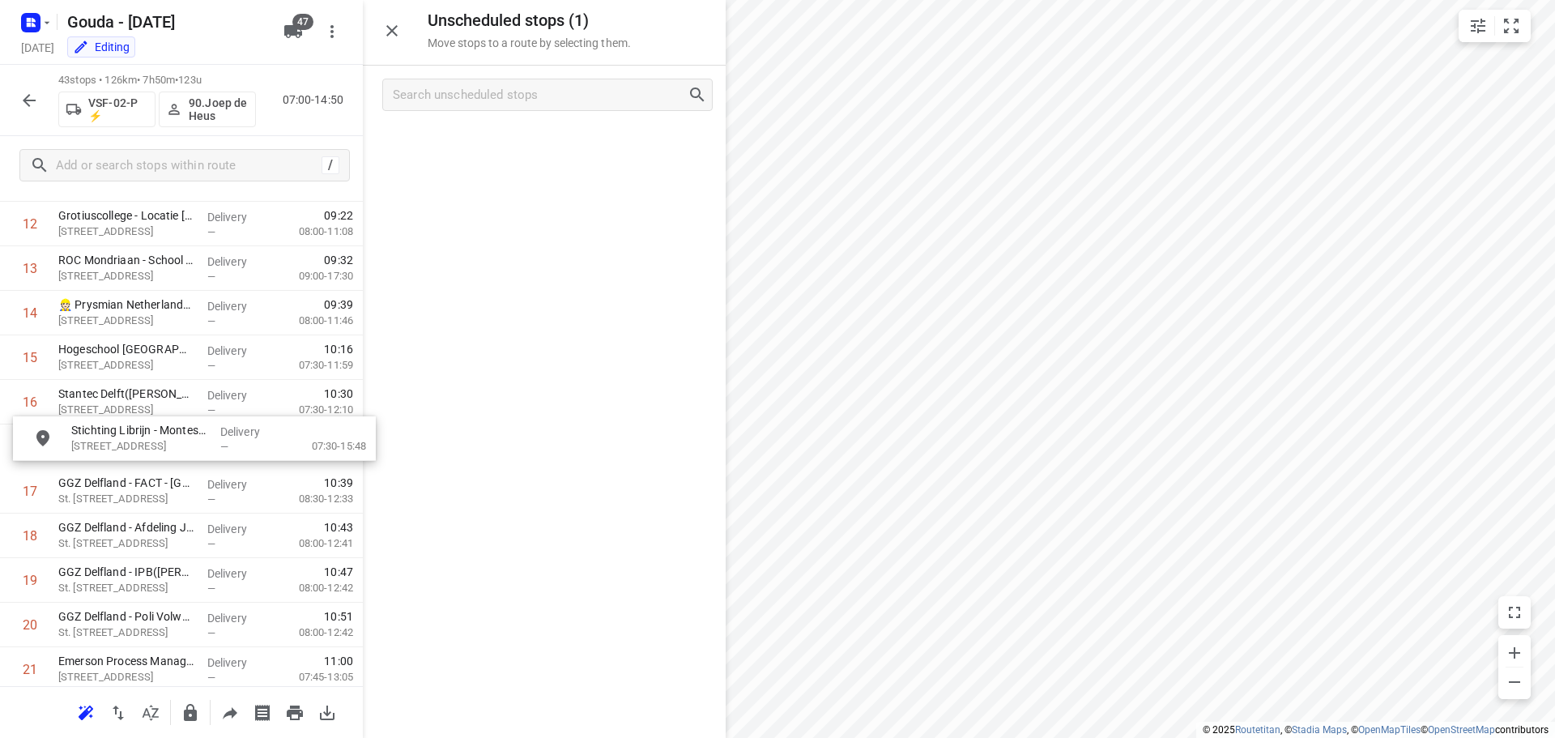
drag, startPoint x: 492, startPoint y: 144, endPoint x: 131, endPoint y: 446, distance: 470.2
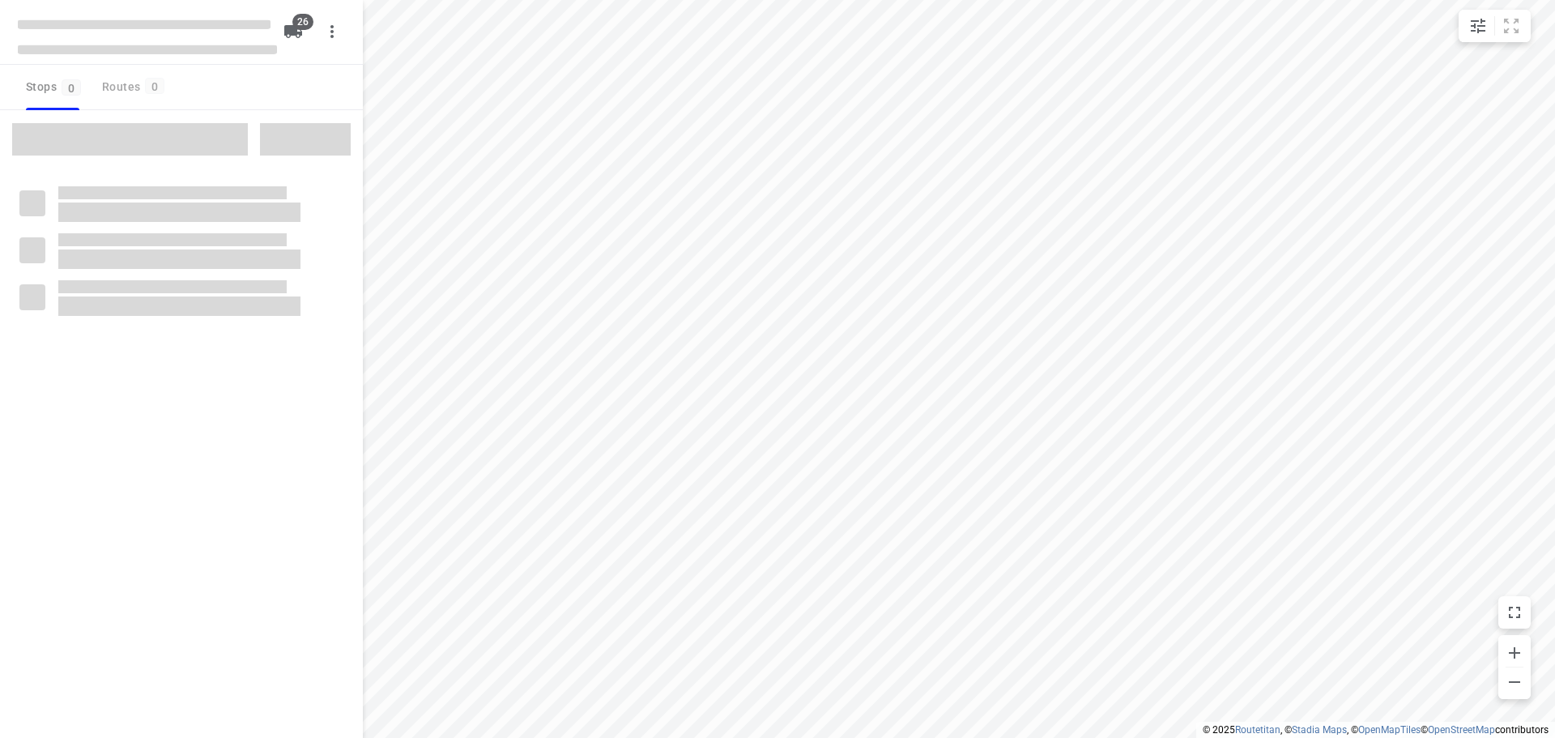
checkbox input "true"
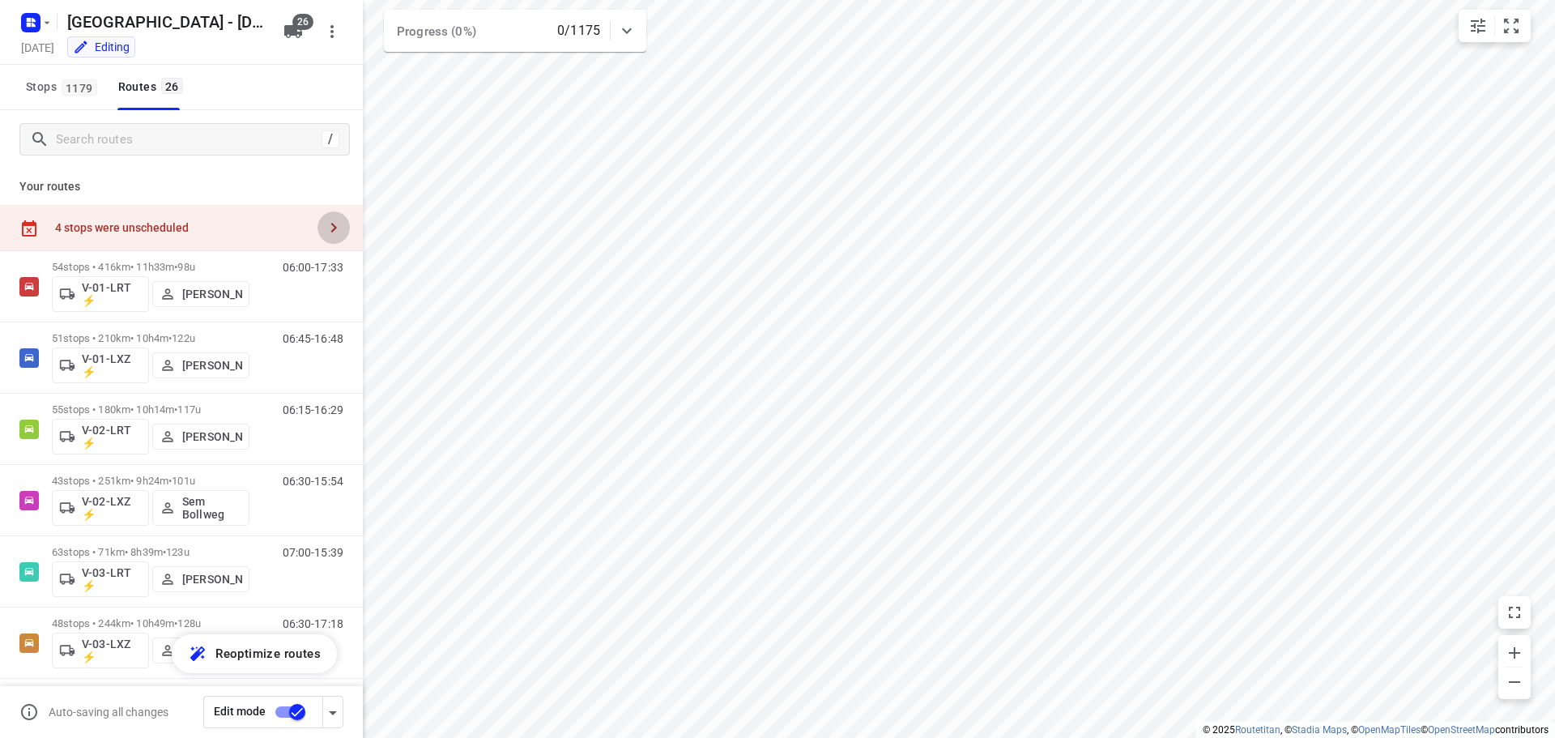
click at [324, 221] on icon "button" at bounding box center [333, 227] width 19 height 19
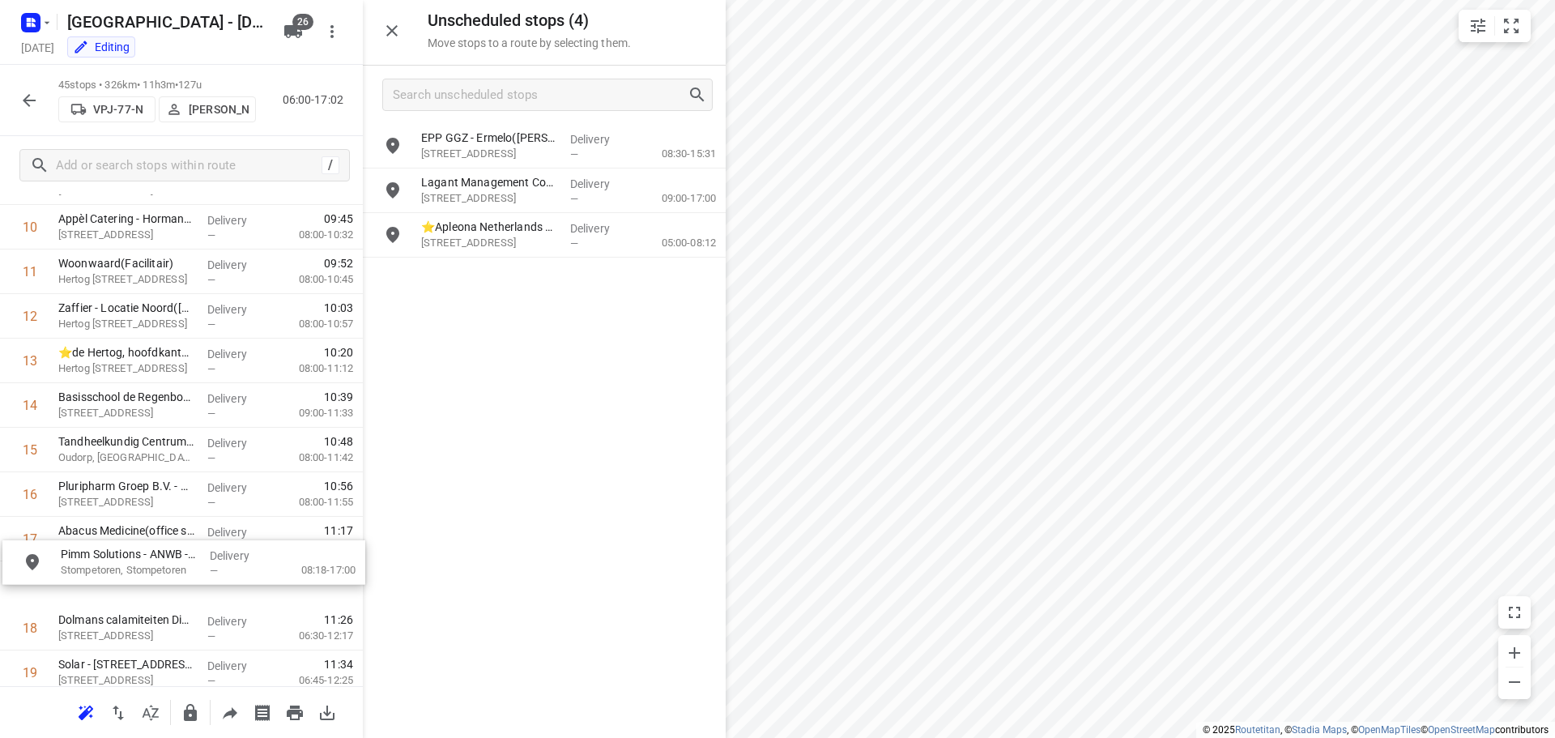
scroll to position [524, 0]
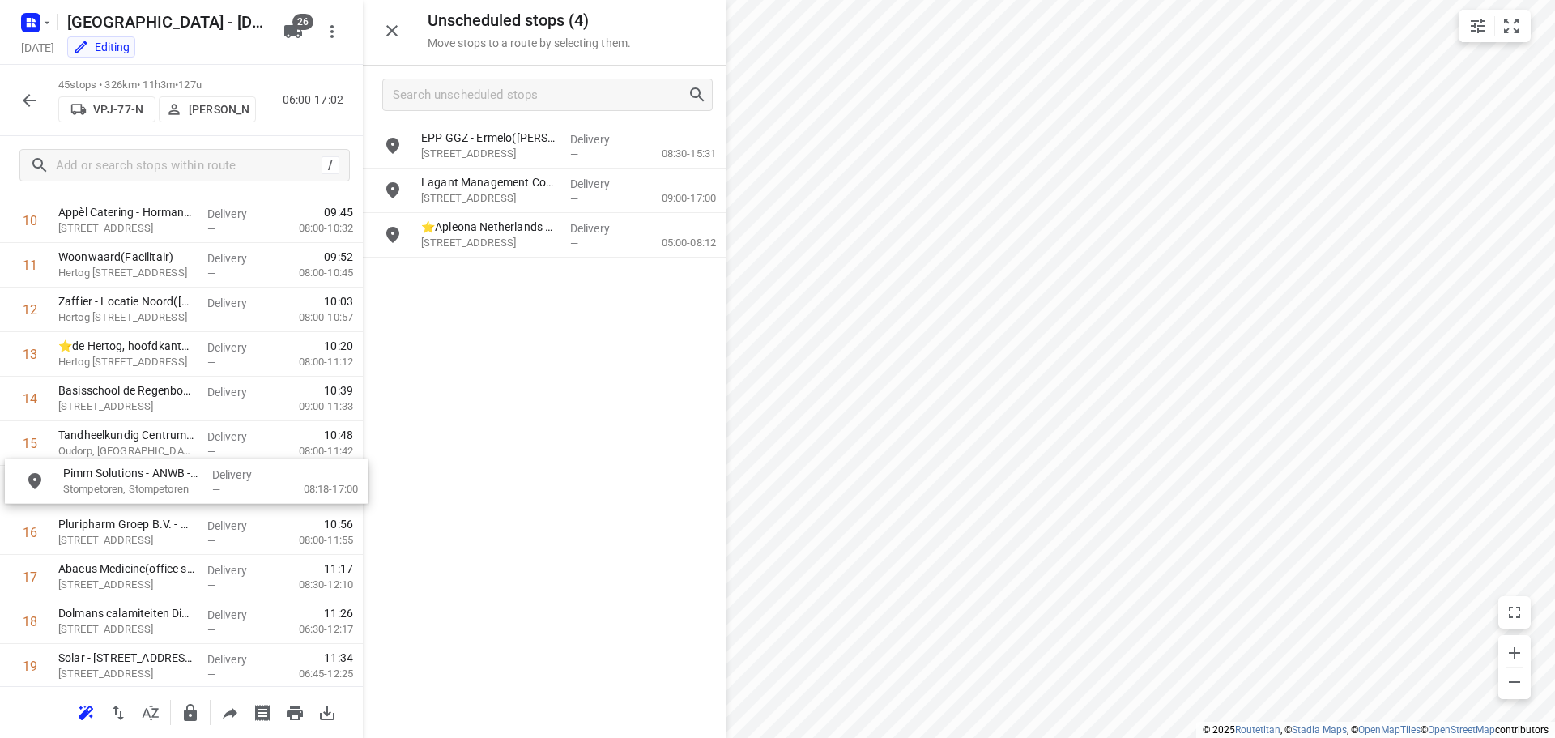
drag, startPoint x: 489, startPoint y: 156, endPoint x: 141, endPoint y: 500, distance: 489.6
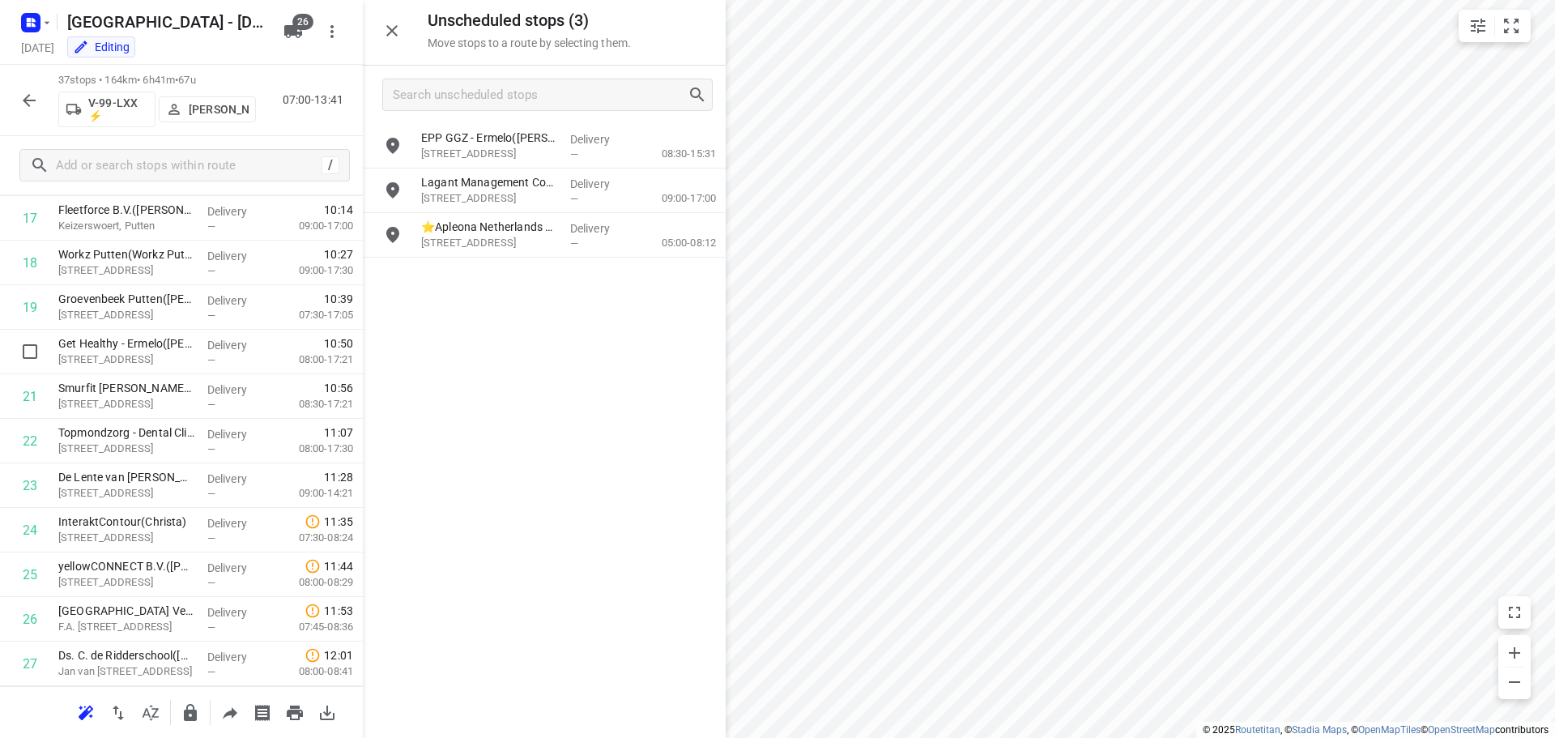
scroll to position [848, 0]
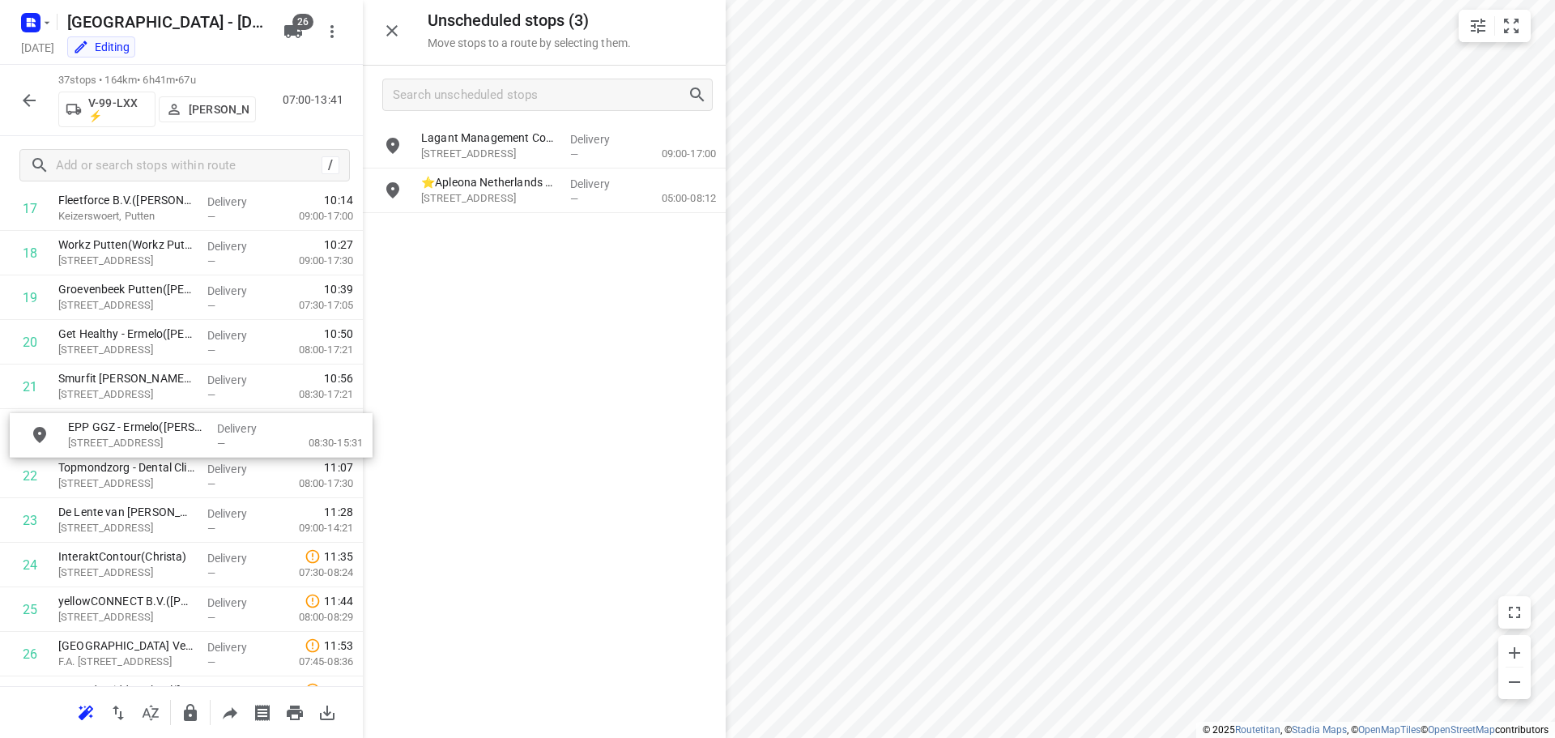
drag, startPoint x: 487, startPoint y: 138, endPoint x: 132, endPoint y: 431, distance: 460.8
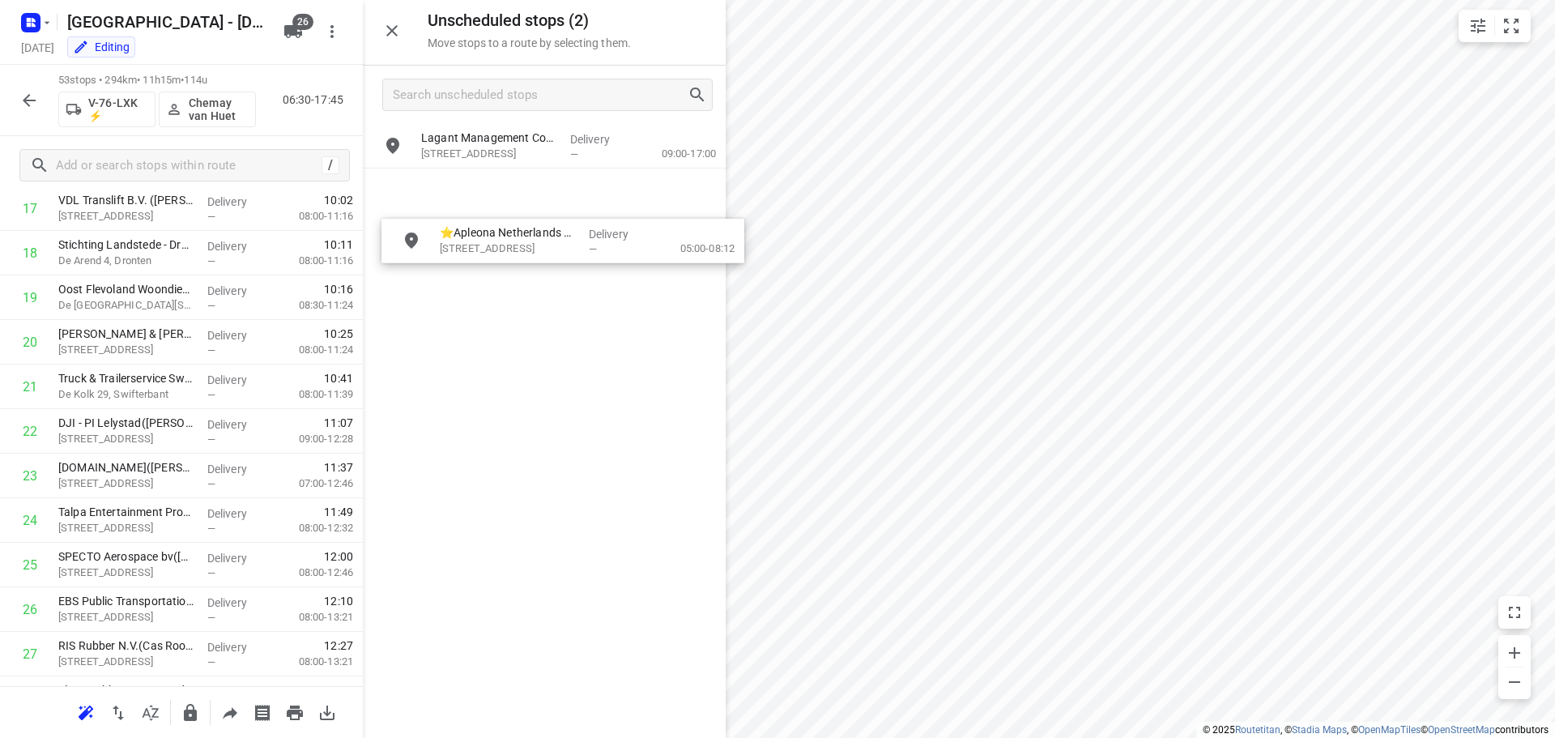
drag, startPoint x: 468, startPoint y: 193, endPoint x: 495, endPoint y: 286, distance: 96.9
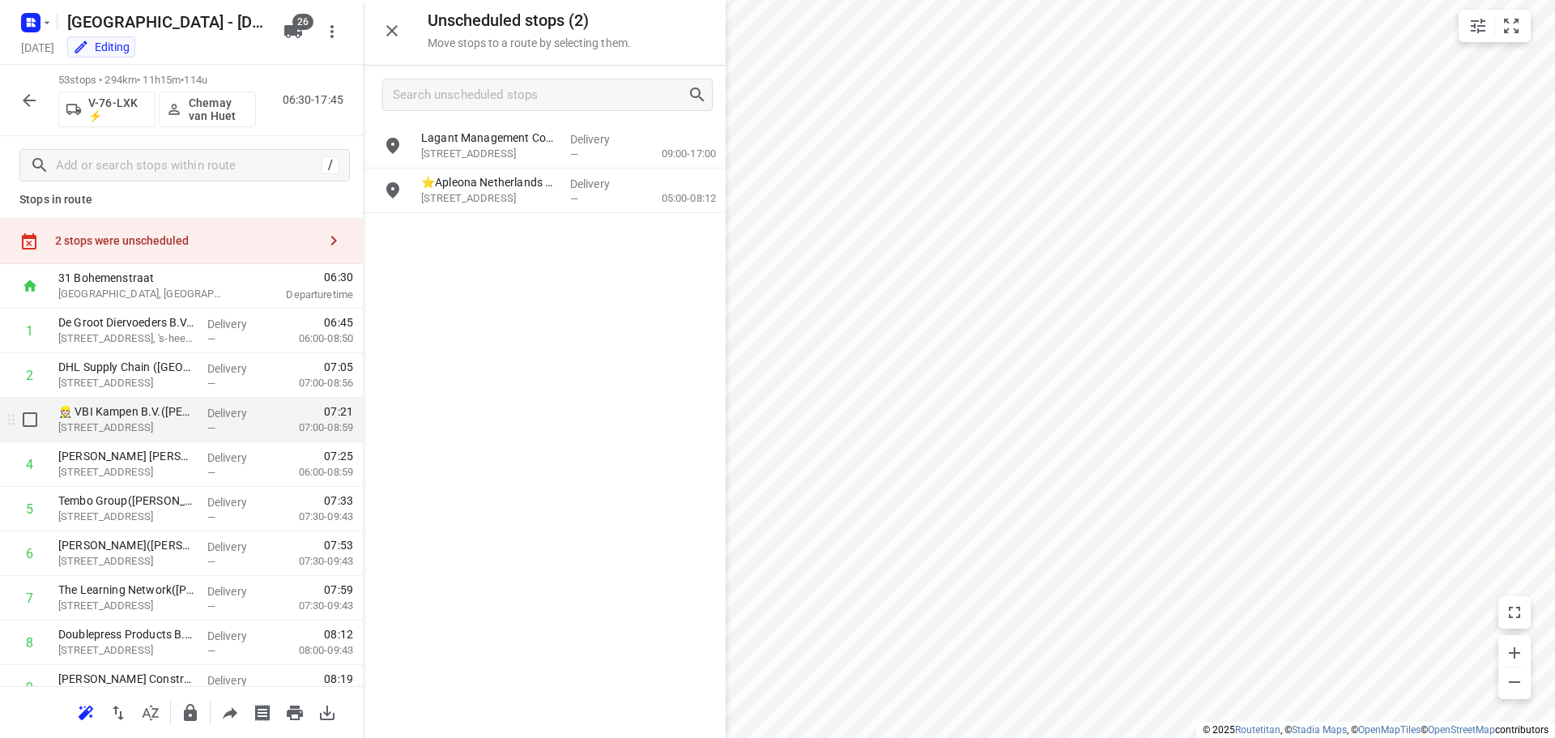
scroll to position [0, 0]
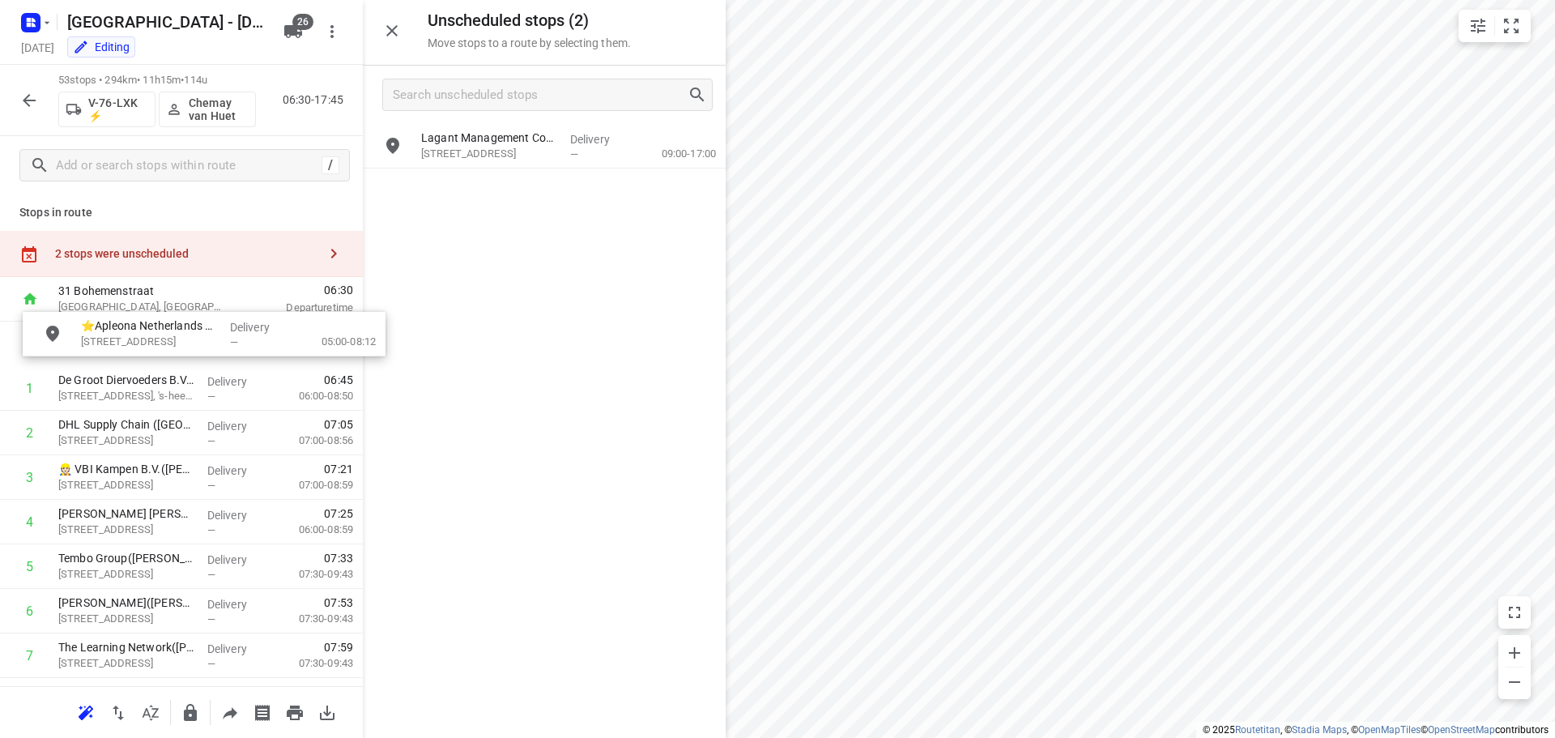
drag, startPoint x: 478, startPoint y: 202, endPoint x: 130, endPoint y: 349, distance: 377.4
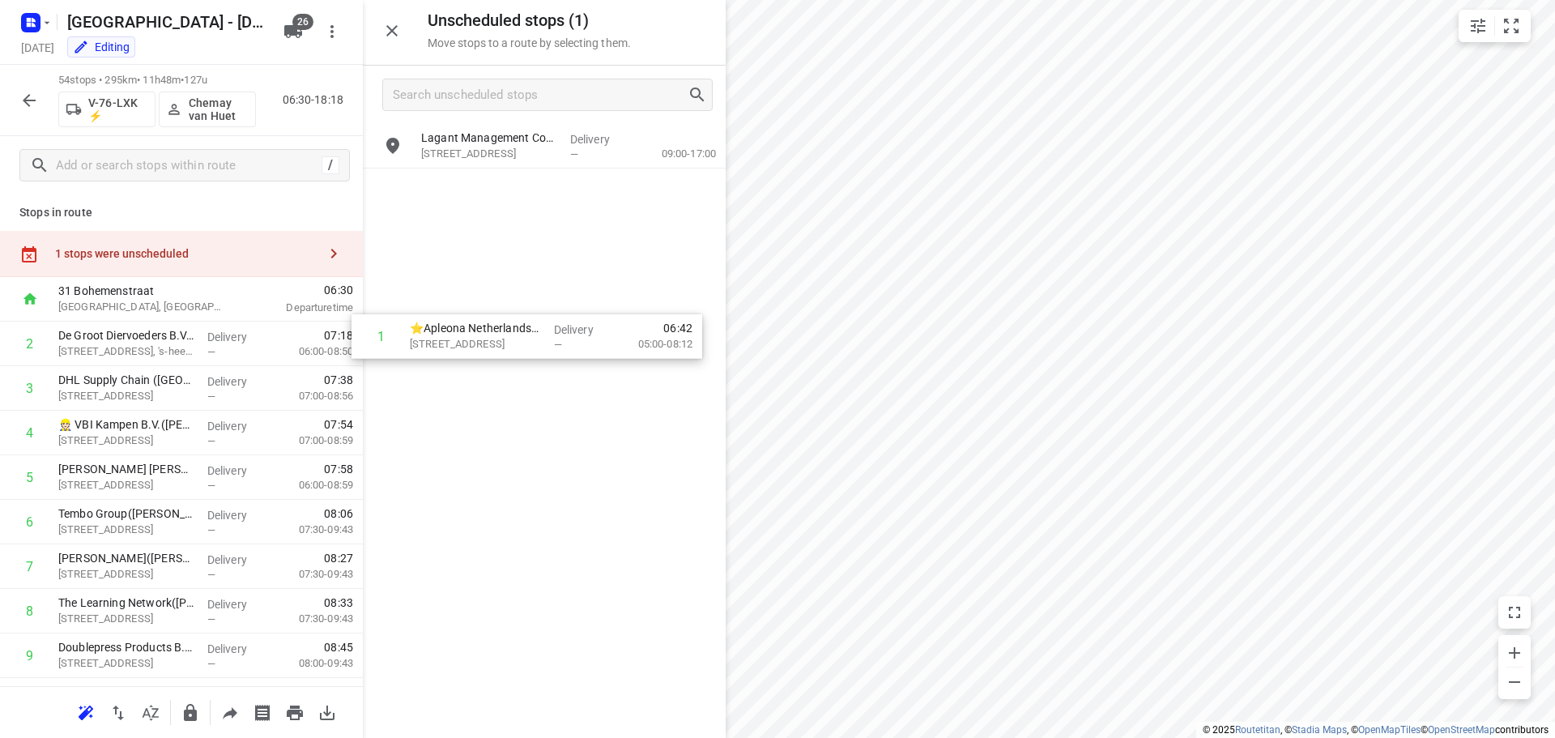
drag, startPoint x: 109, startPoint y: 351, endPoint x: 543, endPoint y: 309, distance: 436.9
click at [363, 309] on div "Unscheduled stops ( 1 ) Move stops to a route by selecting them. Lagant Managem…" at bounding box center [181, 369] width 363 height 738
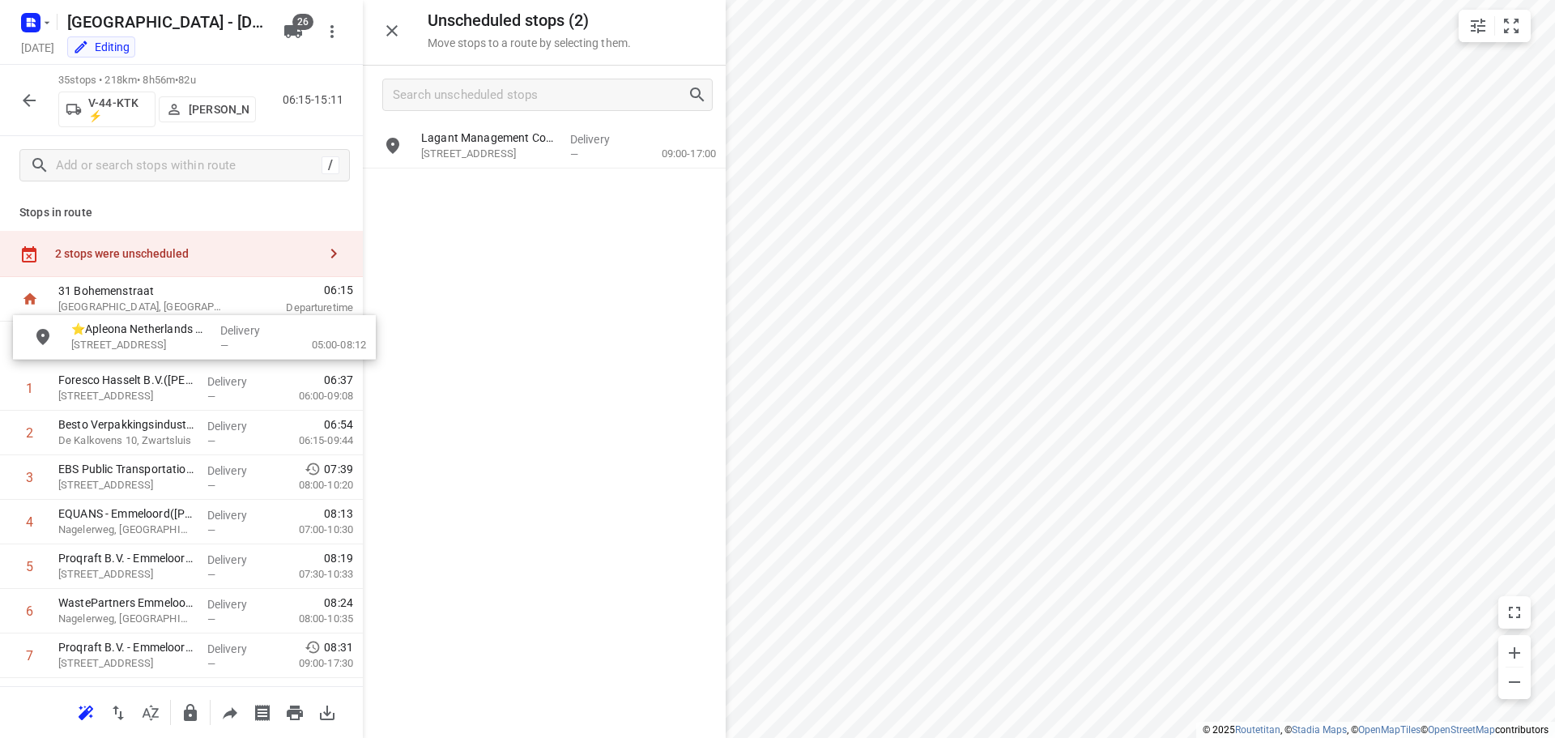
drag, startPoint x: 479, startPoint y: 158, endPoint x: 118, endPoint y: 351, distance: 409.0
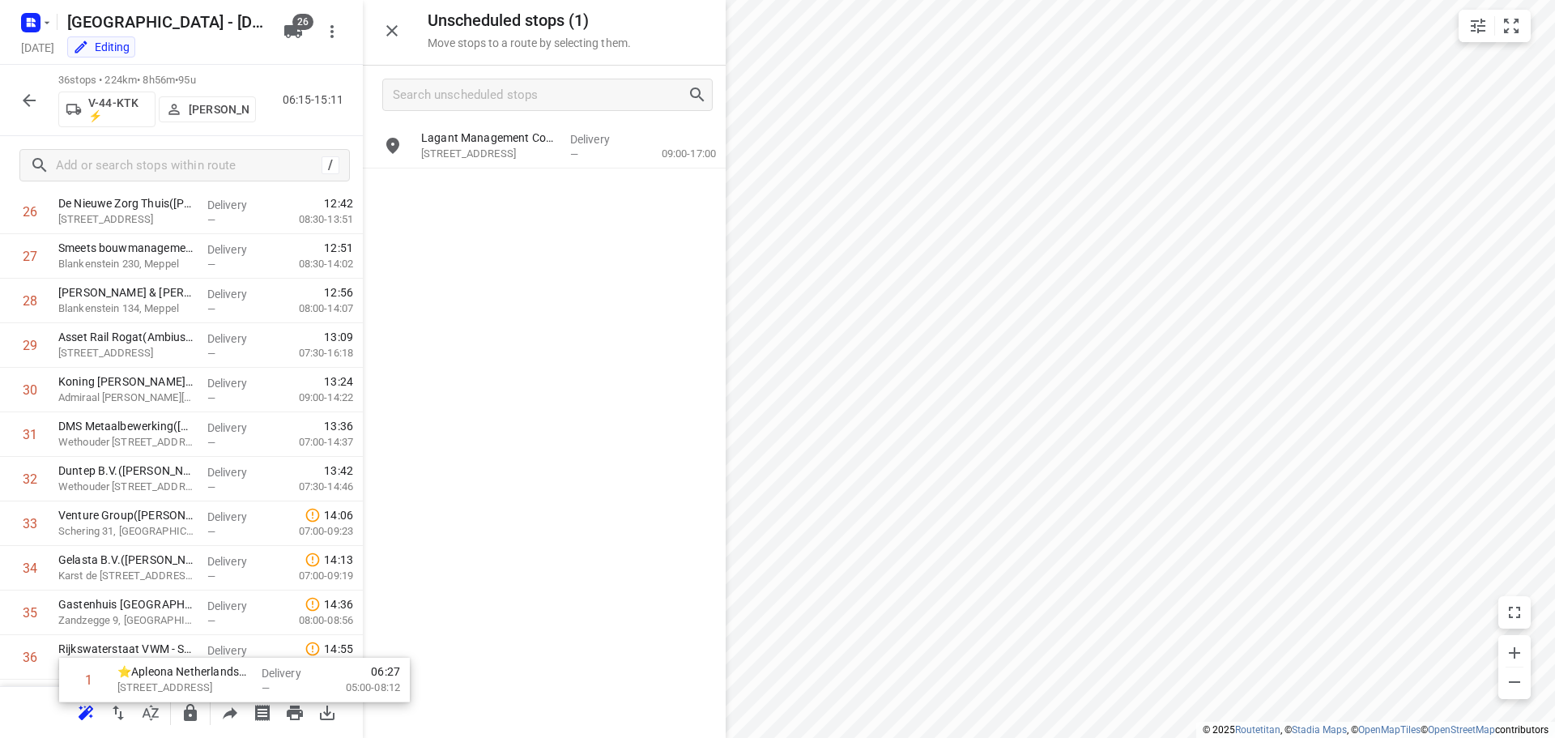
scroll to position [1283, 0]
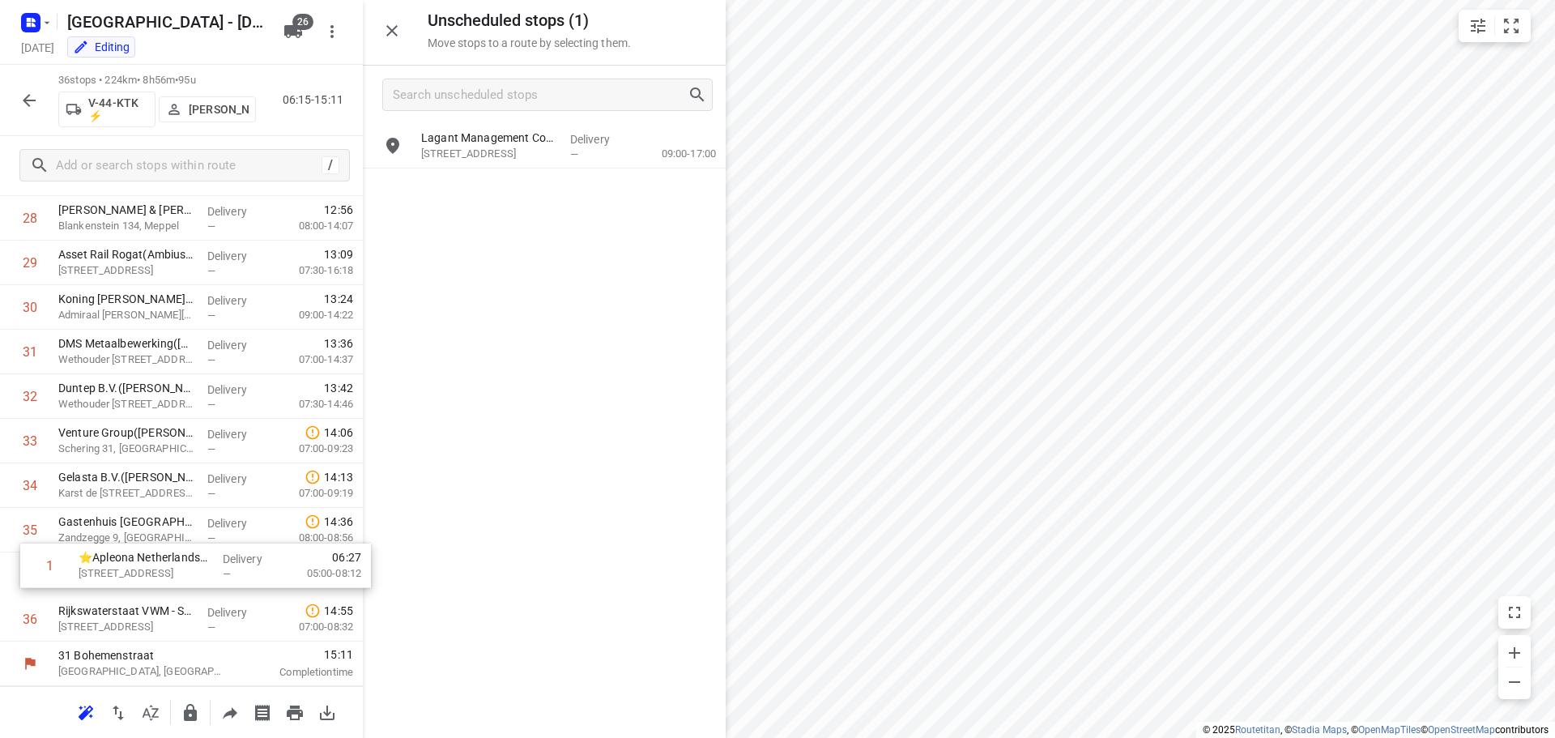
drag, startPoint x: 112, startPoint y: 347, endPoint x: 138, endPoint y: 568, distance: 222.6
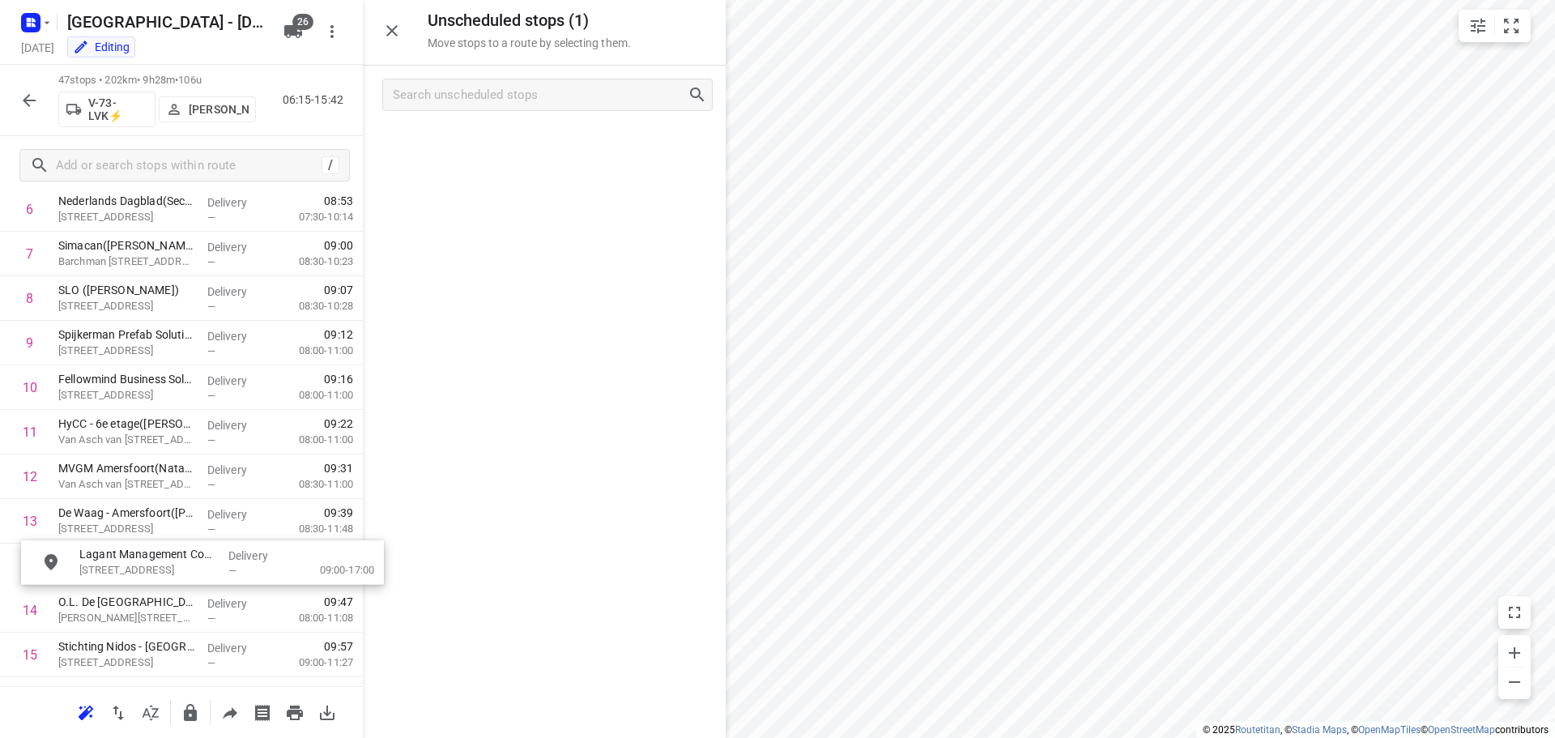
scroll to position [358, 0]
drag, startPoint x: 490, startPoint y: 143, endPoint x: 130, endPoint y: 560, distance: 550.6
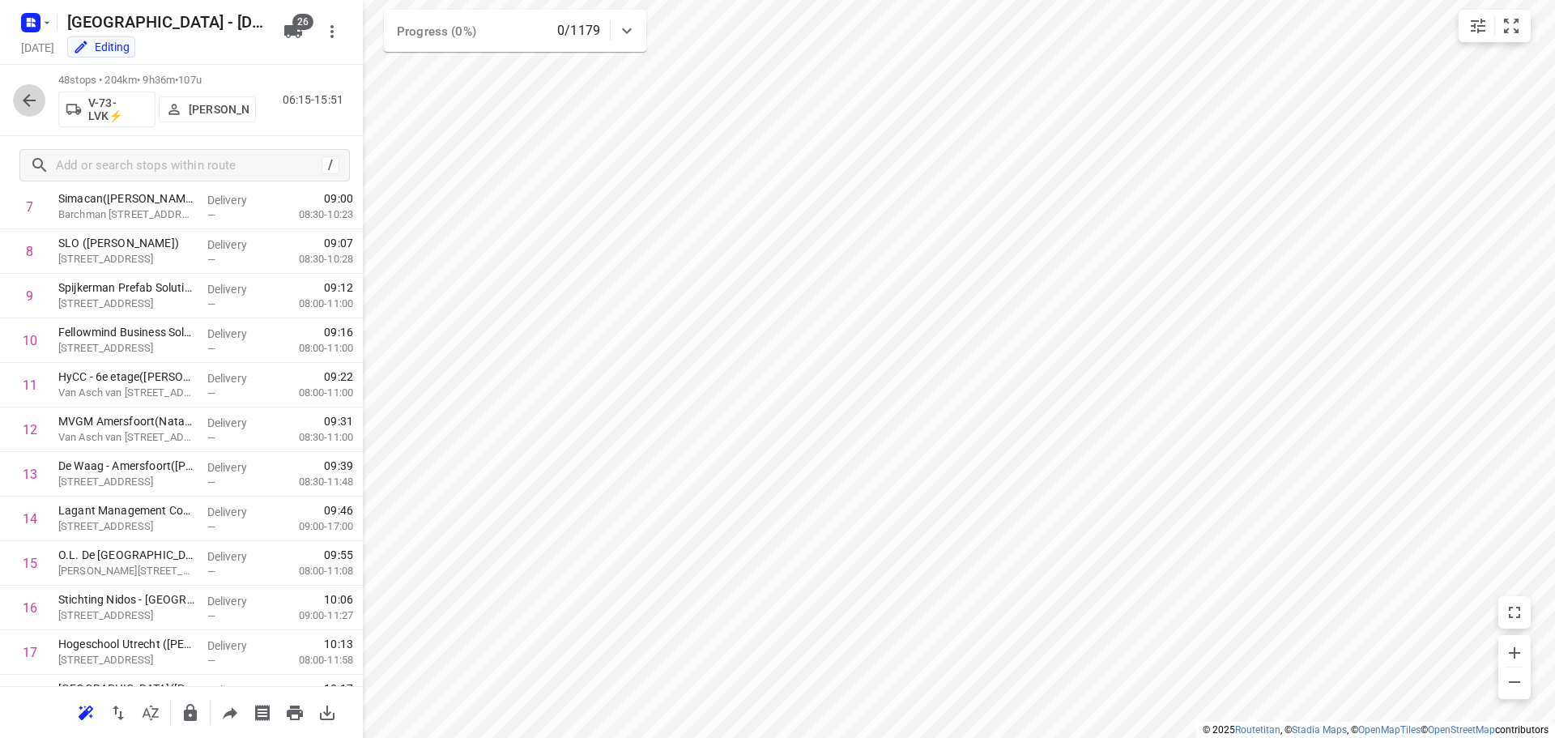
click at [32, 103] on icon "button" at bounding box center [28, 100] width 19 height 19
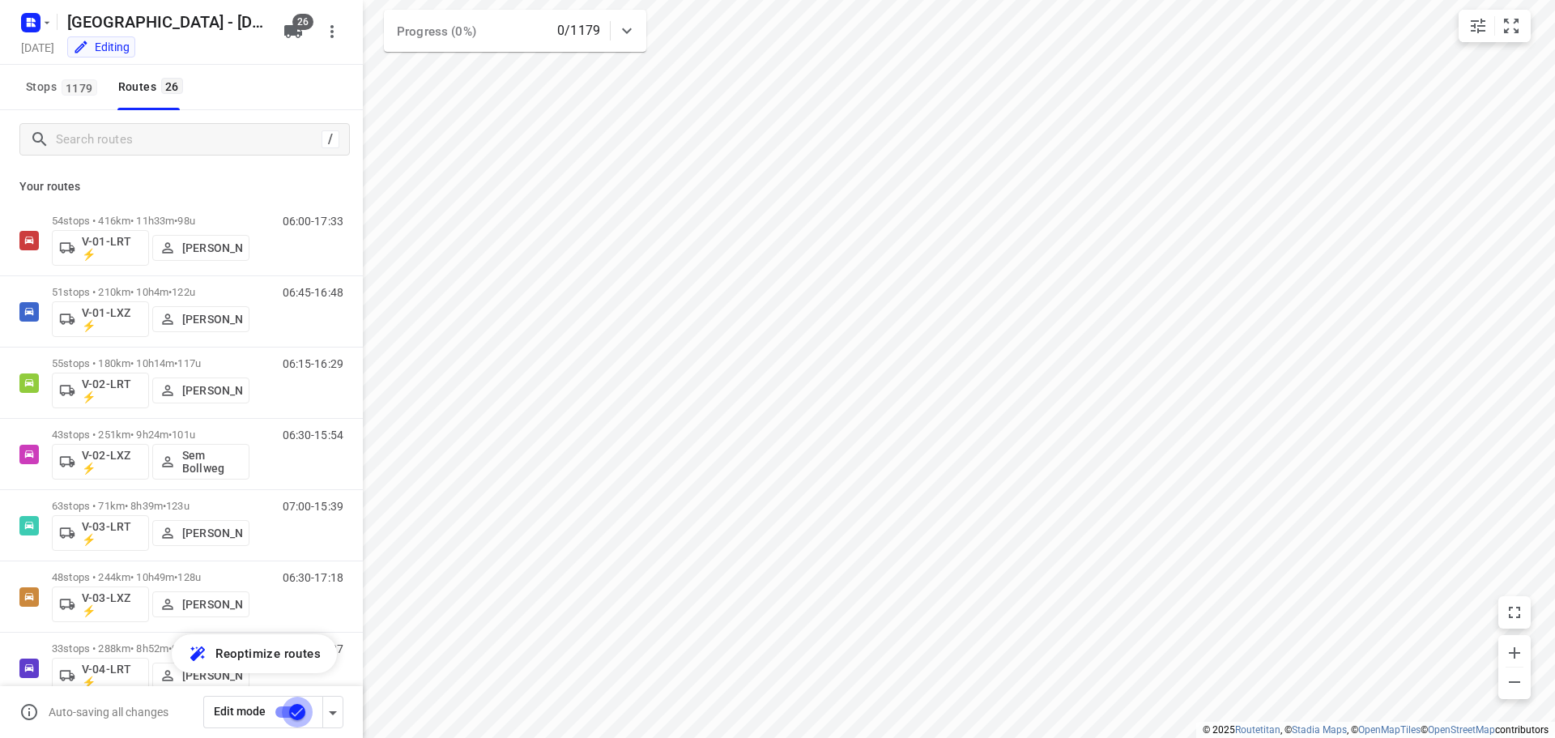
click at [278, 708] on input "checkbox" at bounding box center [297, 711] width 92 height 31
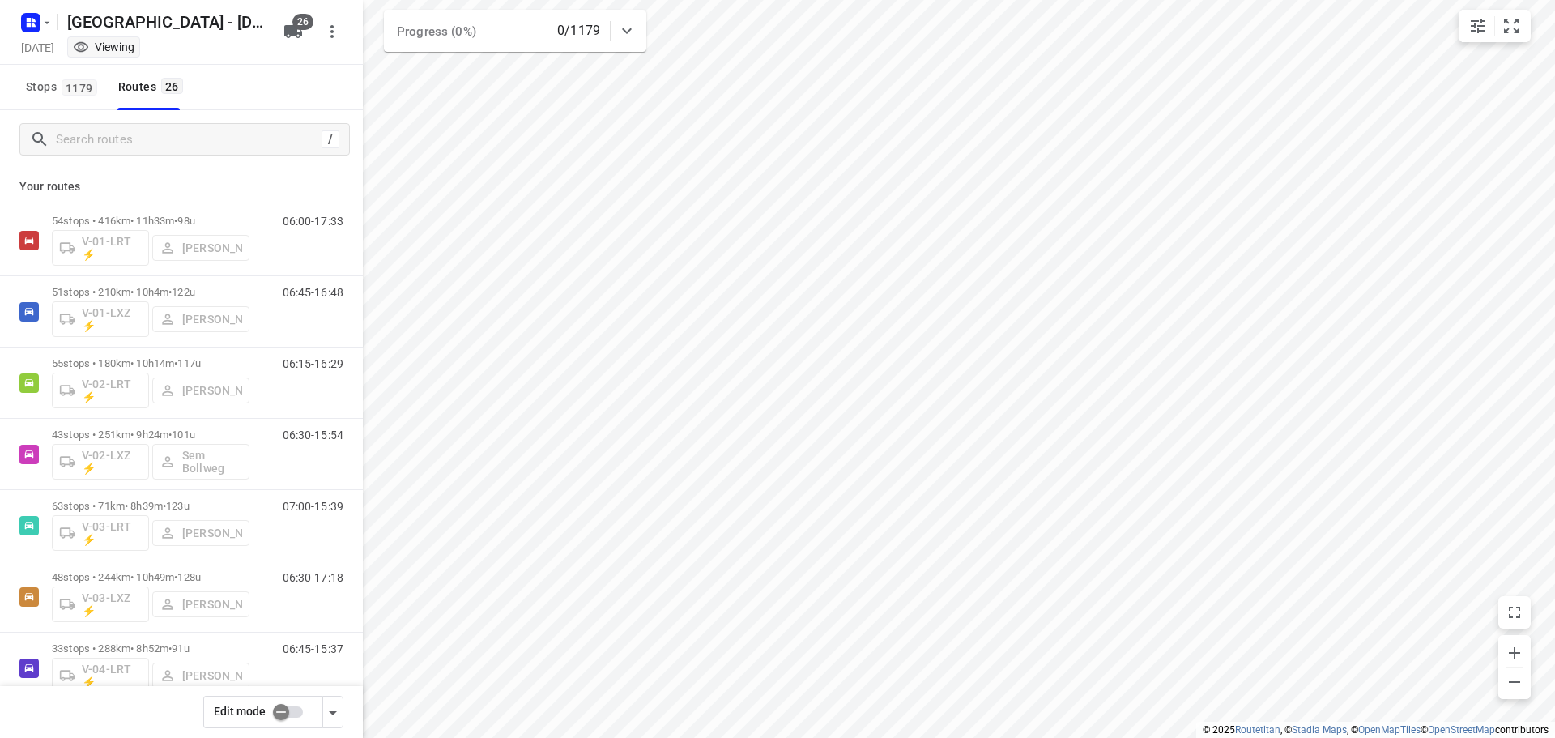
click at [298, 705] on input "checkbox" at bounding box center [281, 711] width 92 height 31
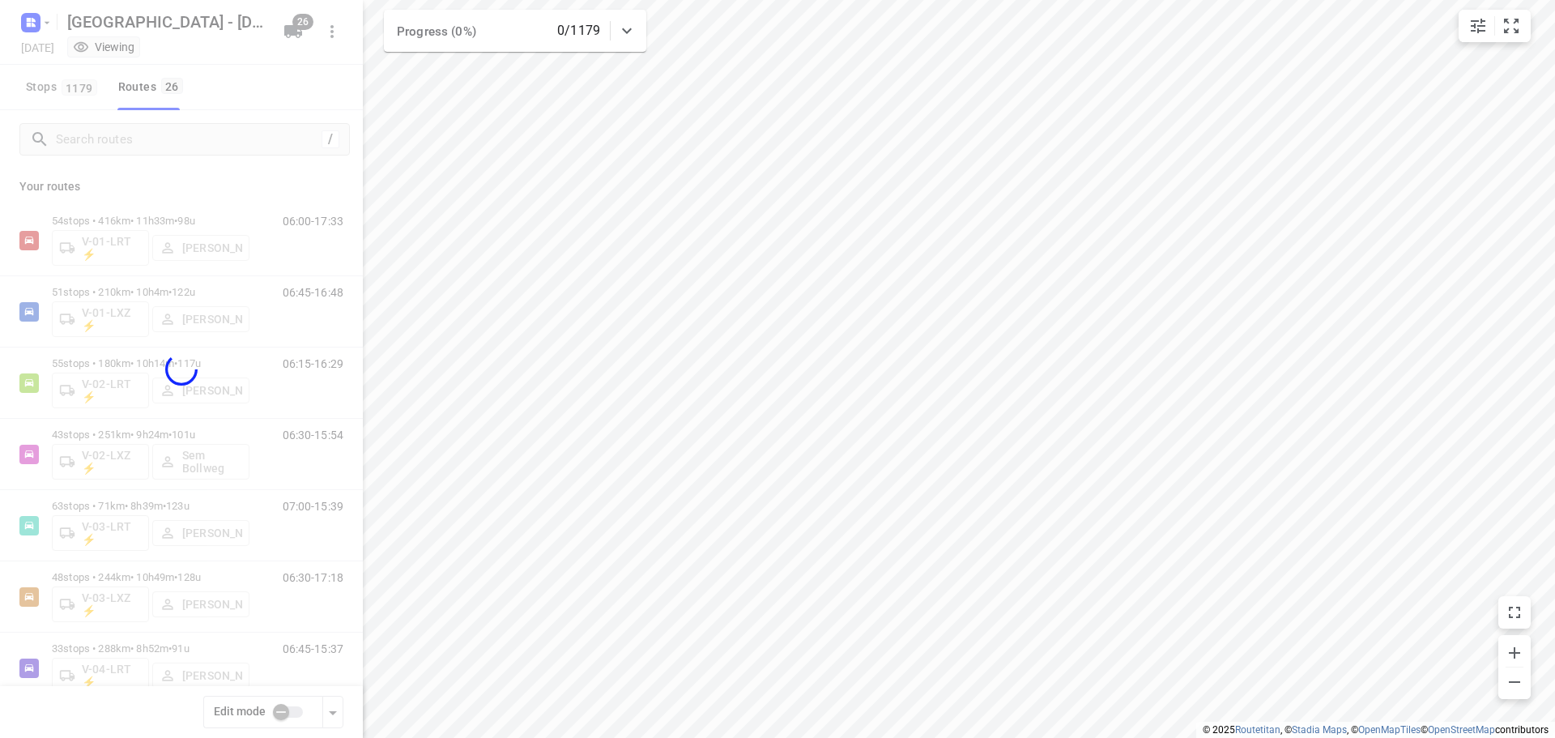
checkbox input "true"
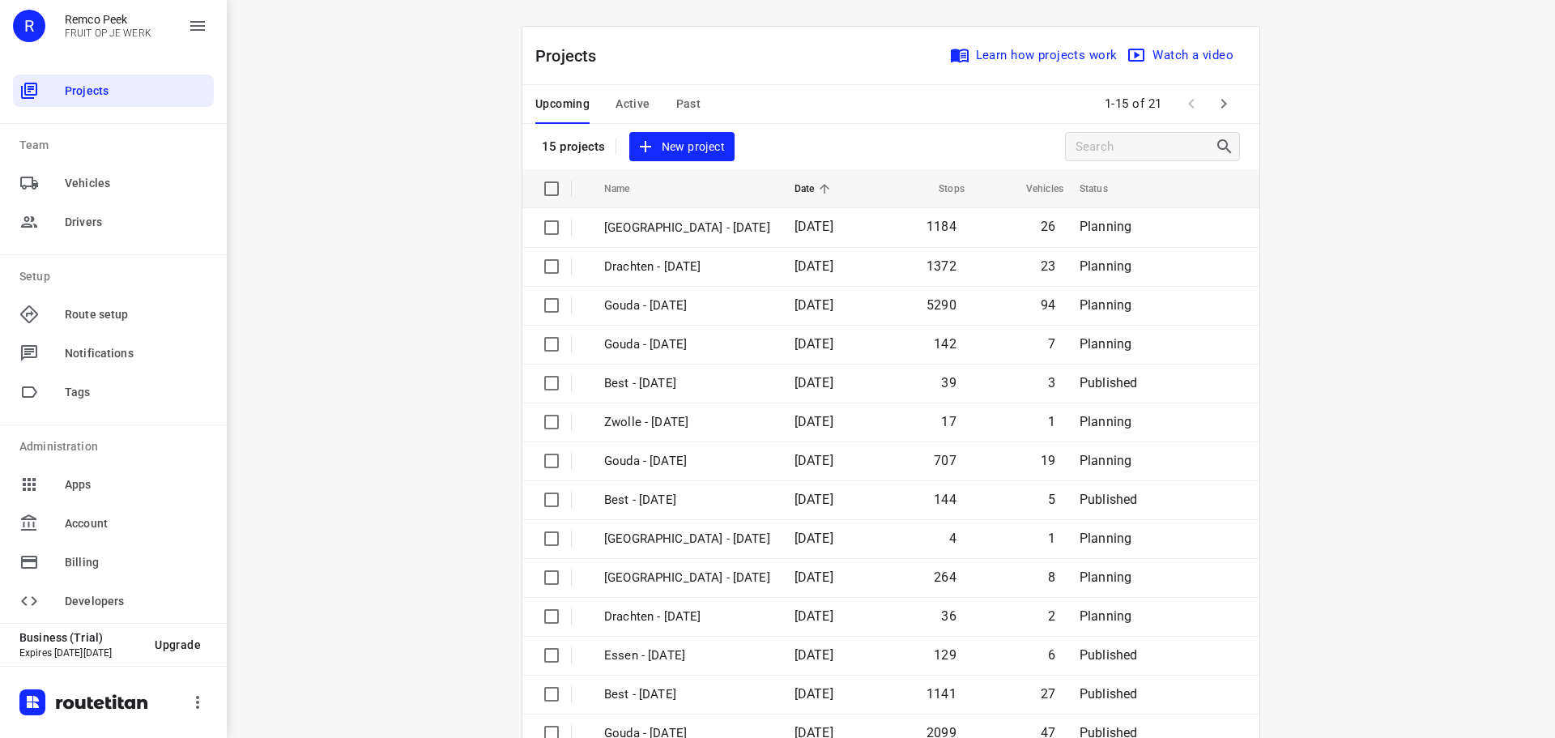
click at [685, 105] on span "Past" at bounding box center [688, 104] width 25 height 20
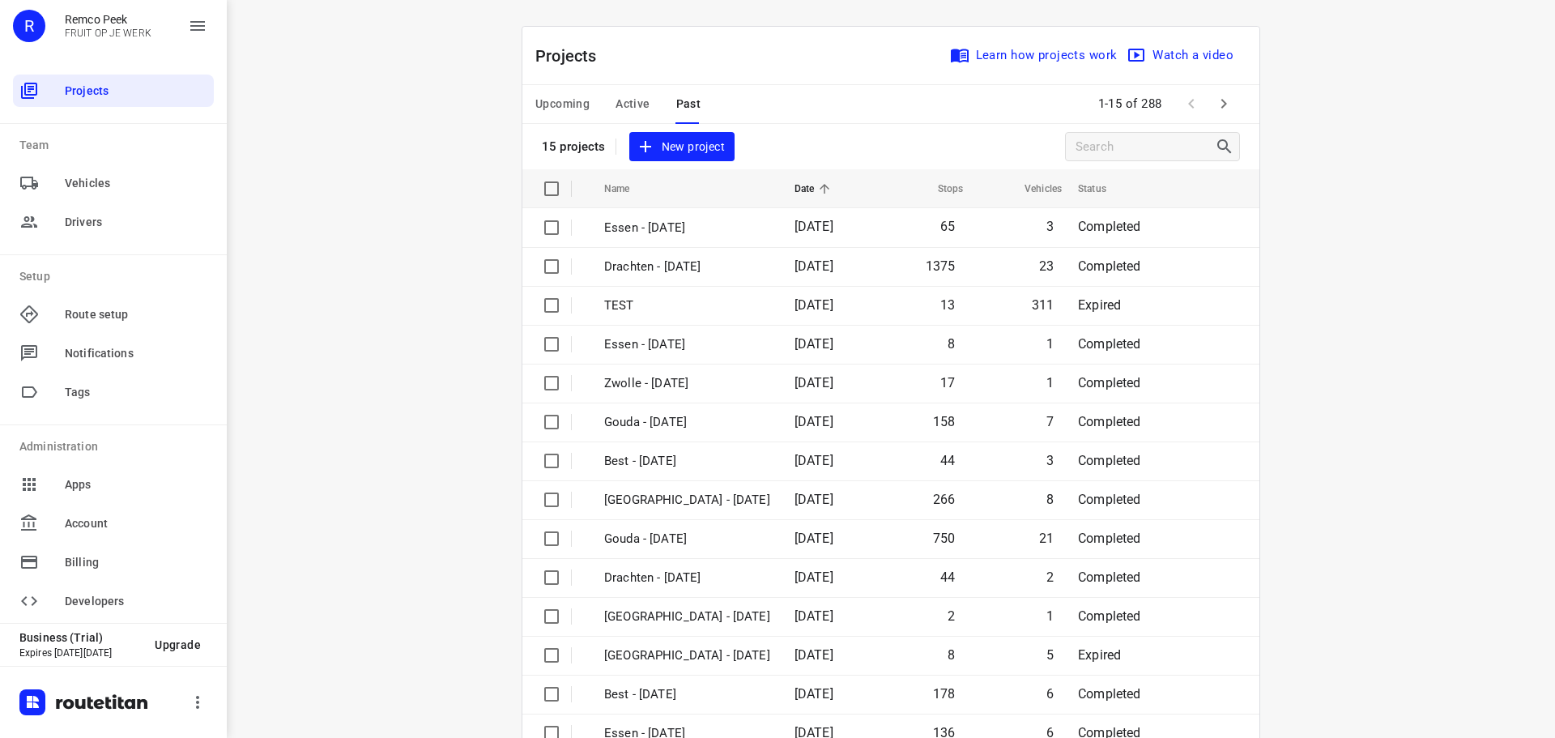
click at [1222, 103] on icon "button" at bounding box center [1223, 103] width 19 height 19
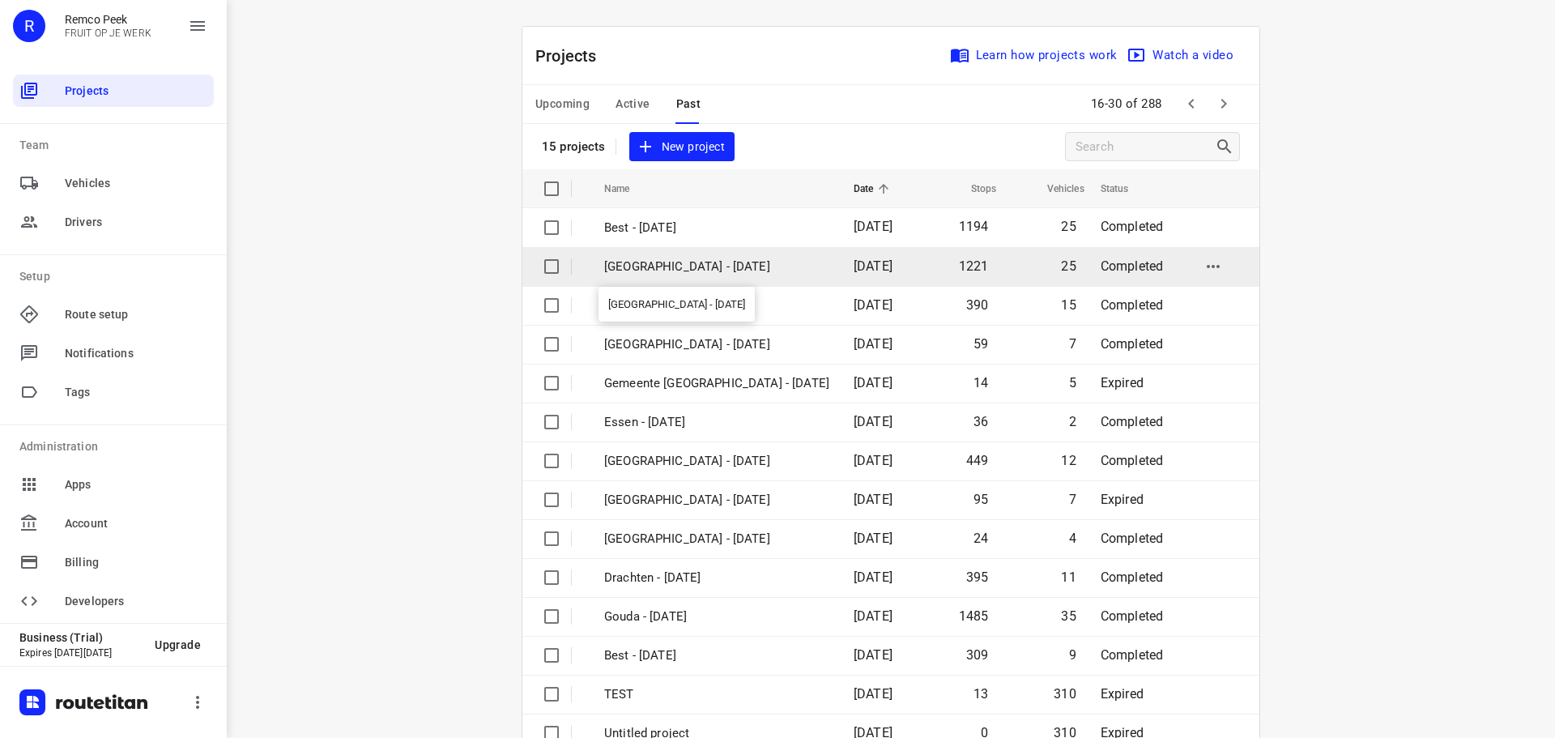
click at [662, 263] on p "[GEOGRAPHIC_DATA] - [DATE]" at bounding box center [716, 267] width 225 height 19
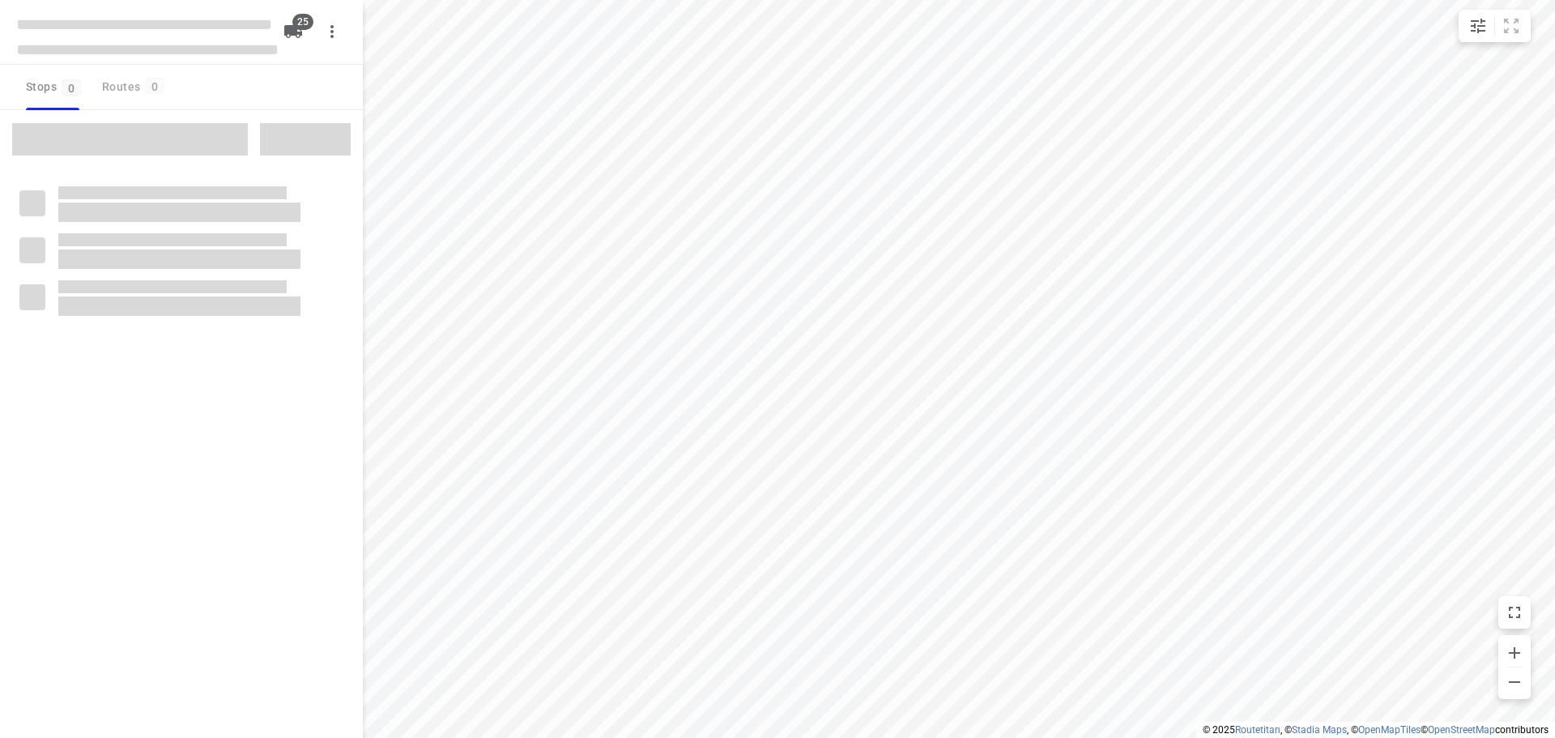
checkbox input "true"
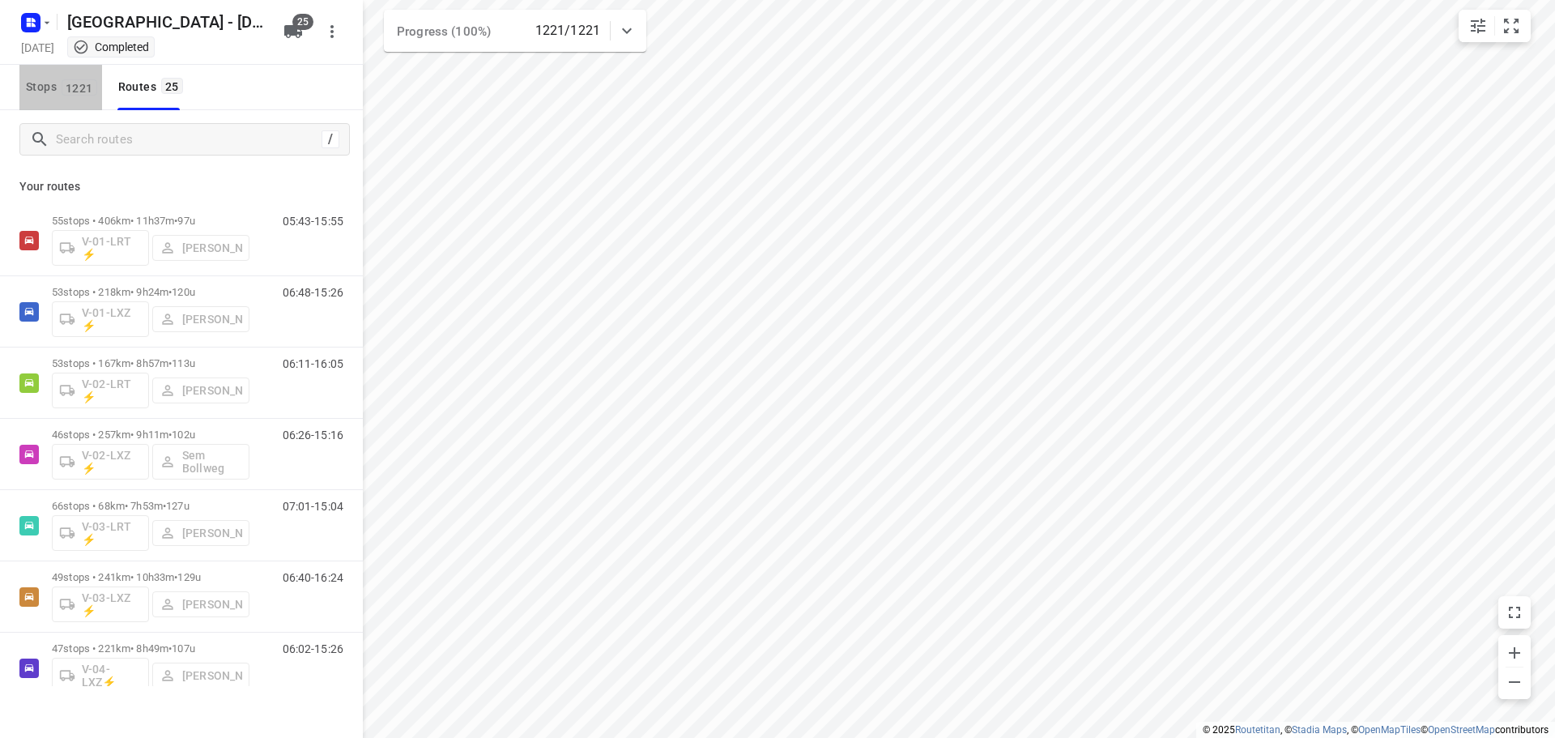
click at [81, 87] on span "1221" at bounding box center [80, 87] width 36 height 16
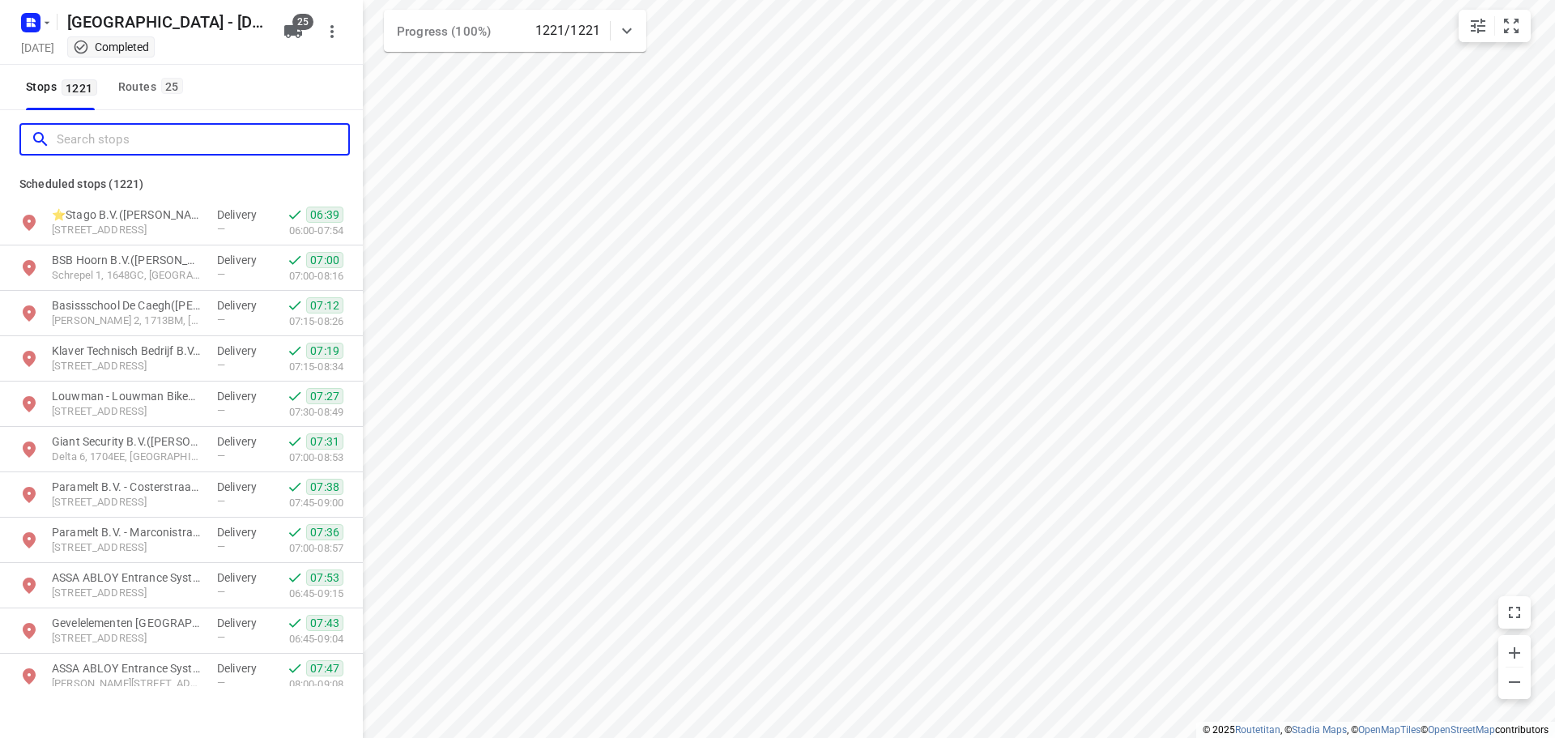
click at [116, 138] on input "Search stops" at bounding box center [203, 139] width 292 height 25
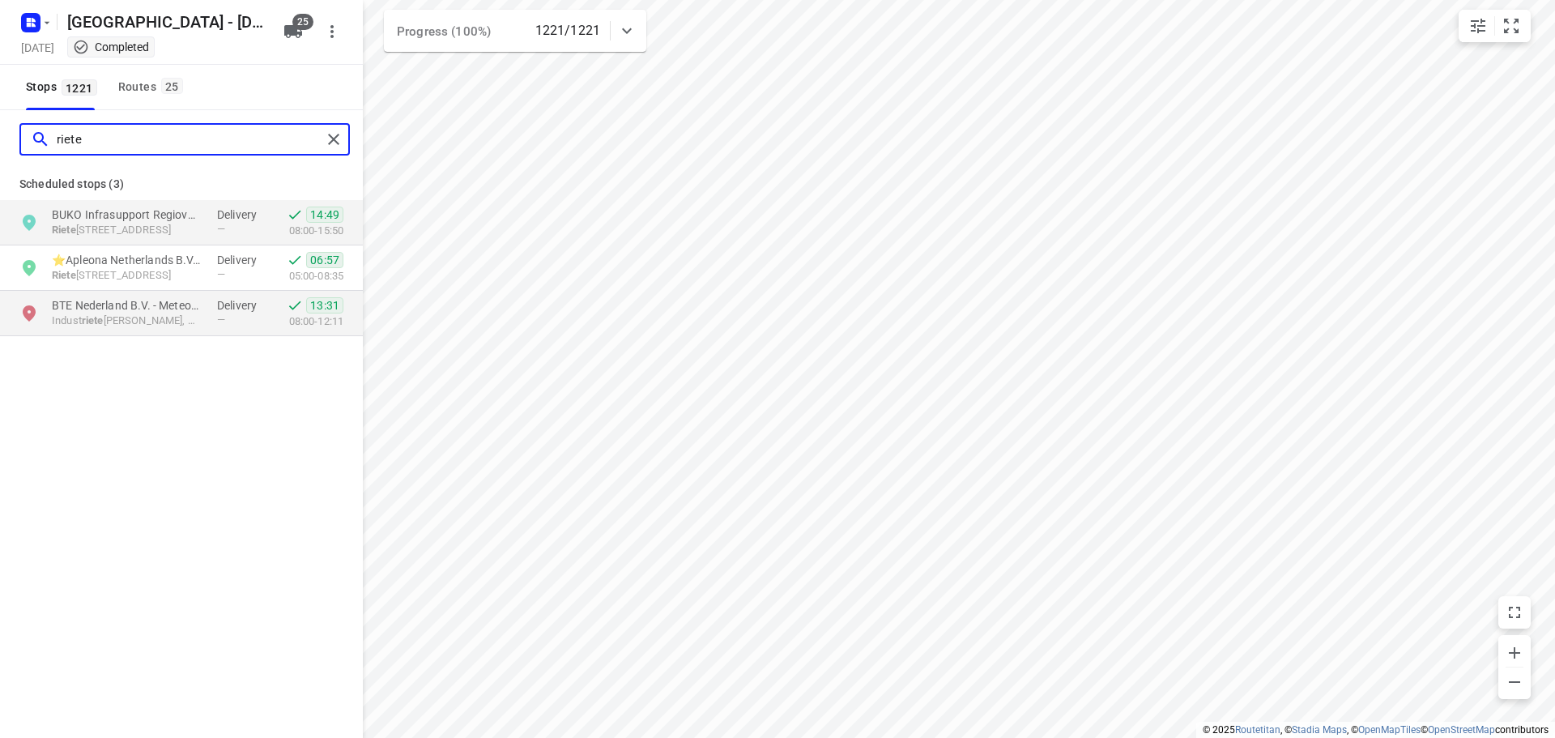
type input "riete"
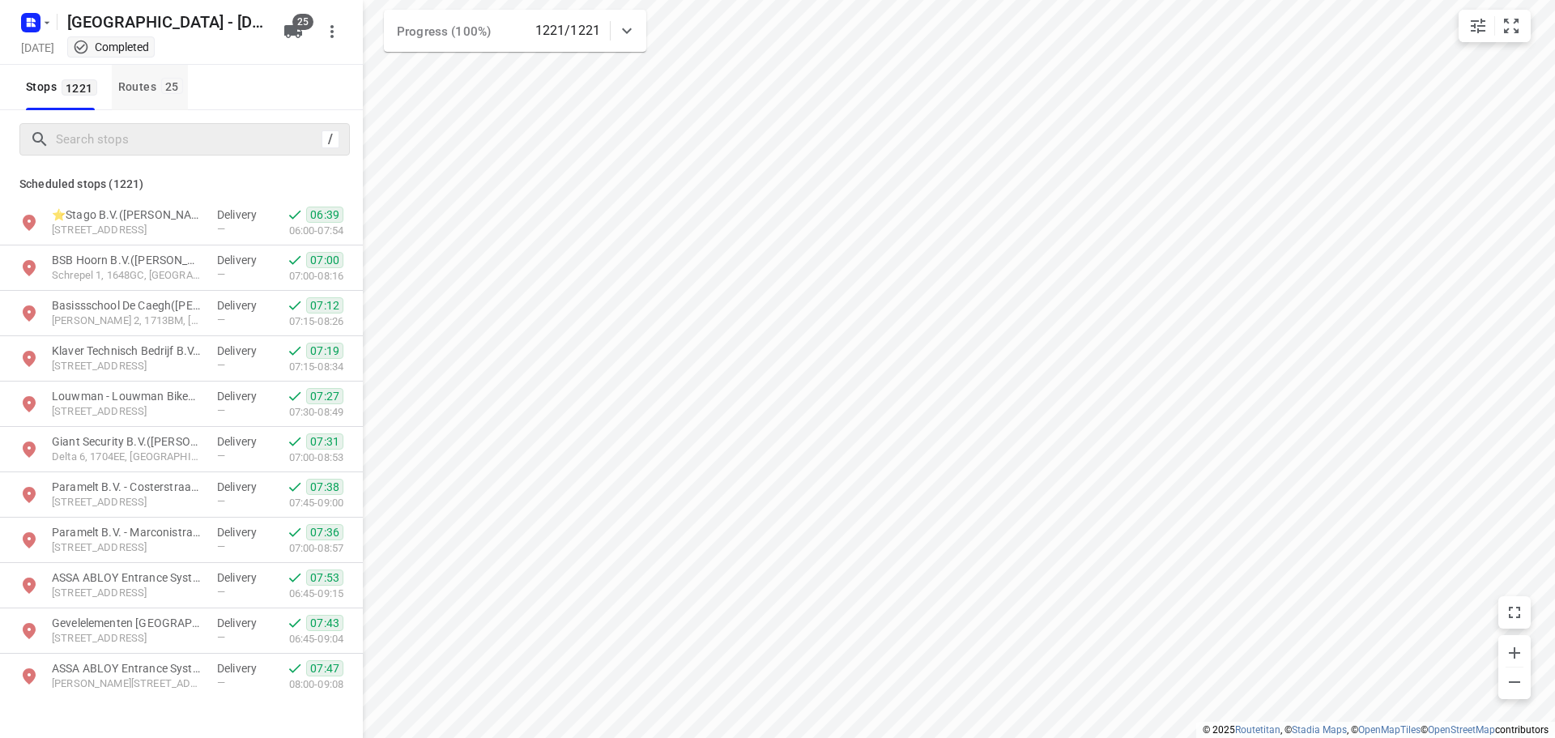
click at [135, 91] on div "Routes 25" at bounding box center [153, 87] width 70 height 20
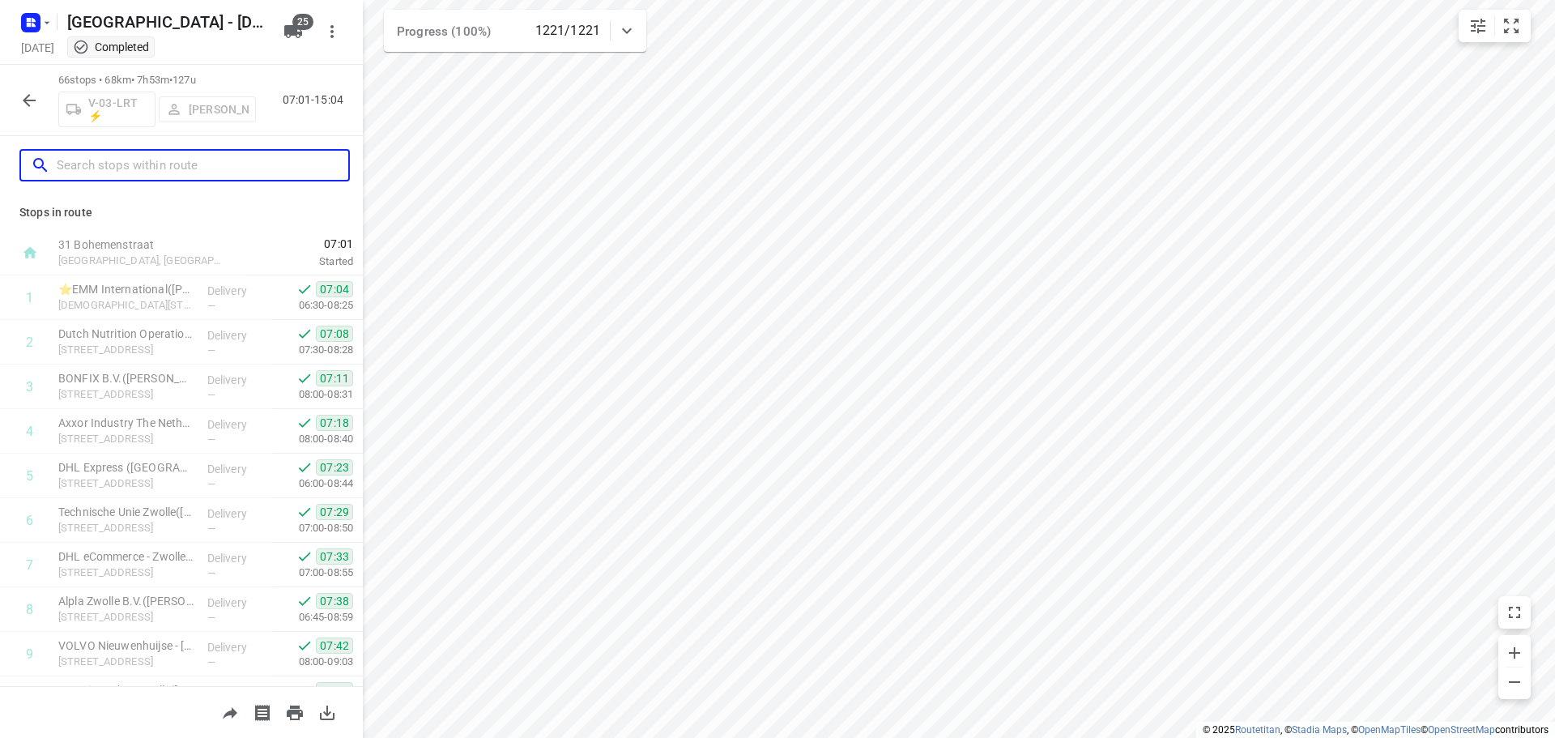
click at [194, 165] on input "text" at bounding box center [203, 165] width 292 height 25
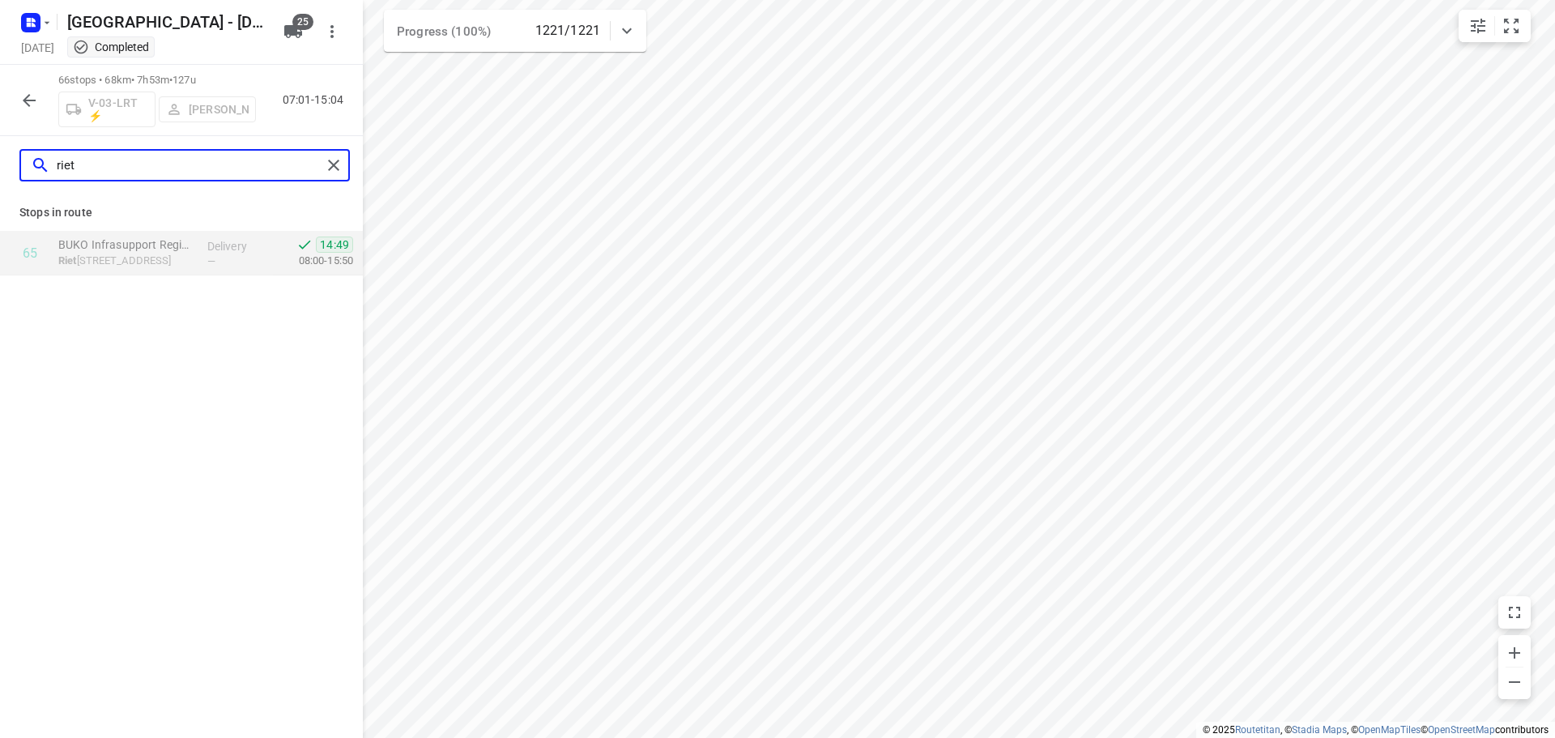
type input "riet"
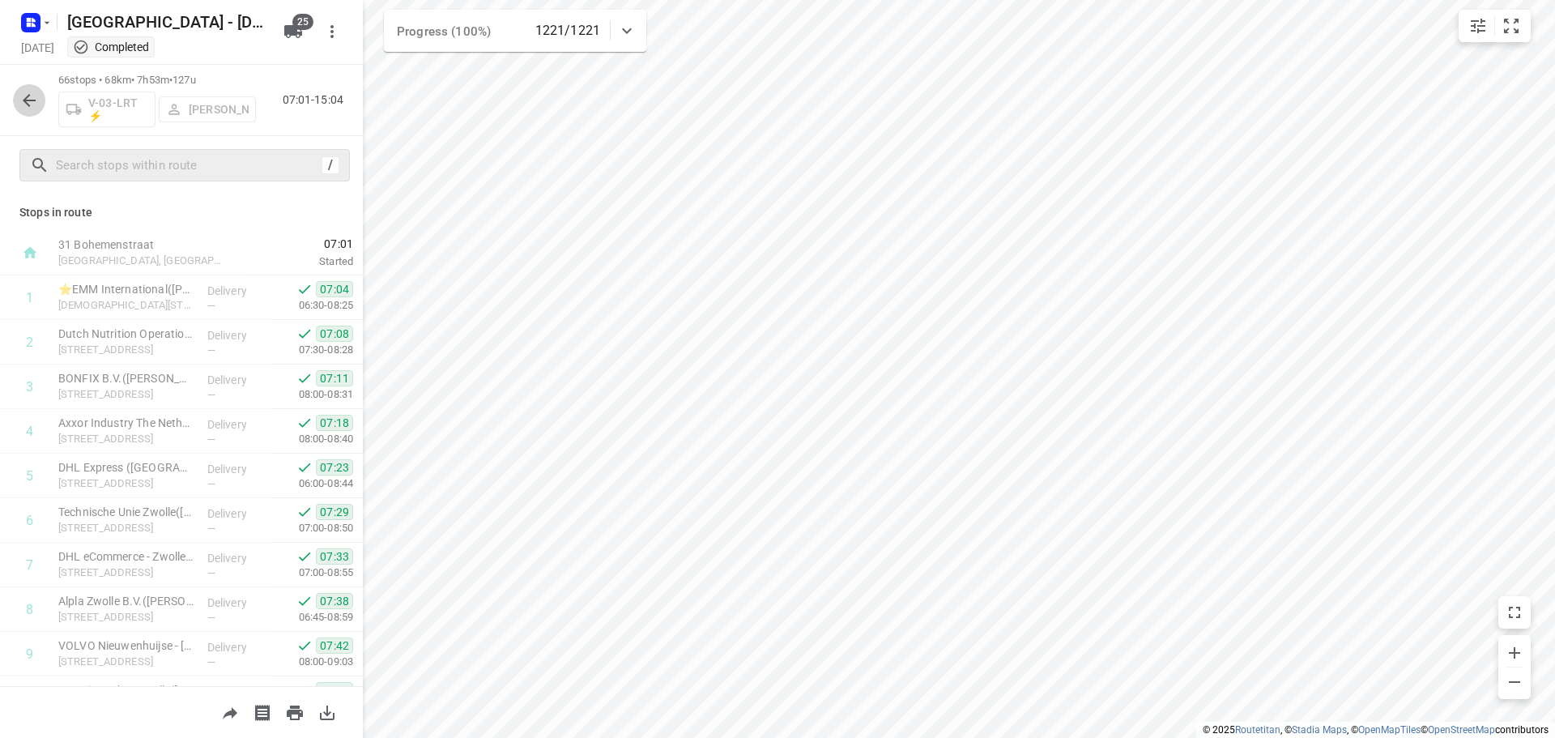
click at [28, 109] on icon "button" at bounding box center [28, 100] width 19 height 19
click at [28, 97] on icon "button" at bounding box center [29, 100] width 13 height 13
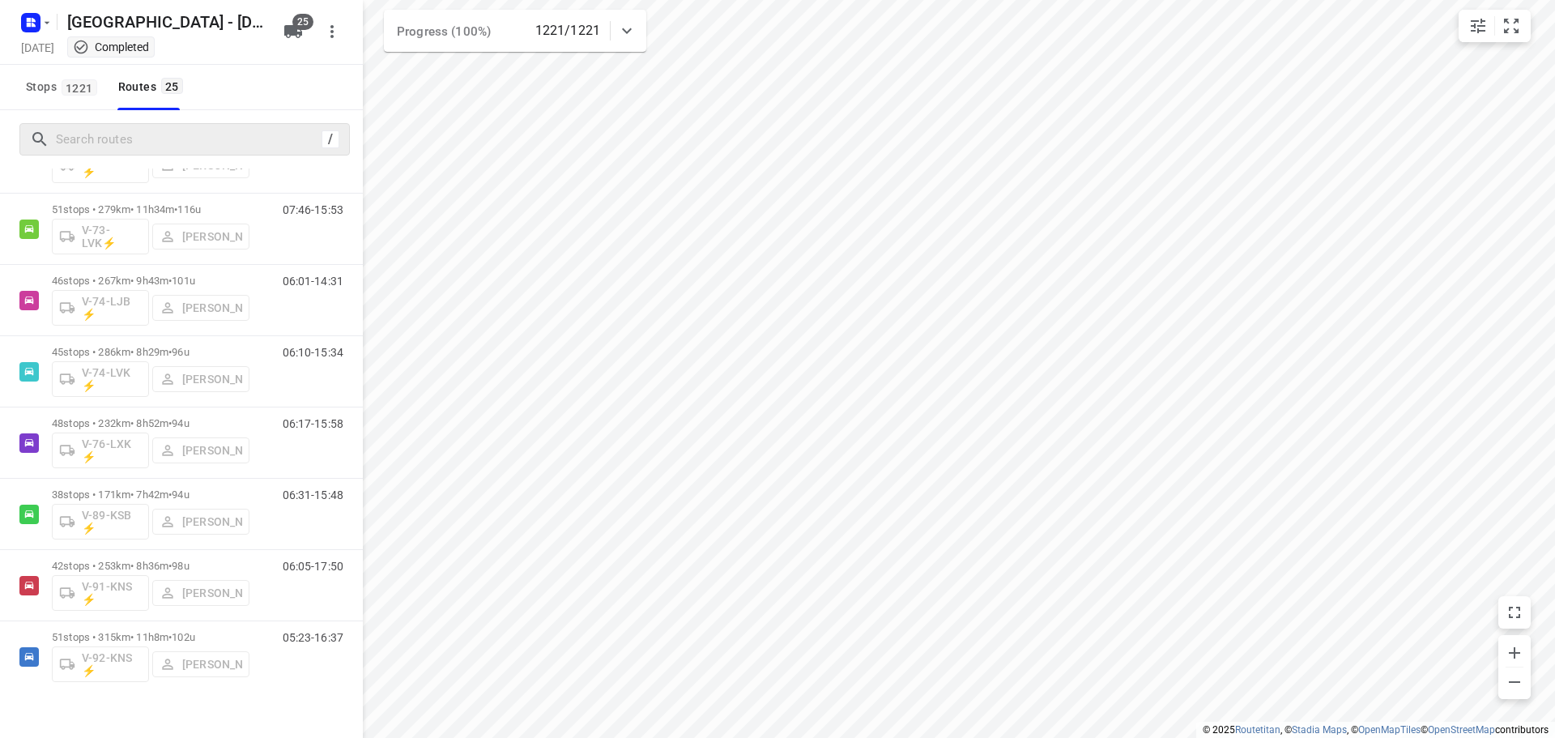
scroll to position [810, 0]
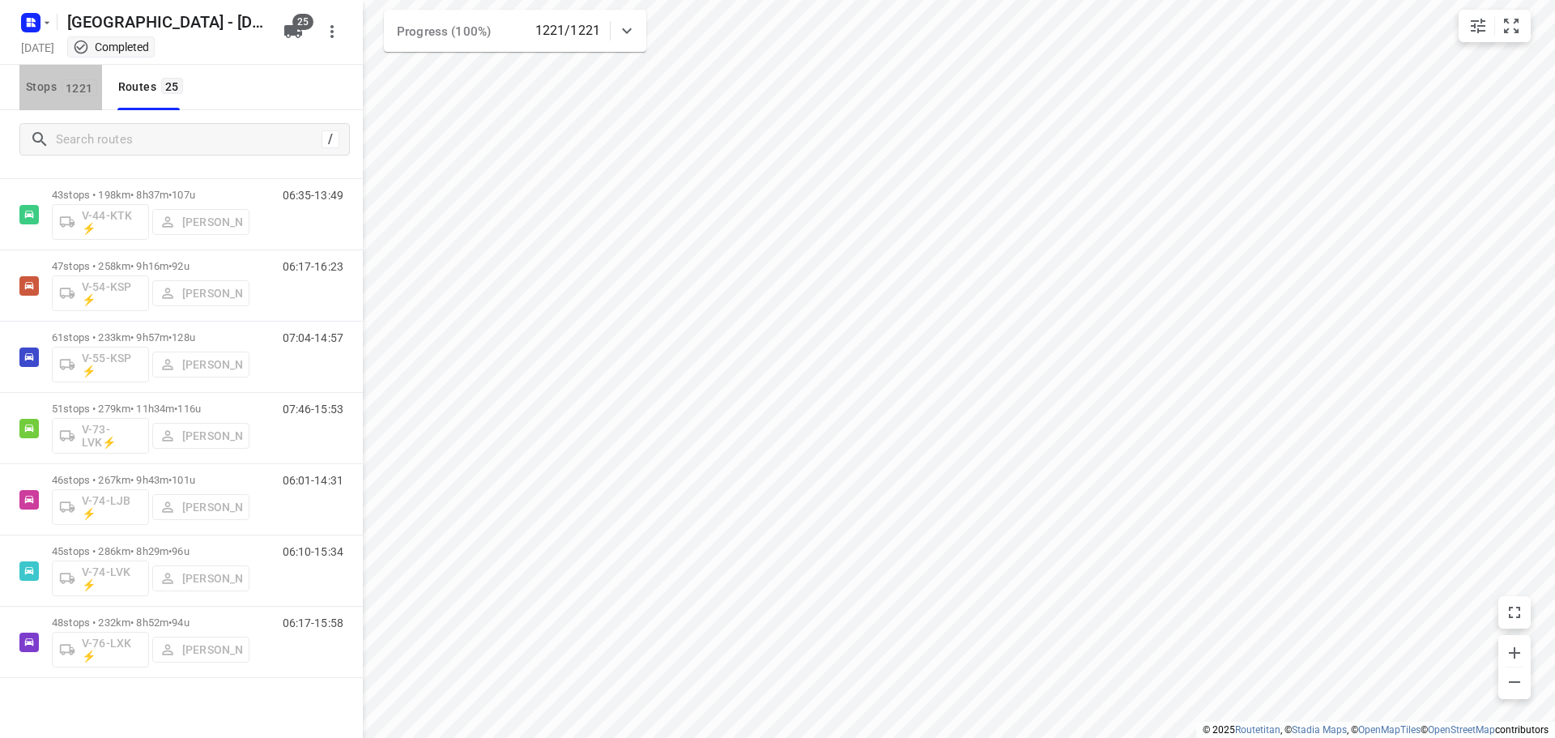
click at [64, 86] on span "1221" at bounding box center [80, 87] width 36 height 16
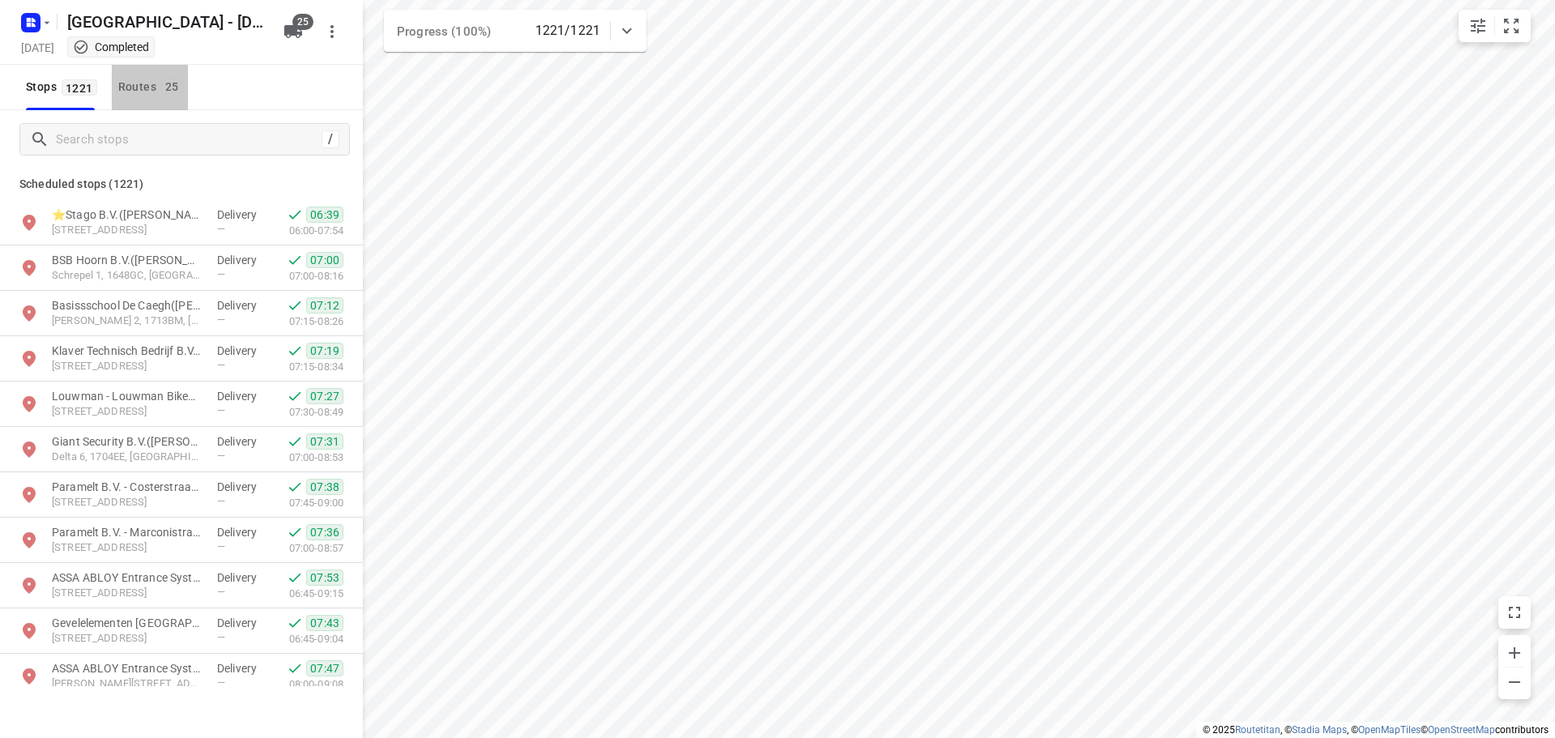
click at [143, 92] on div "Routes 25" at bounding box center [153, 87] width 70 height 20
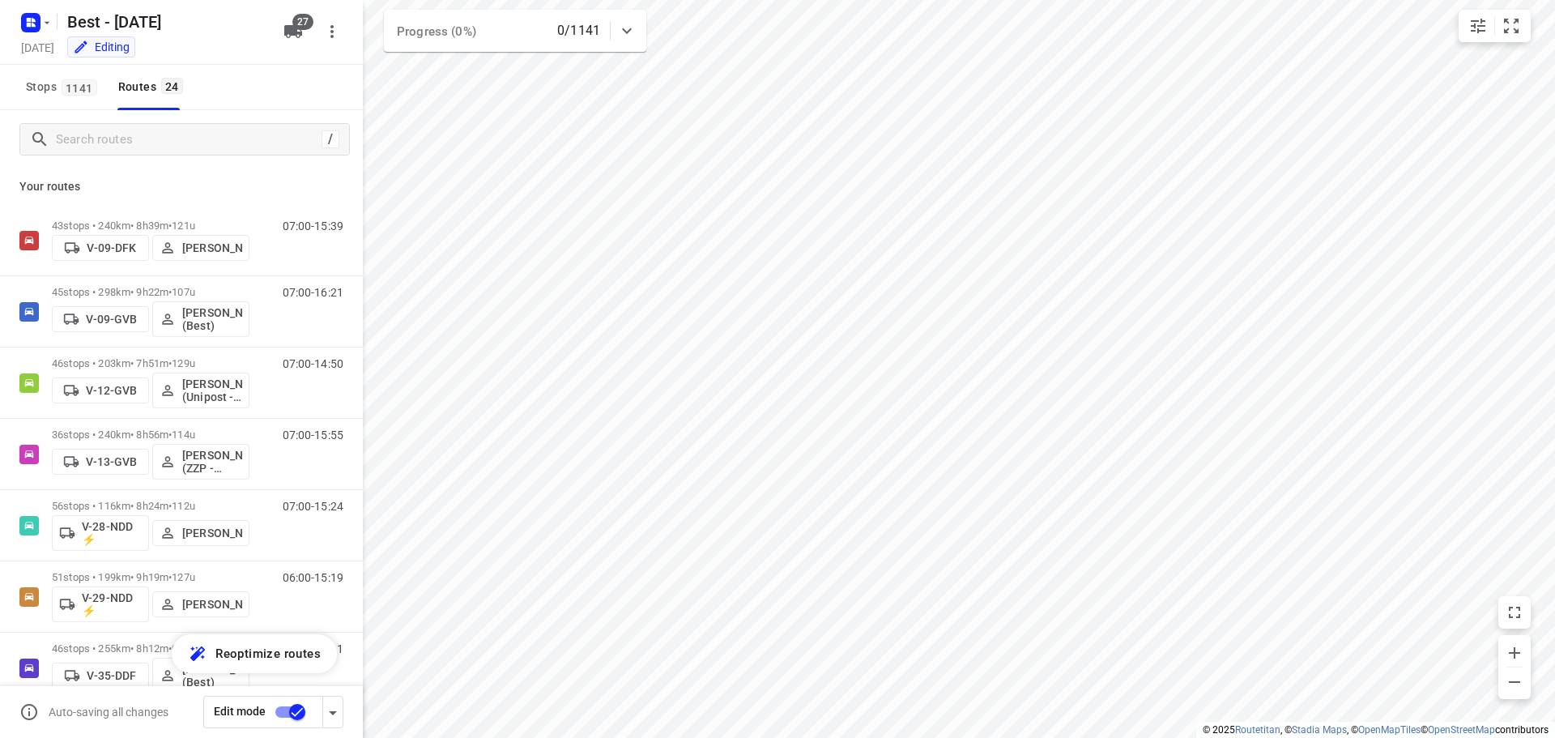
click at [279, 713] on input "checkbox" at bounding box center [297, 711] width 92 height 31
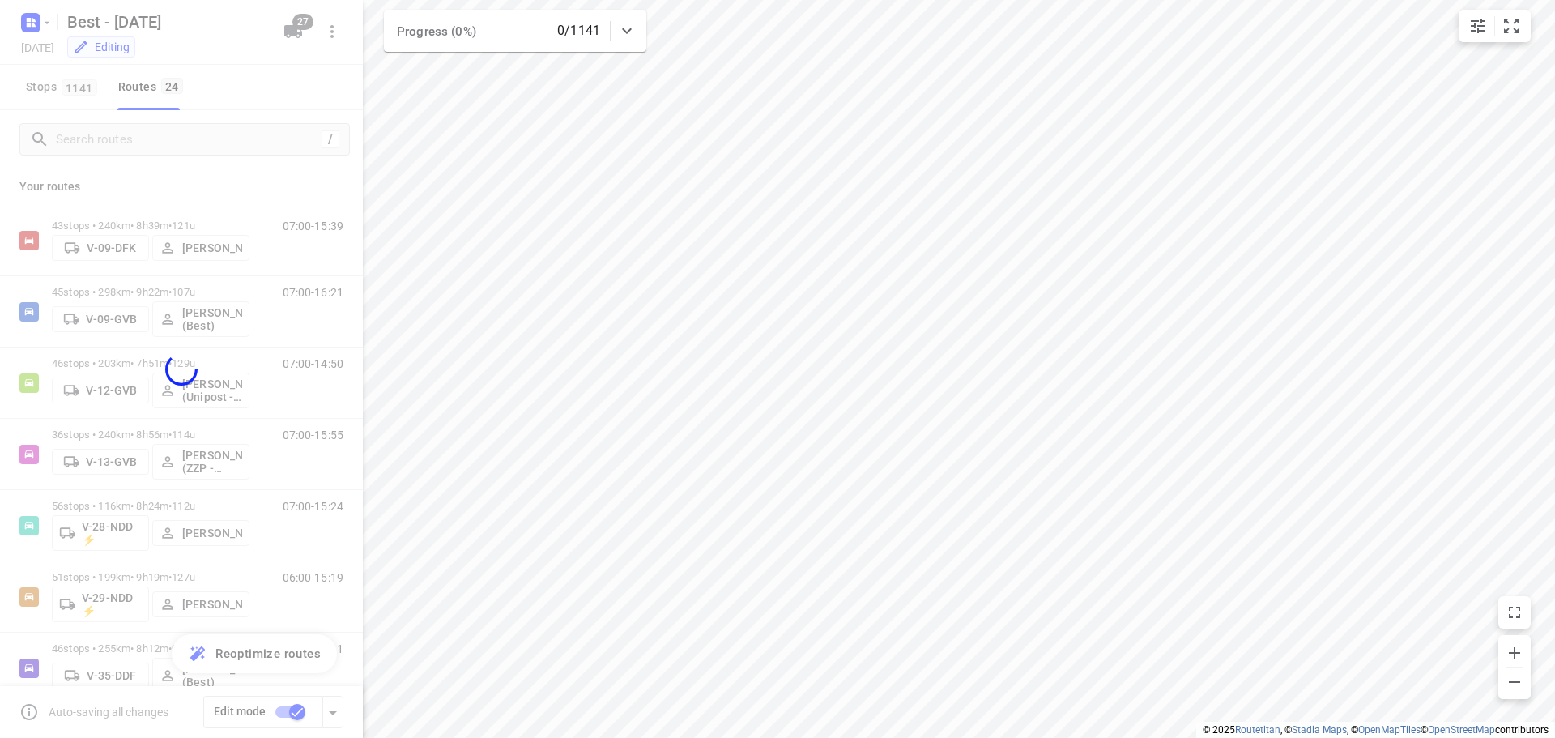
checkbox input "false"
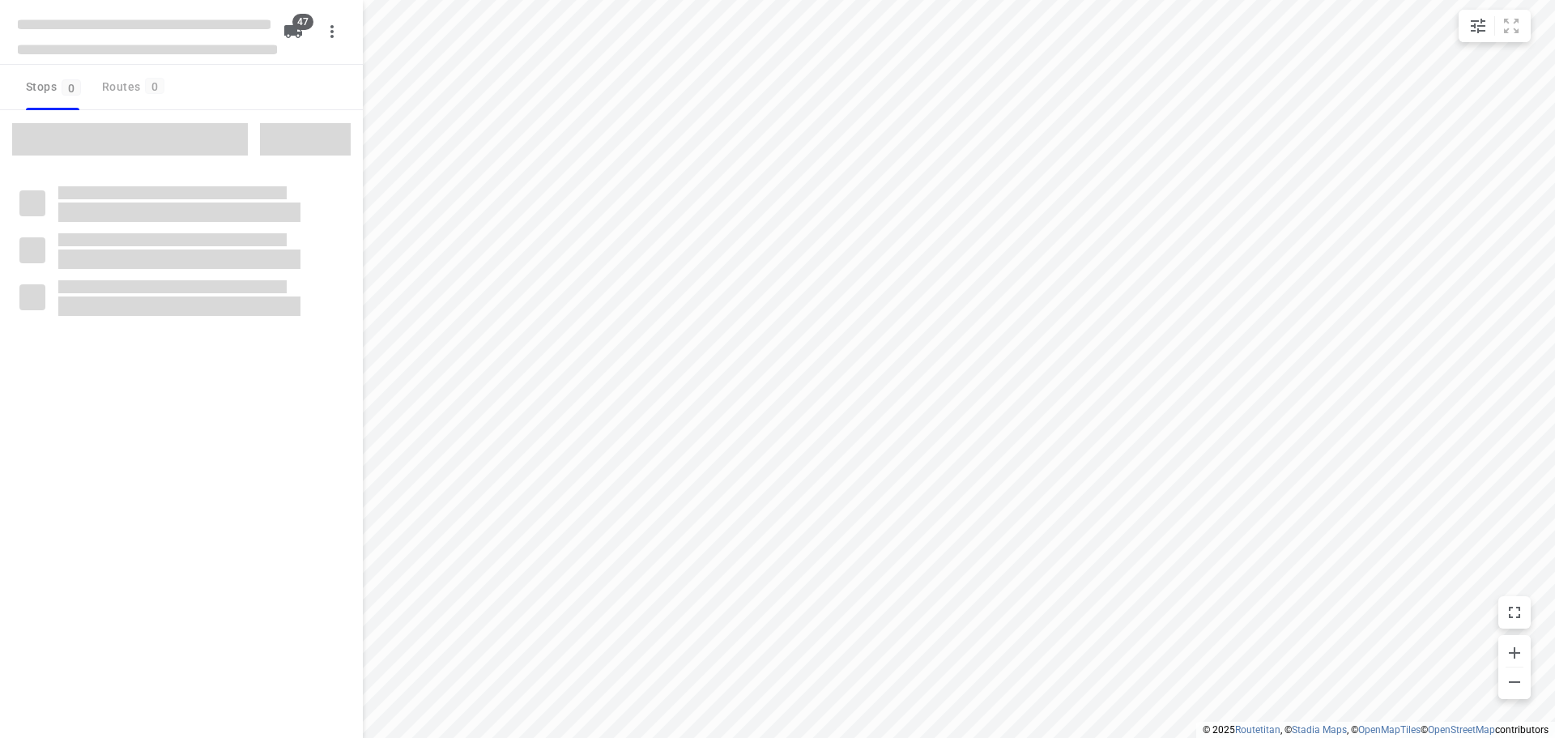
checkbox input "true"
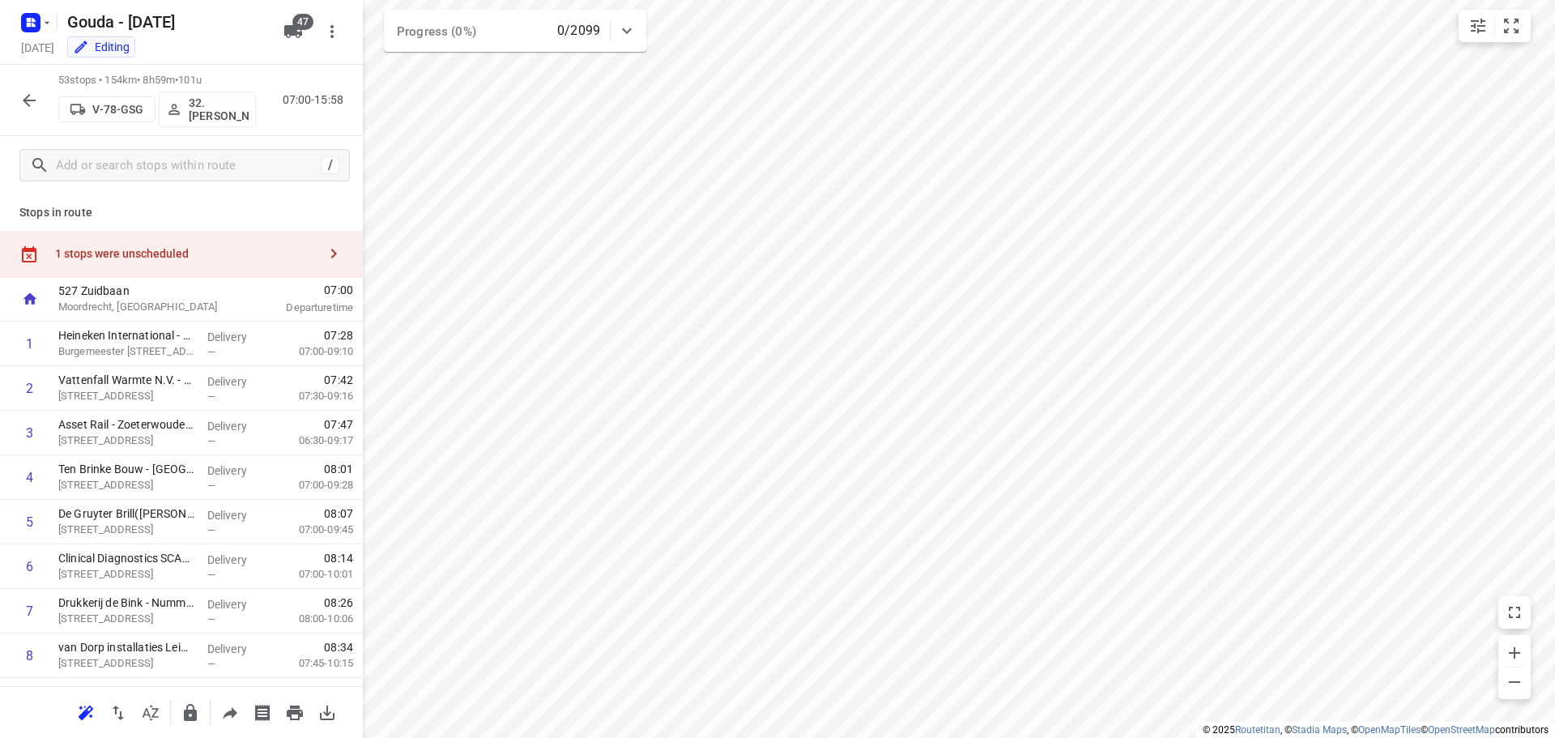
click at [324, 255] on icon "button" at bounding box center [333, 253] width 19 height 19
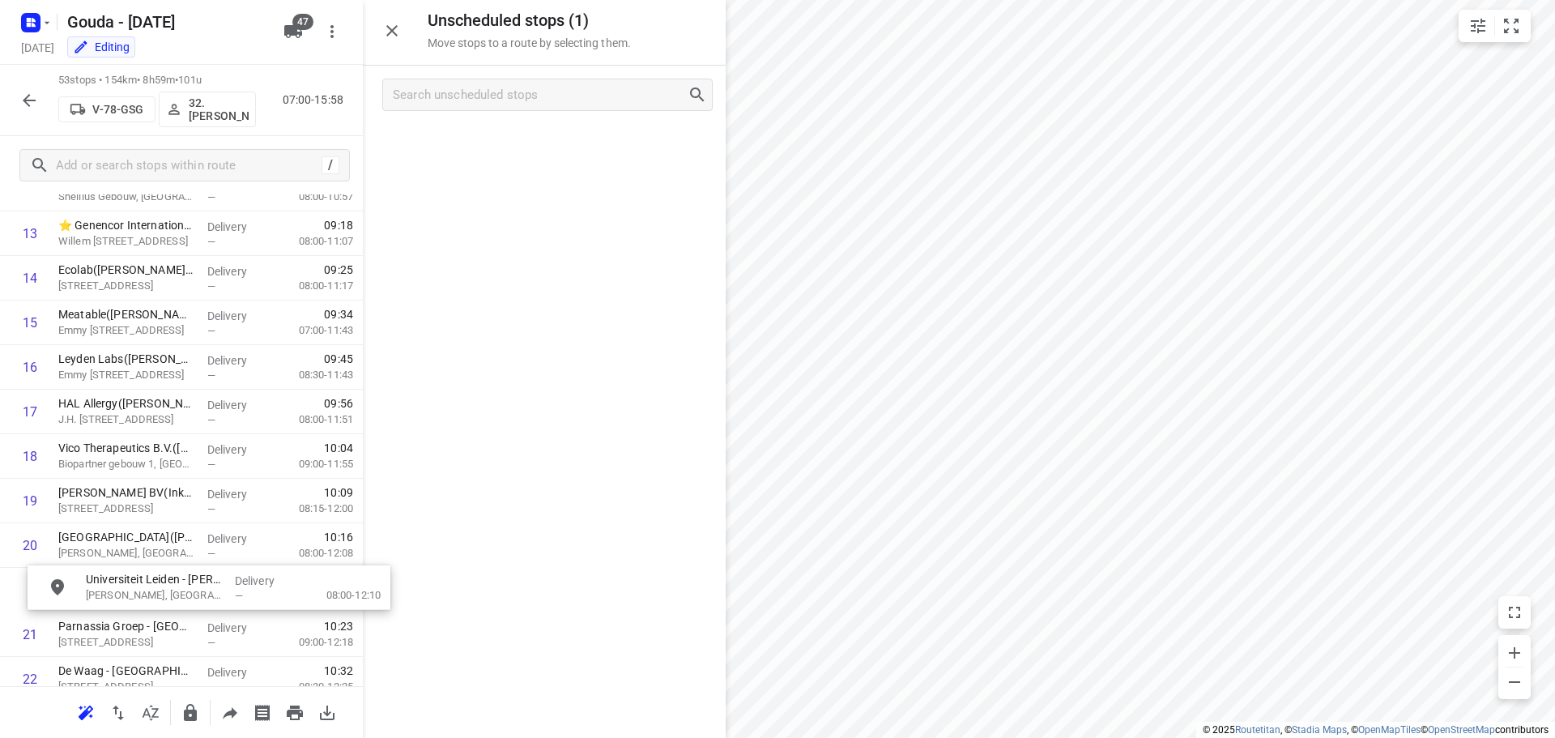
scroll to position [649, 12]
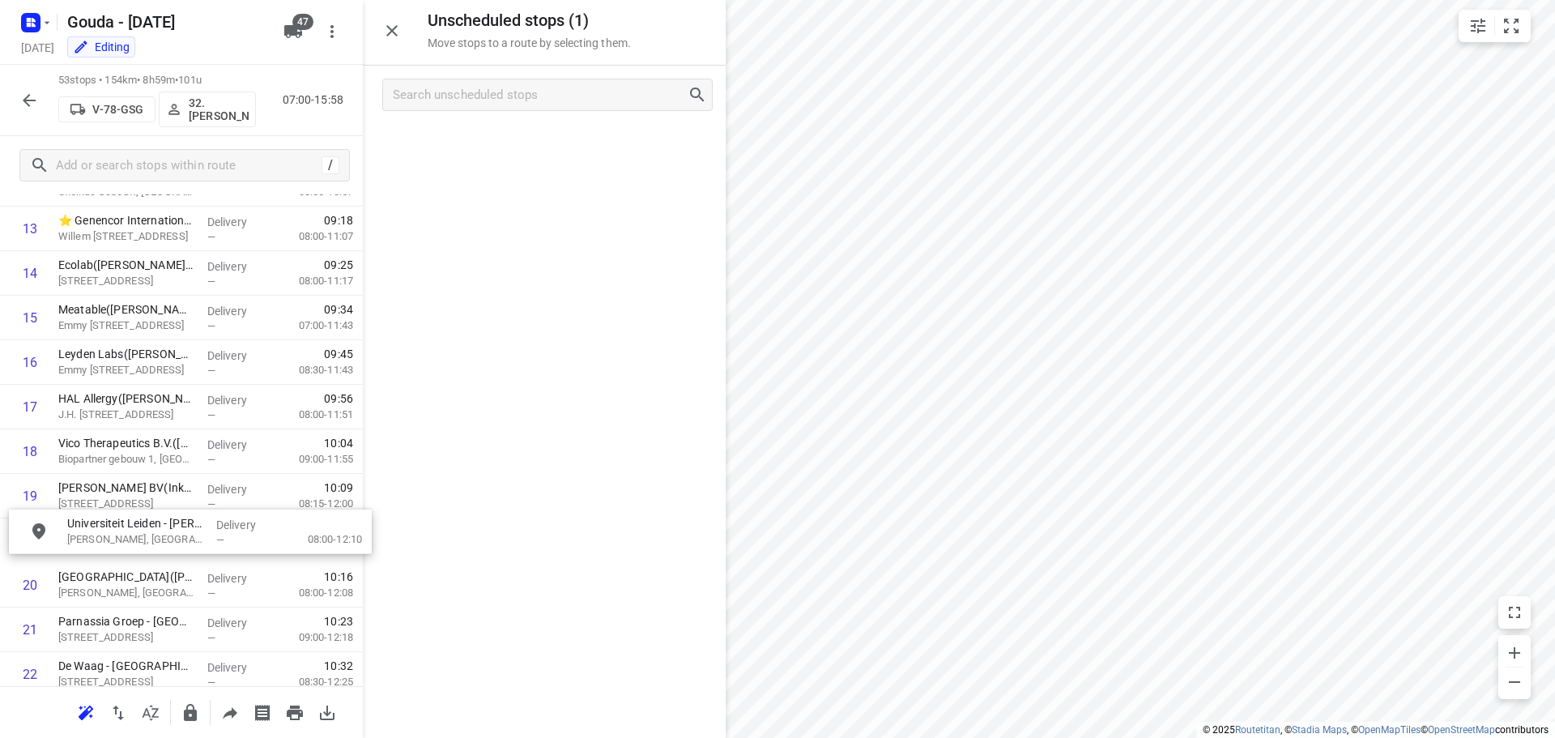
drag, startPoint x: 449, startPoint y: 150, endPoint x: 96, endPoint y: 541, distance: 527.4
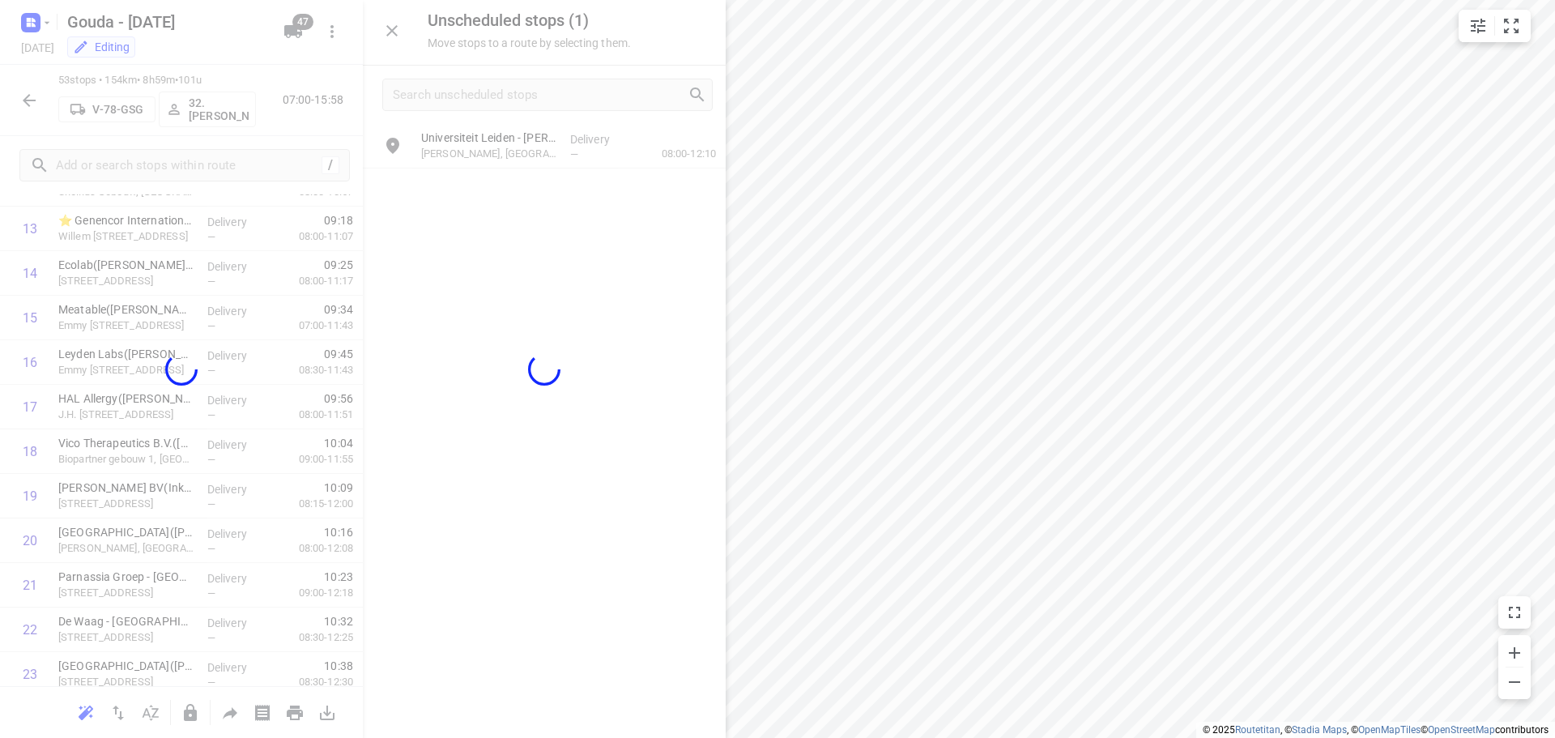
scroll to position [649, 0]
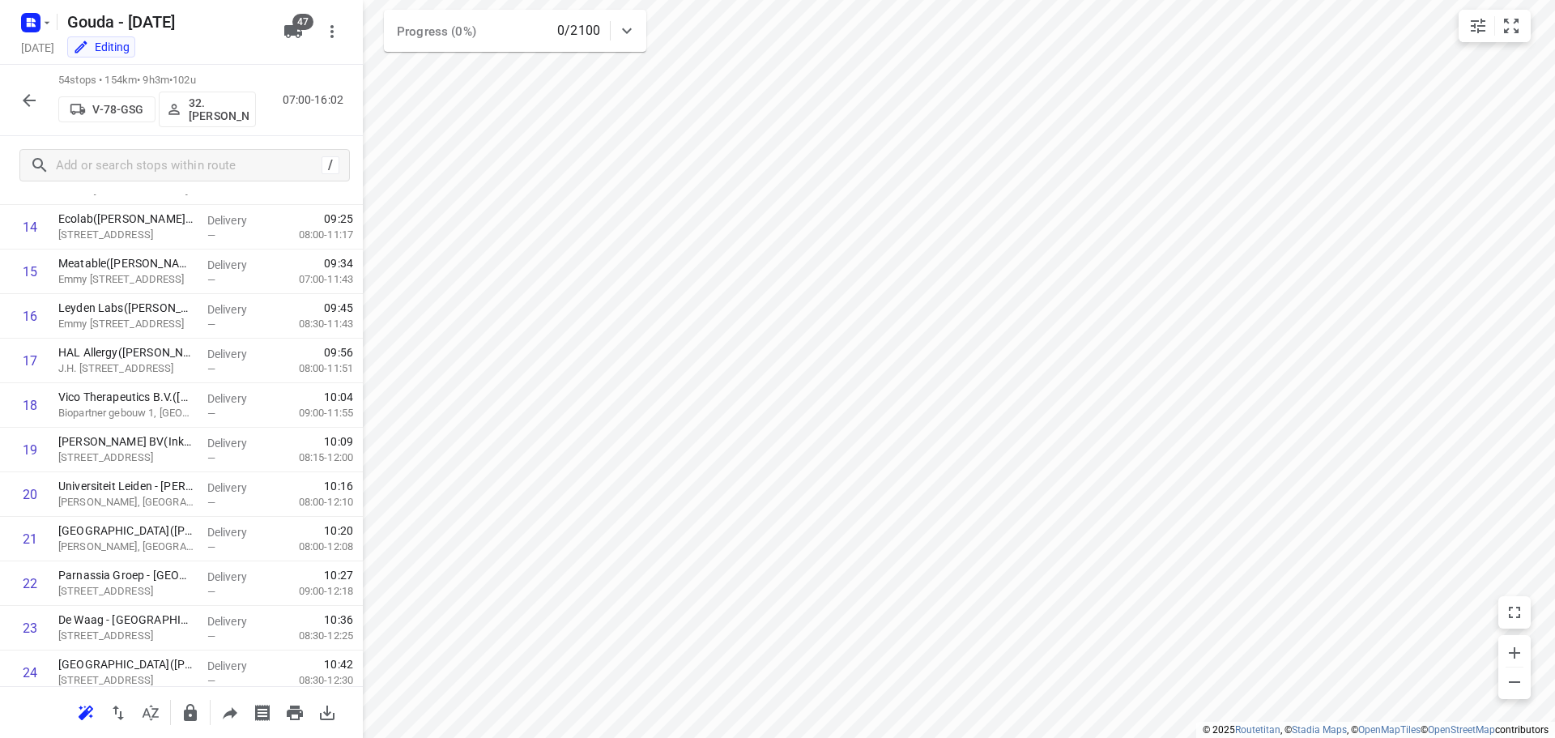
click at [39, 101] on button "button" at bounding box center [29, 100] width 32 height 32
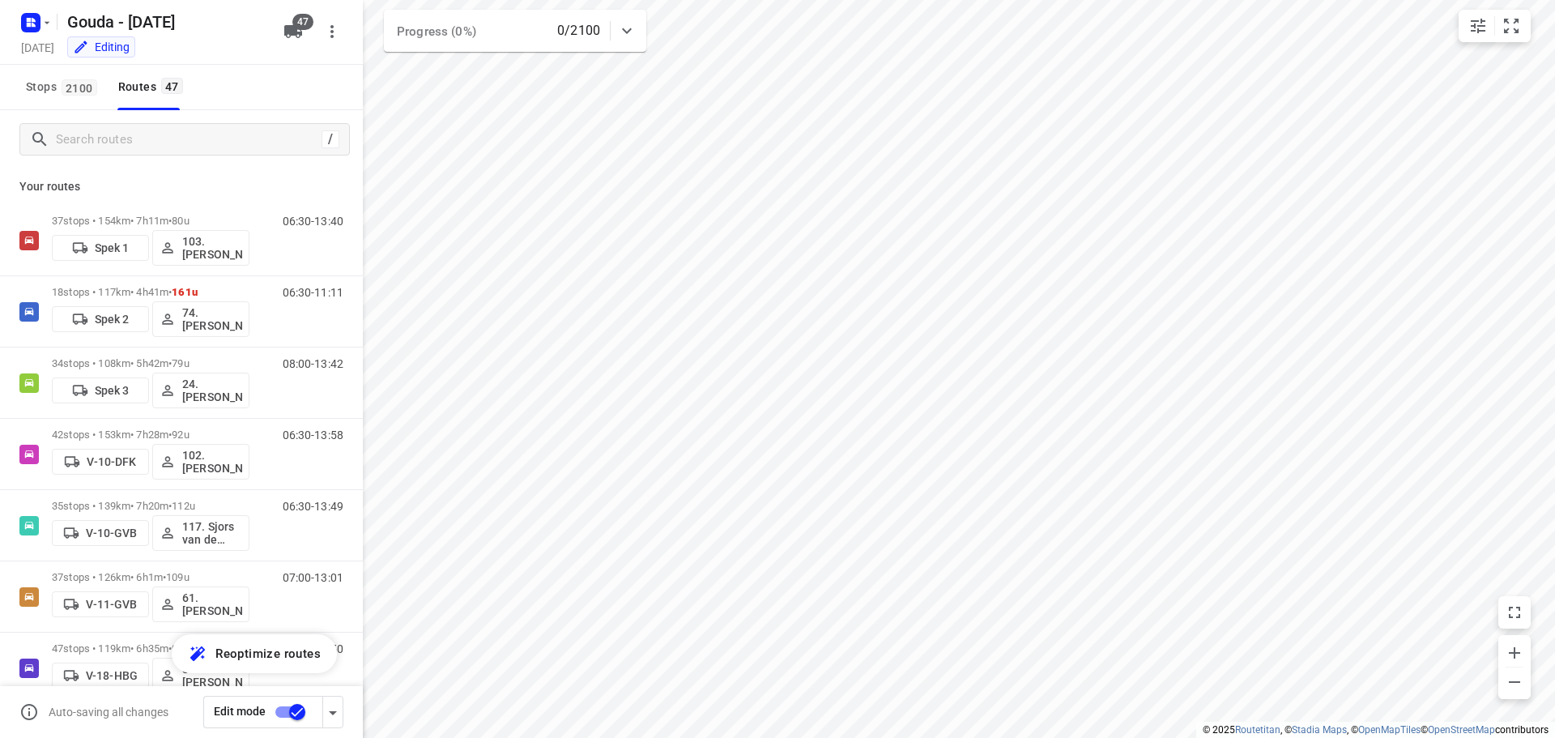
click at [347, 708] on div "Edit mode" at bounding box center [283, 712] width 160 height 32
click at [338, 712] on icon "button" at bounding box center [332, 712] width 19 height 19
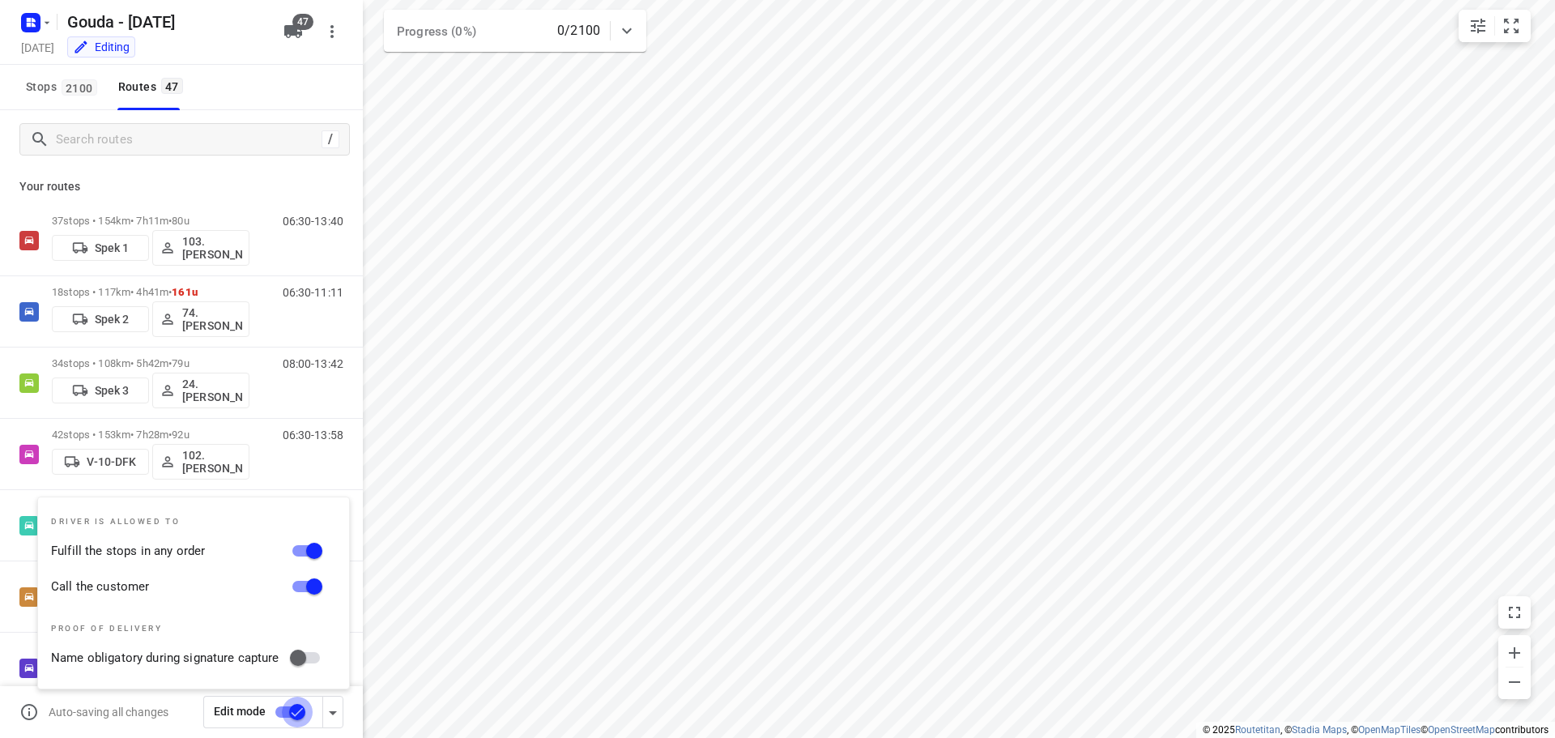
click at [287, 711] on input "checkbox" at bounding box center [297, 711] width 92 height 31
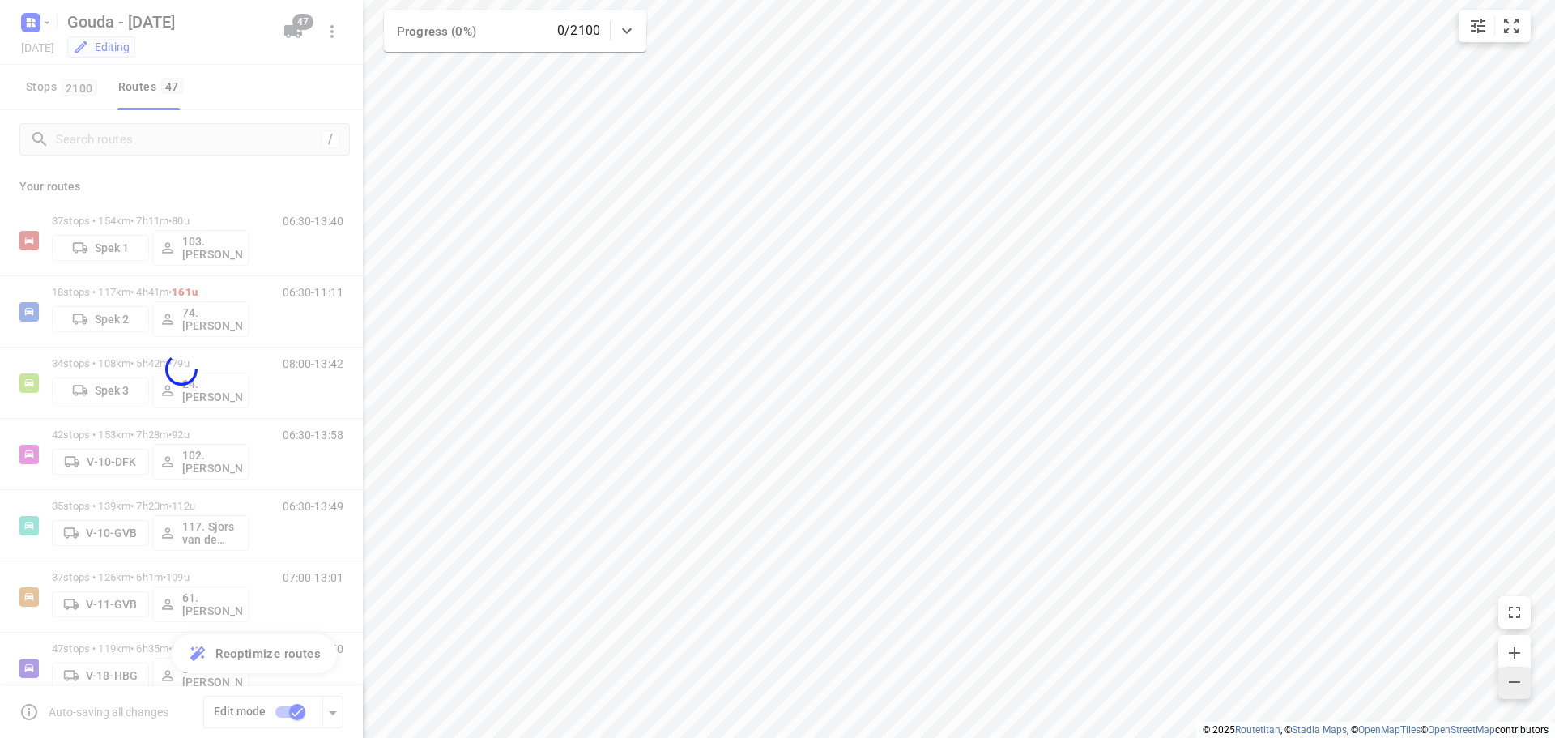
checkbox input "false"
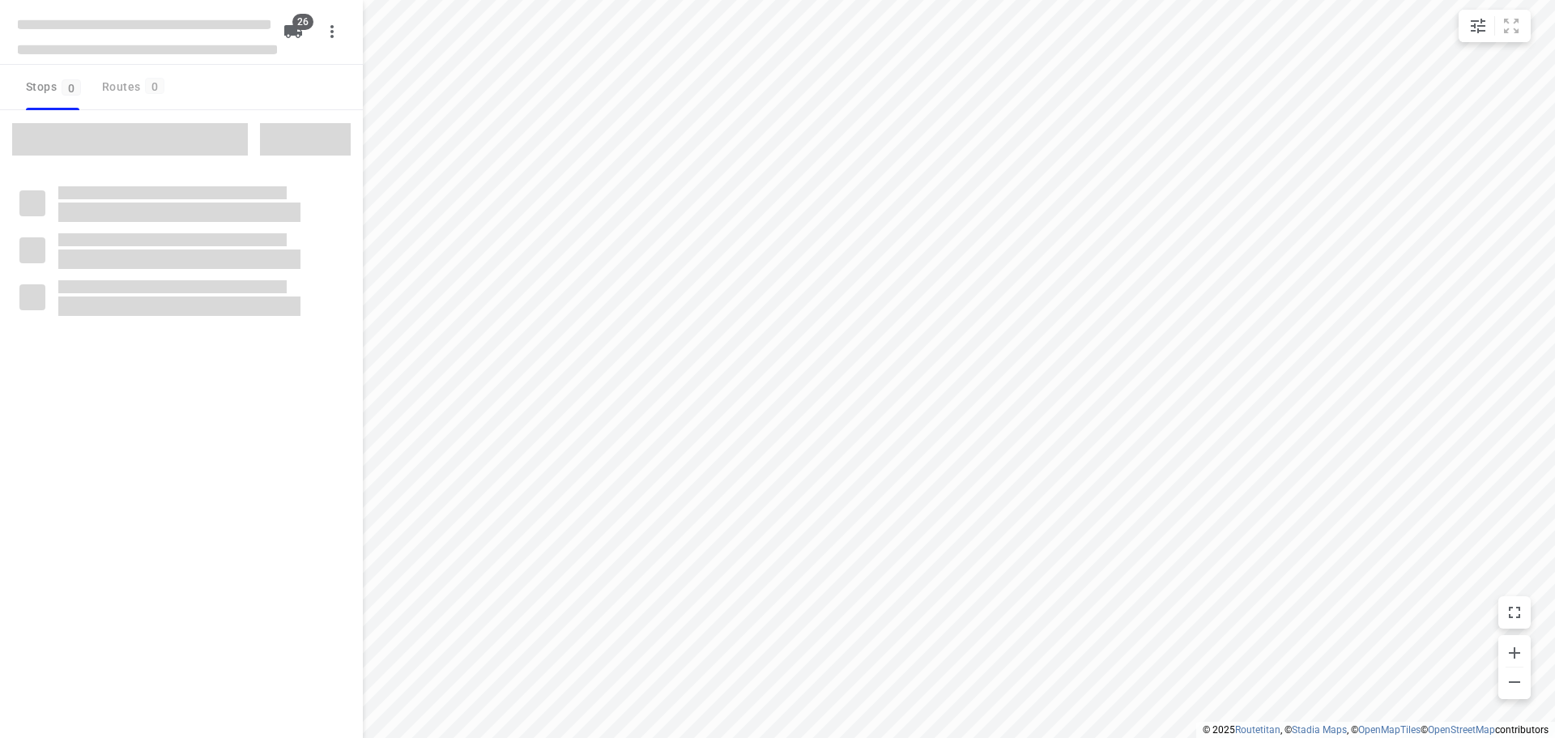
checkbox input "true"
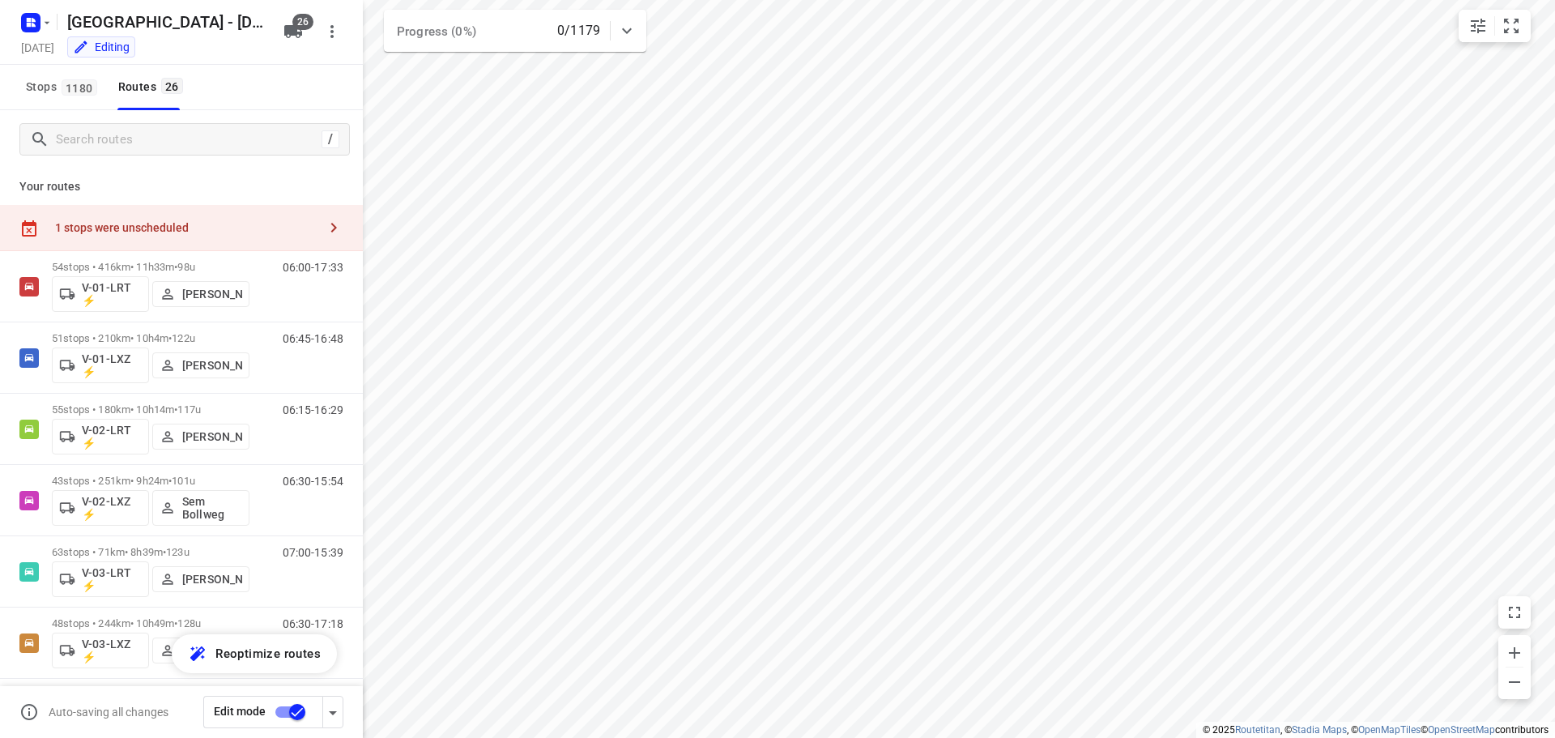
click at [324, 228] on icon "button" at bounding box center [333, 227] width 19 height 19
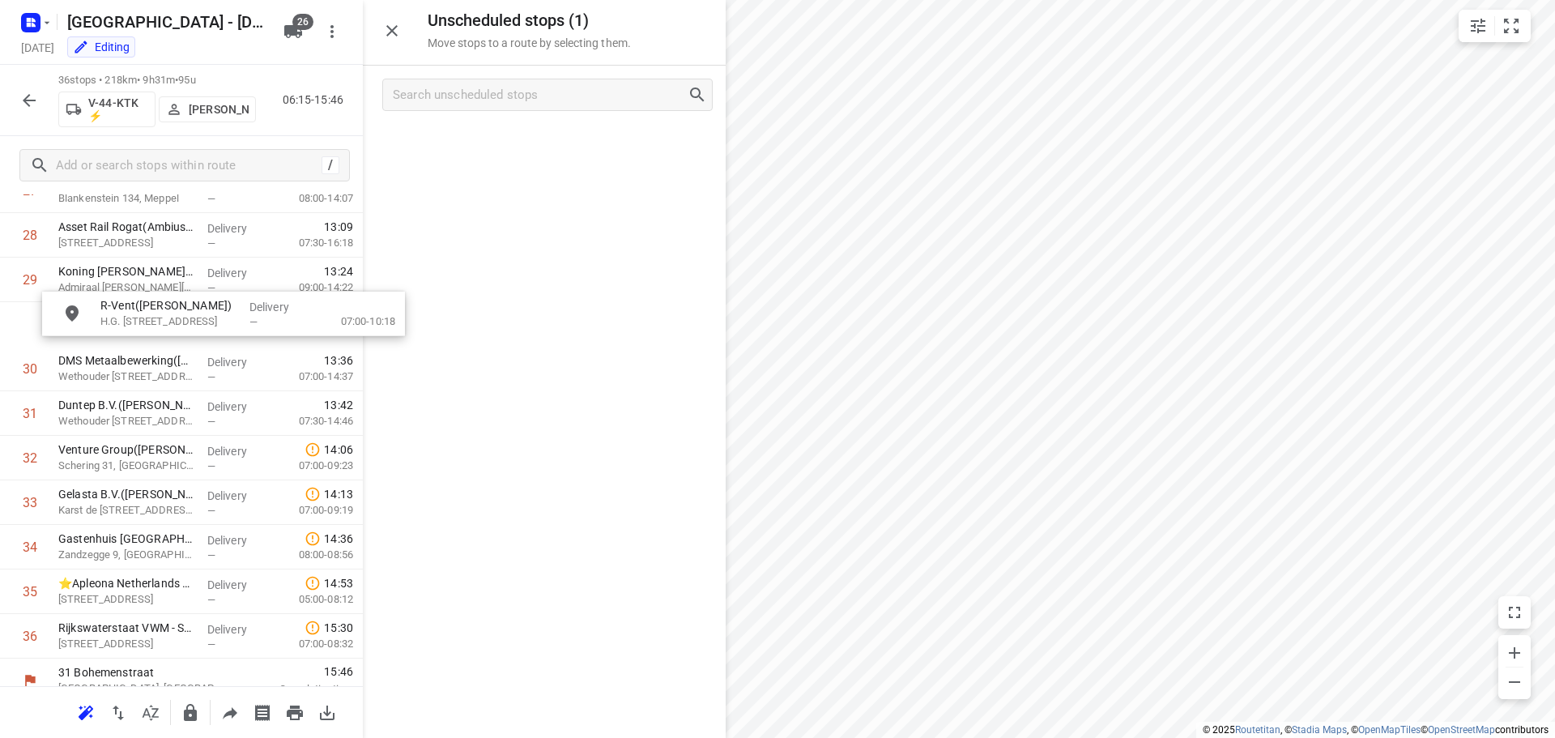
scroll to position [1309, 12]
drag, startPoint x: 483, startPoint y: 151, endPoint x: 152, endPoint y: 344, distance: 382.5
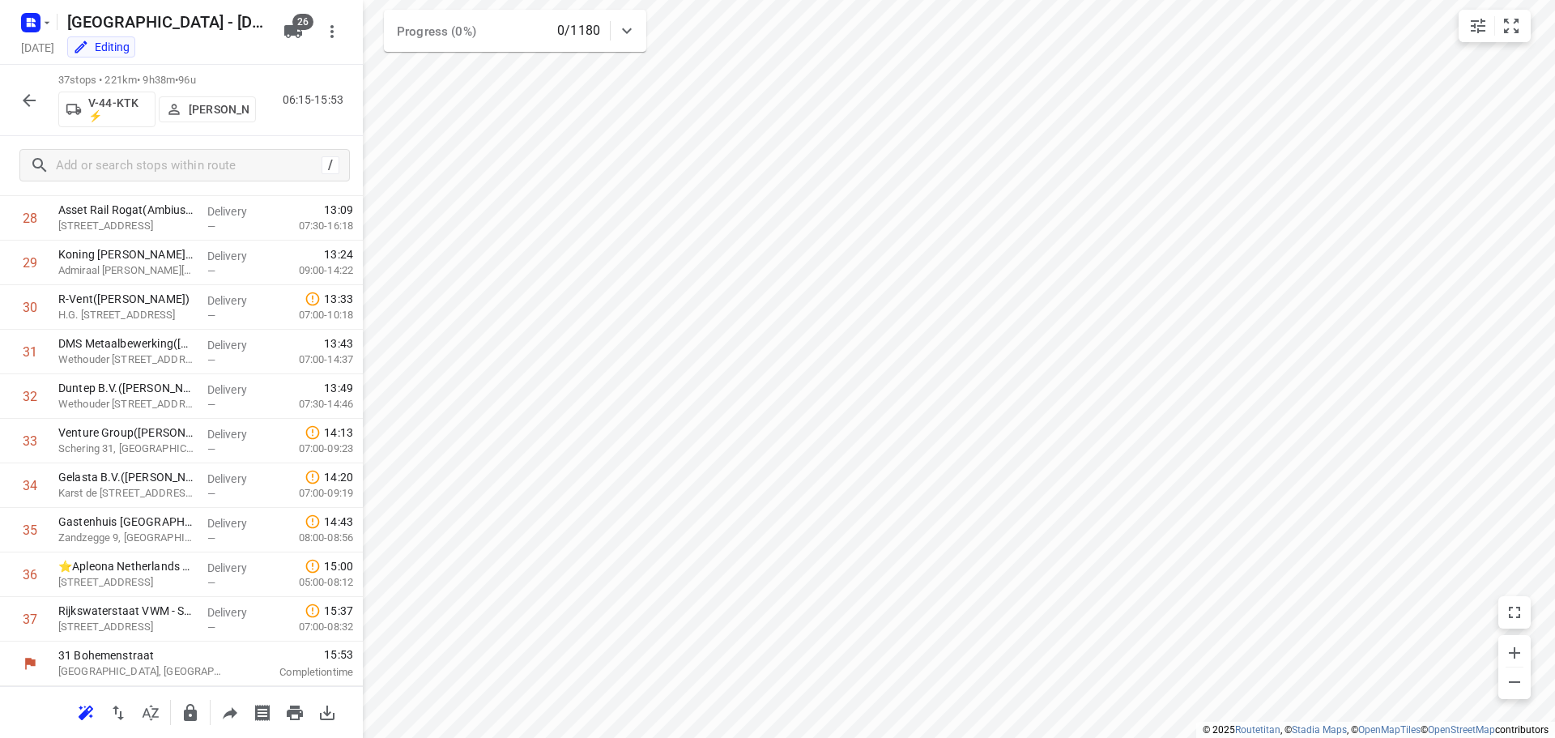
scroll to position [1282, 0]
click at [35, 92] on icon "button" at bounding box center [28, 100] width 19 height 19
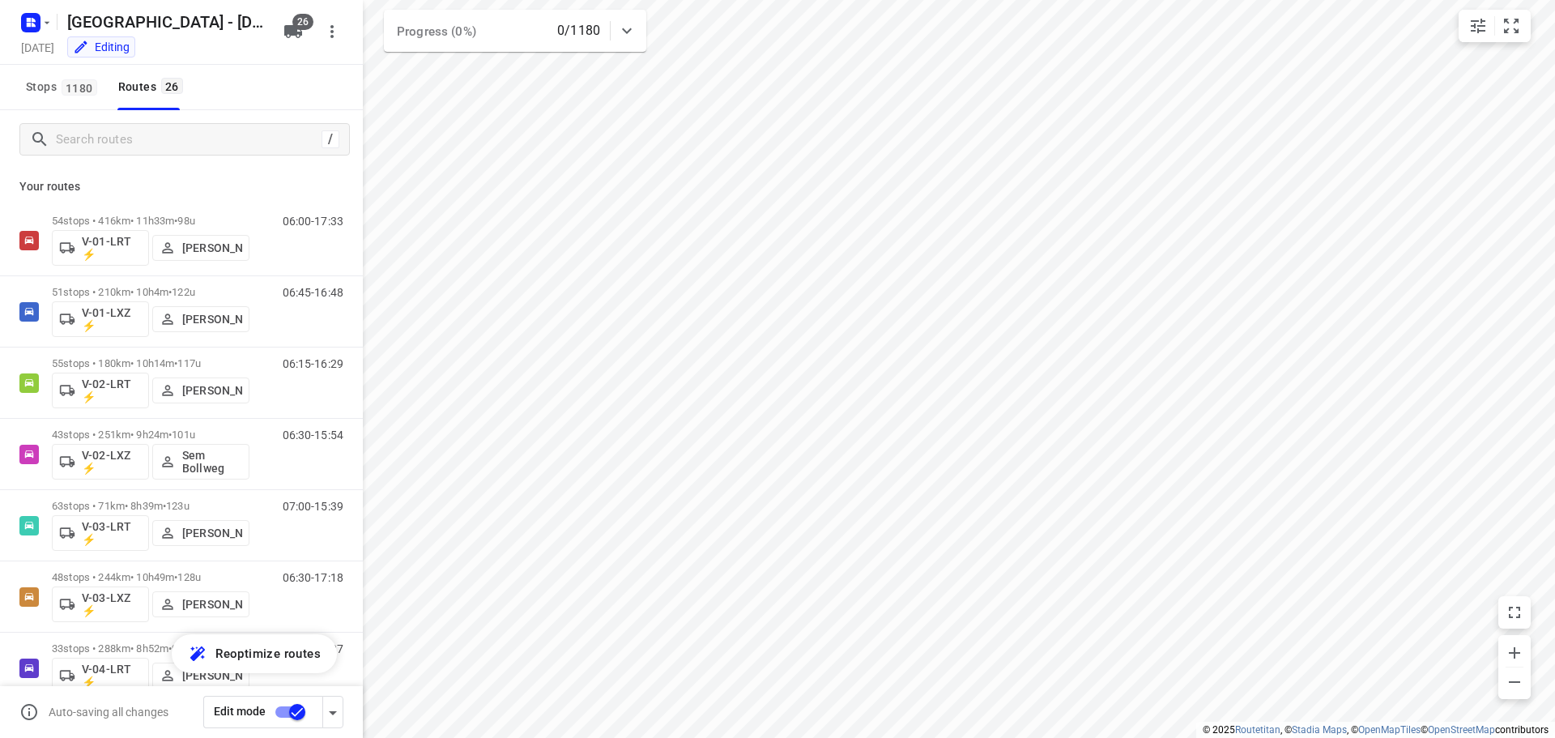
click at [278, 712] on input "checkbox" at bounding box center [297, 711] width 92 height 31
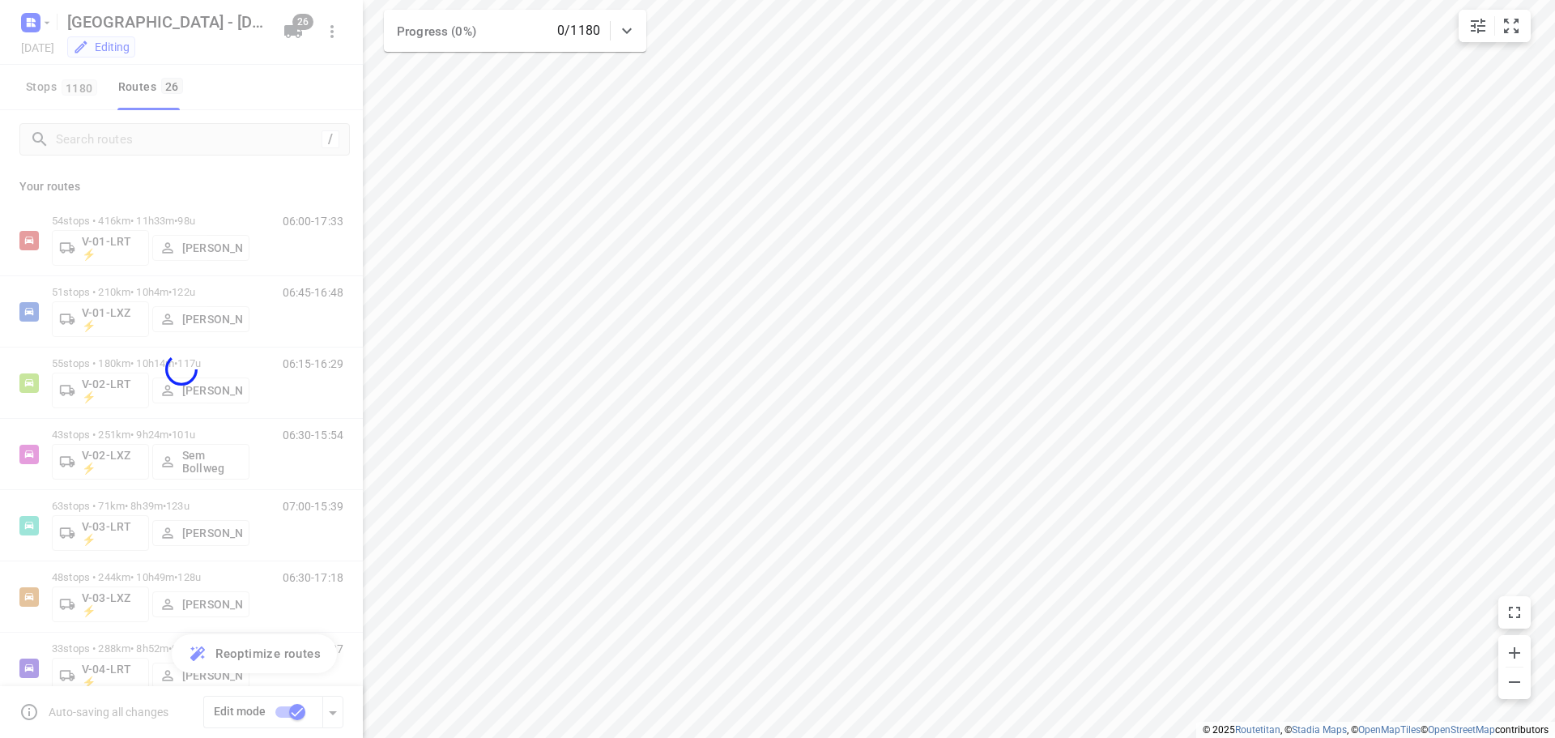
checkbox input "false"
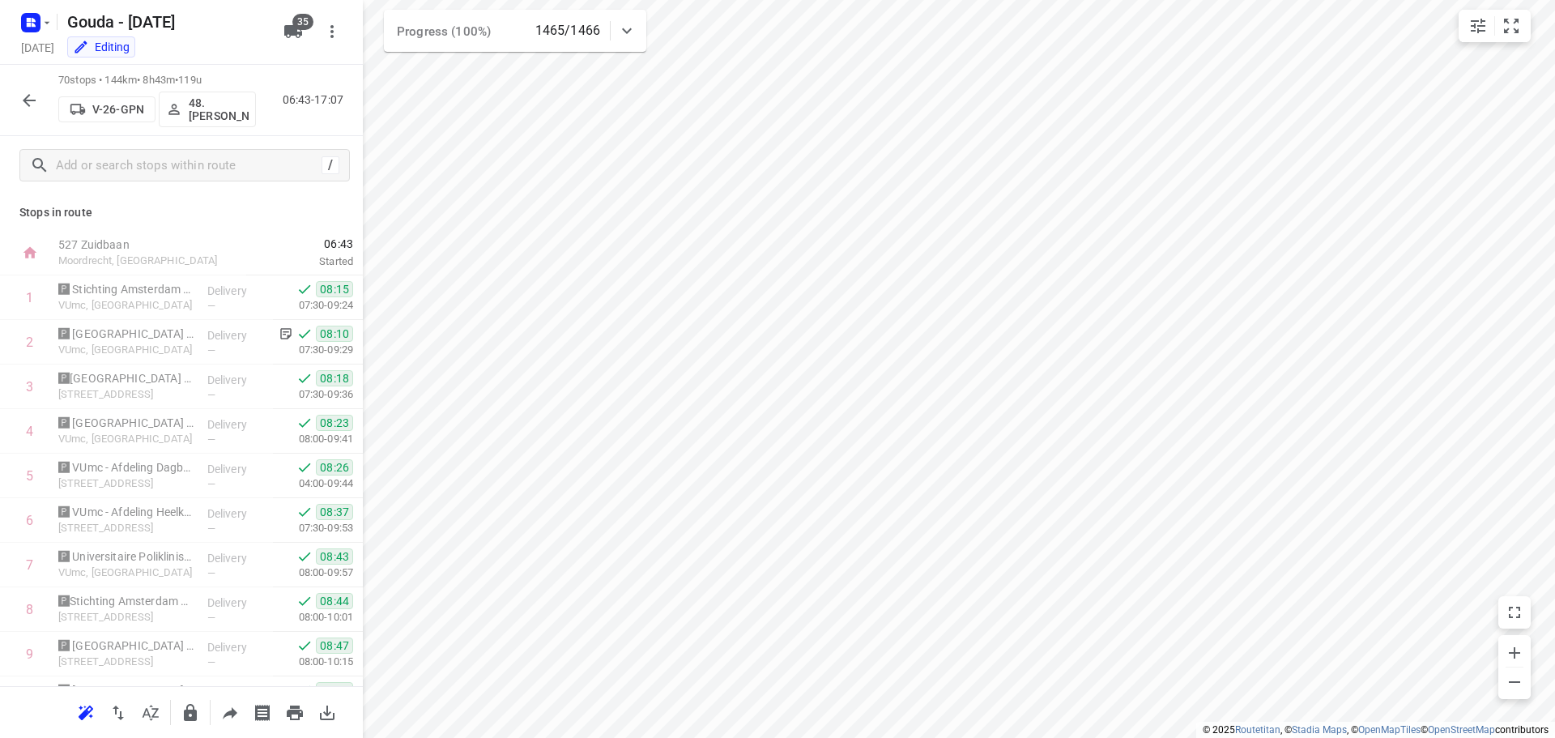
scroll to position [2752, 0]
